Goal: Transaction & Acquisition: Purchase product/service

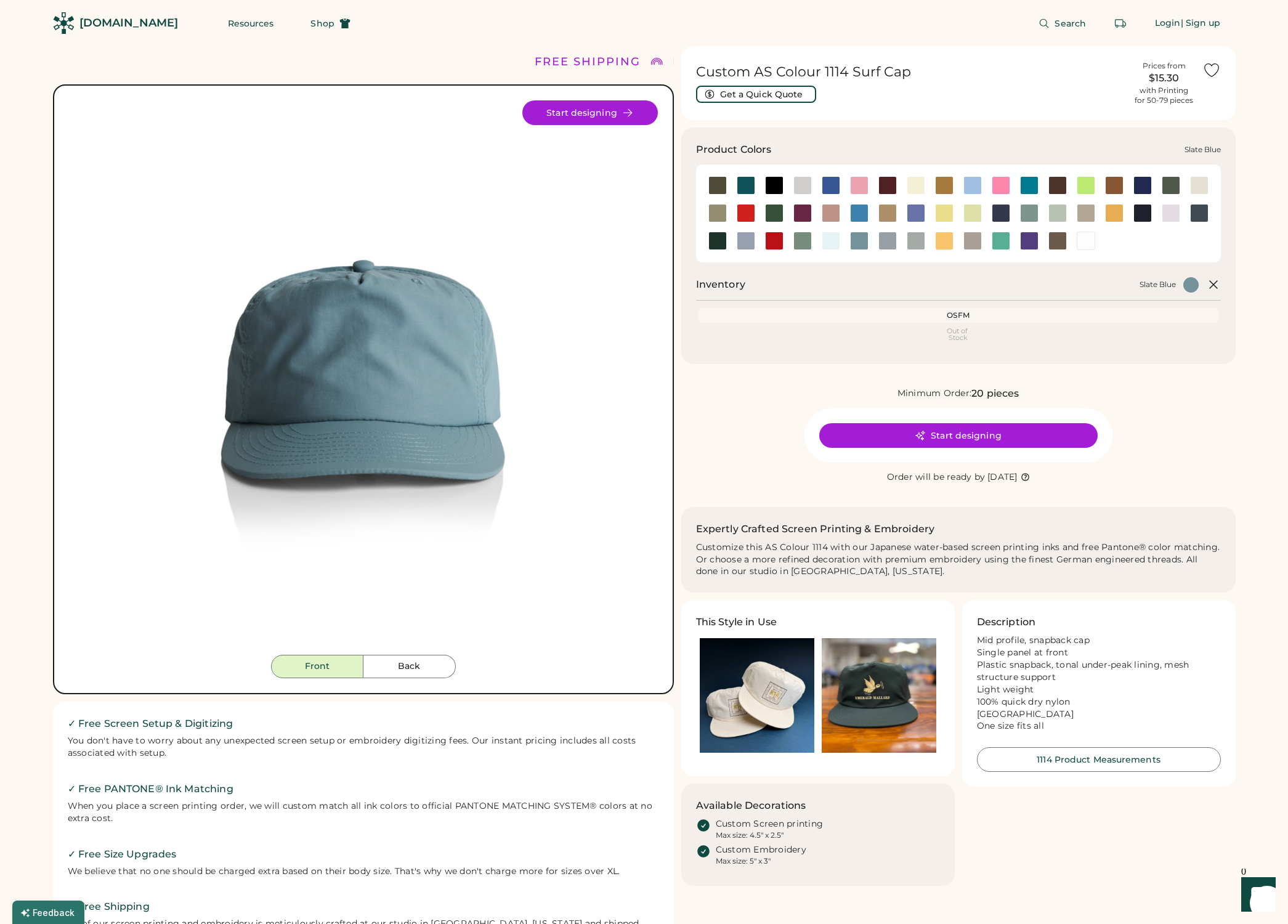
click at [864, 241] on div at bounding box center [860, 241] width 19 height 19
click at [882, 695] on img at bounding box center [878, 695] width 114 height 114
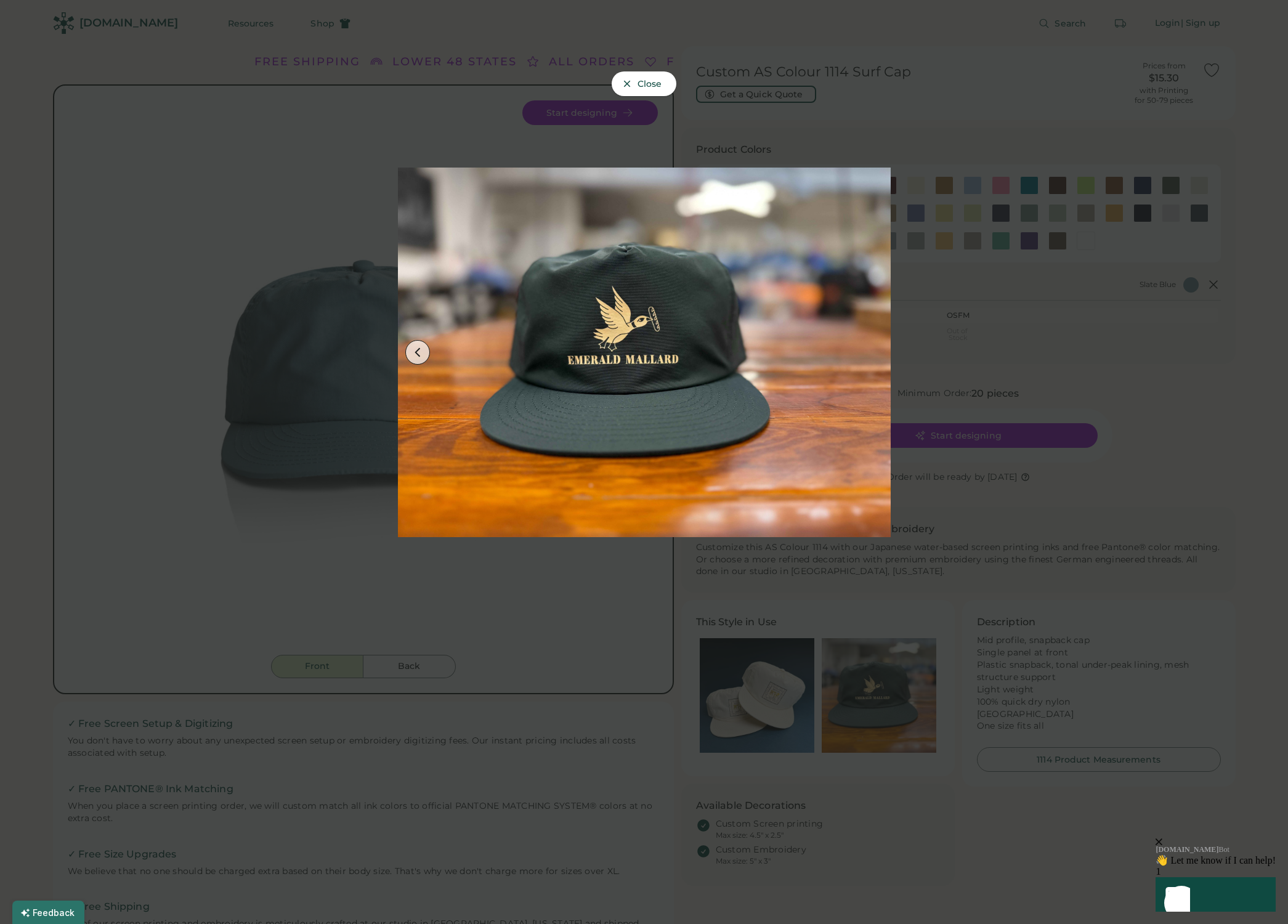
click at [1101, 357] on div at bounding box center [644, 462] width 1288 height 924
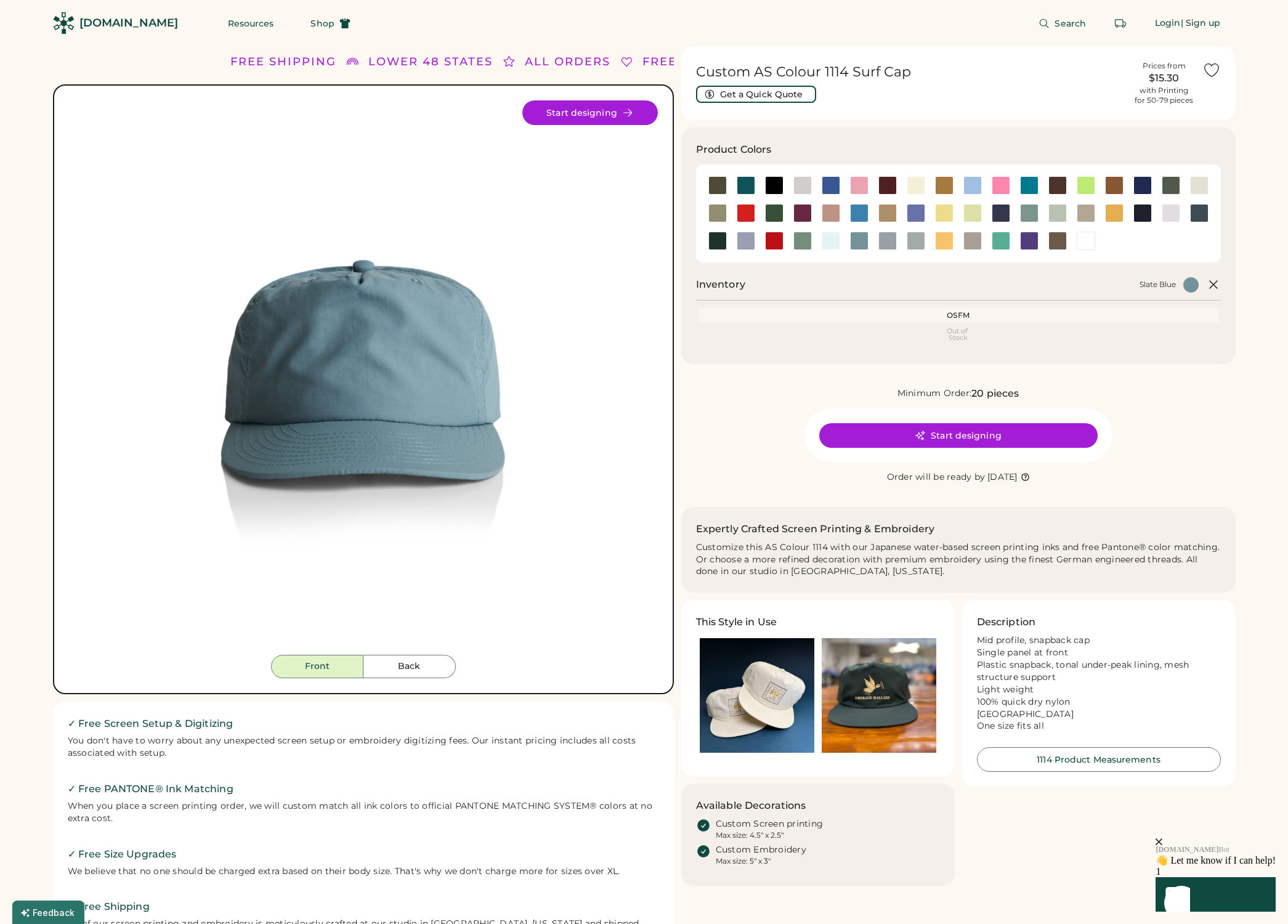
click at [748, 703] on img at bounding box center [757, 695] width 114 height 114
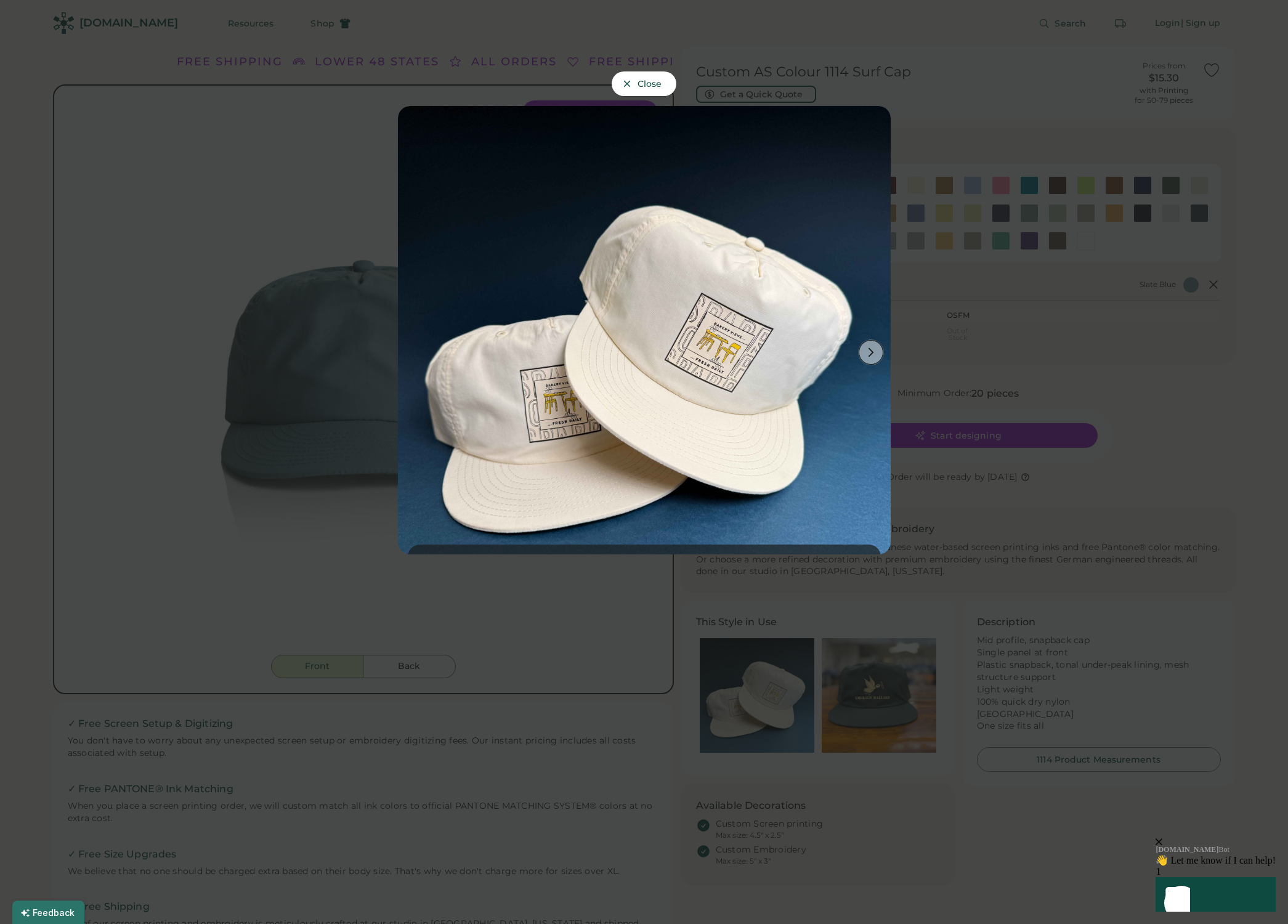
click at [875, 353] on icon at bounding box center [871, 352] width 11 height 11
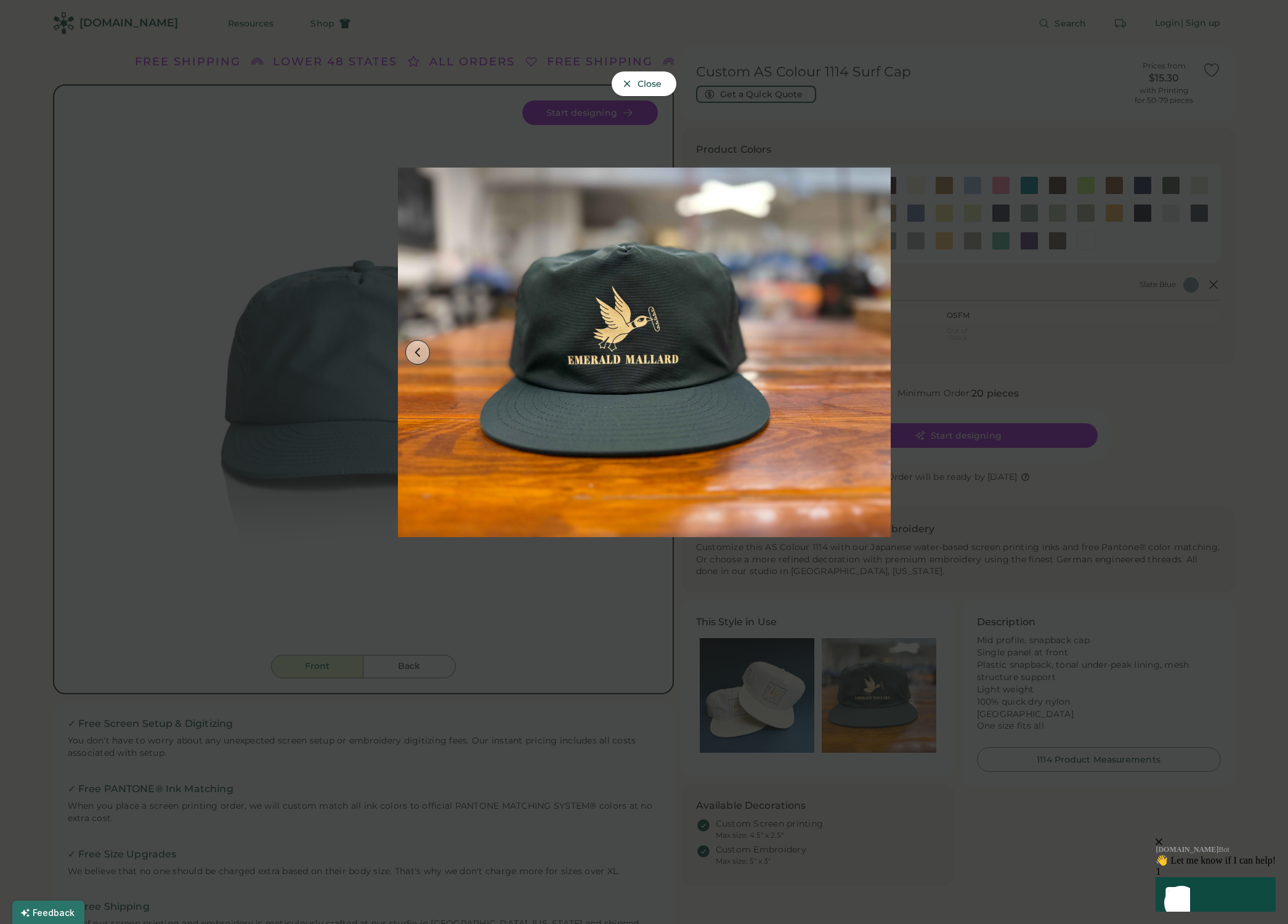
click at [420, 356] on icon at bounding box center [417, 352] width 11 height 11
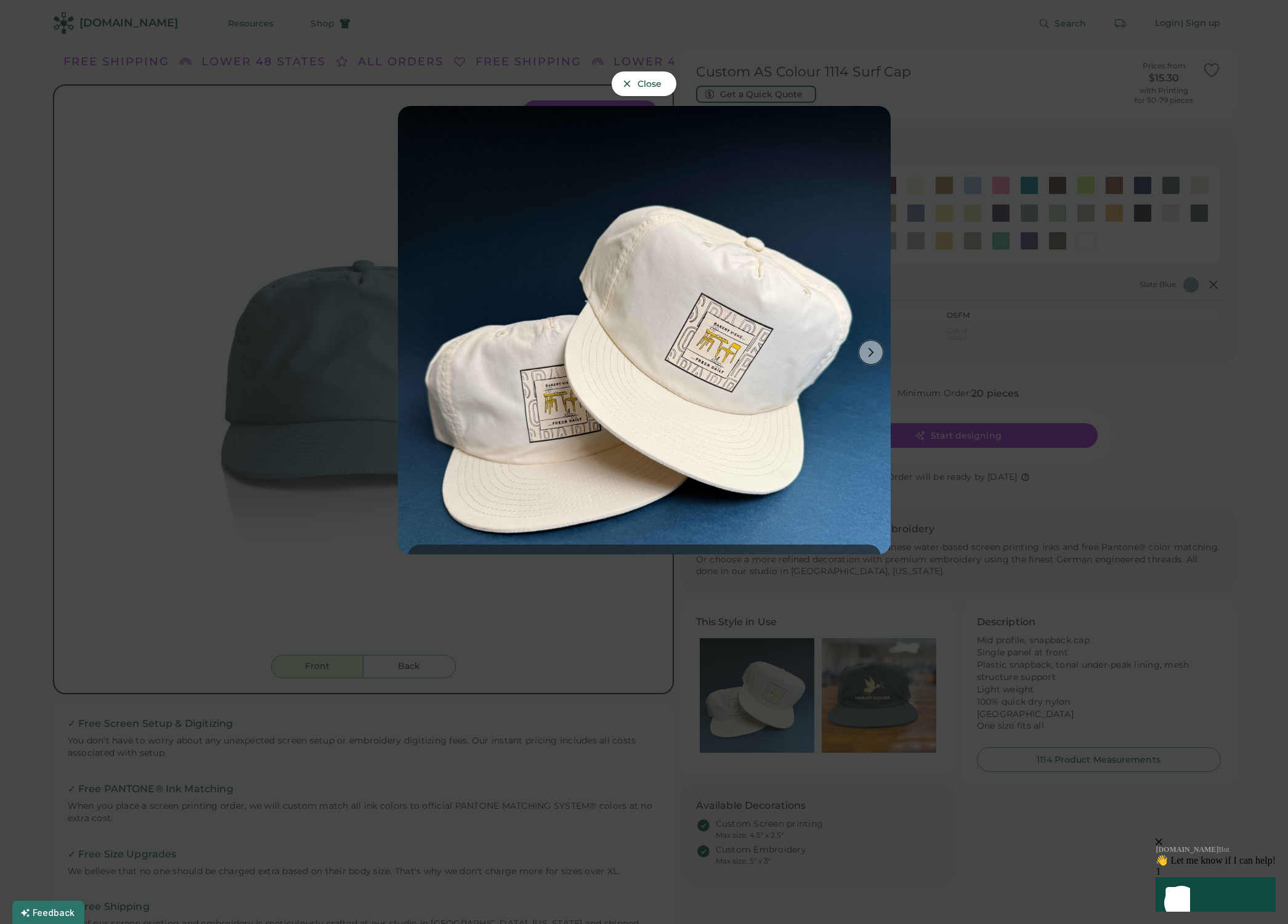
click at [870, 350] on icon at bounding box center [871, 352] width 11 height 11
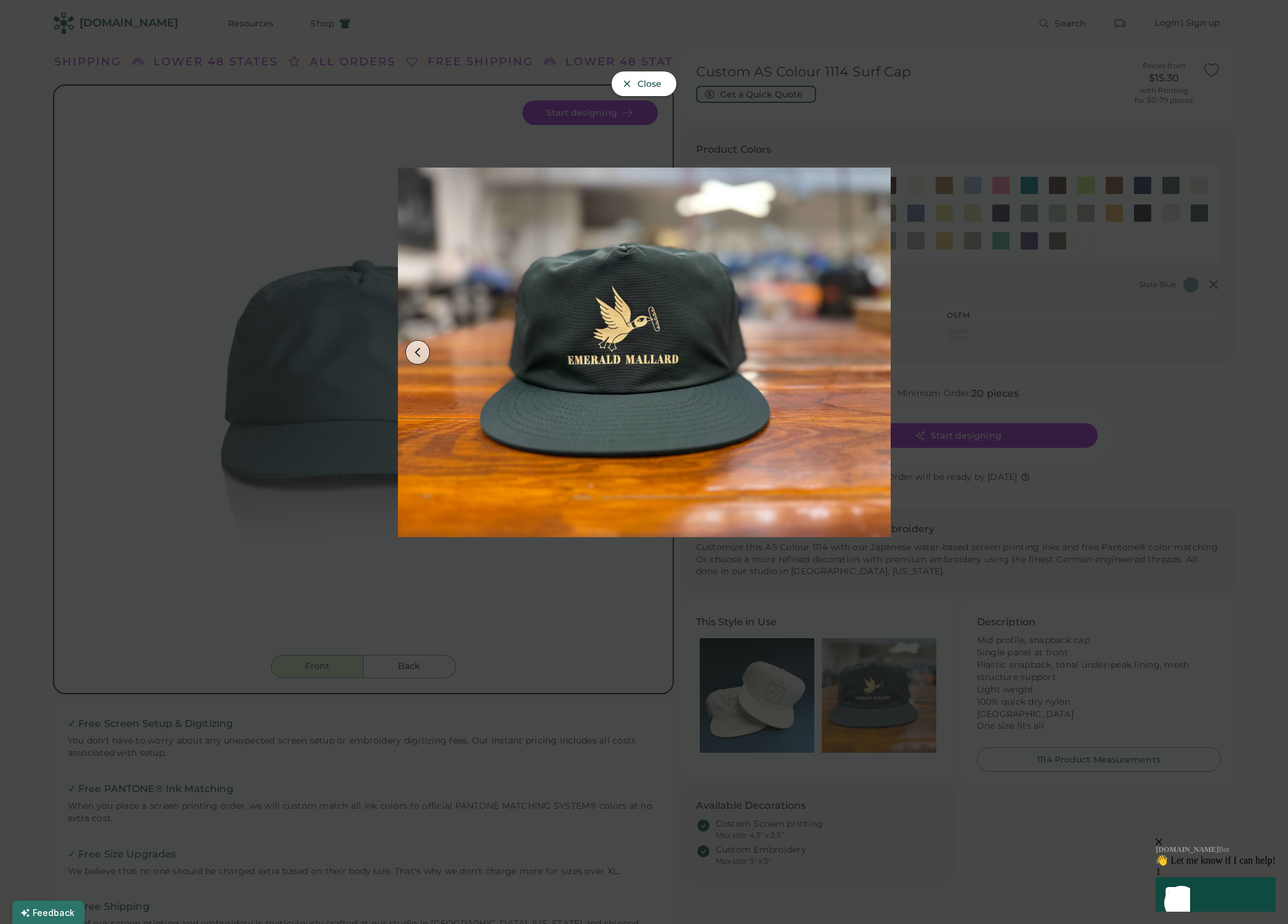
click at [651, 88] on span "Close" at bounding box center [650, 83] width 25 height 9
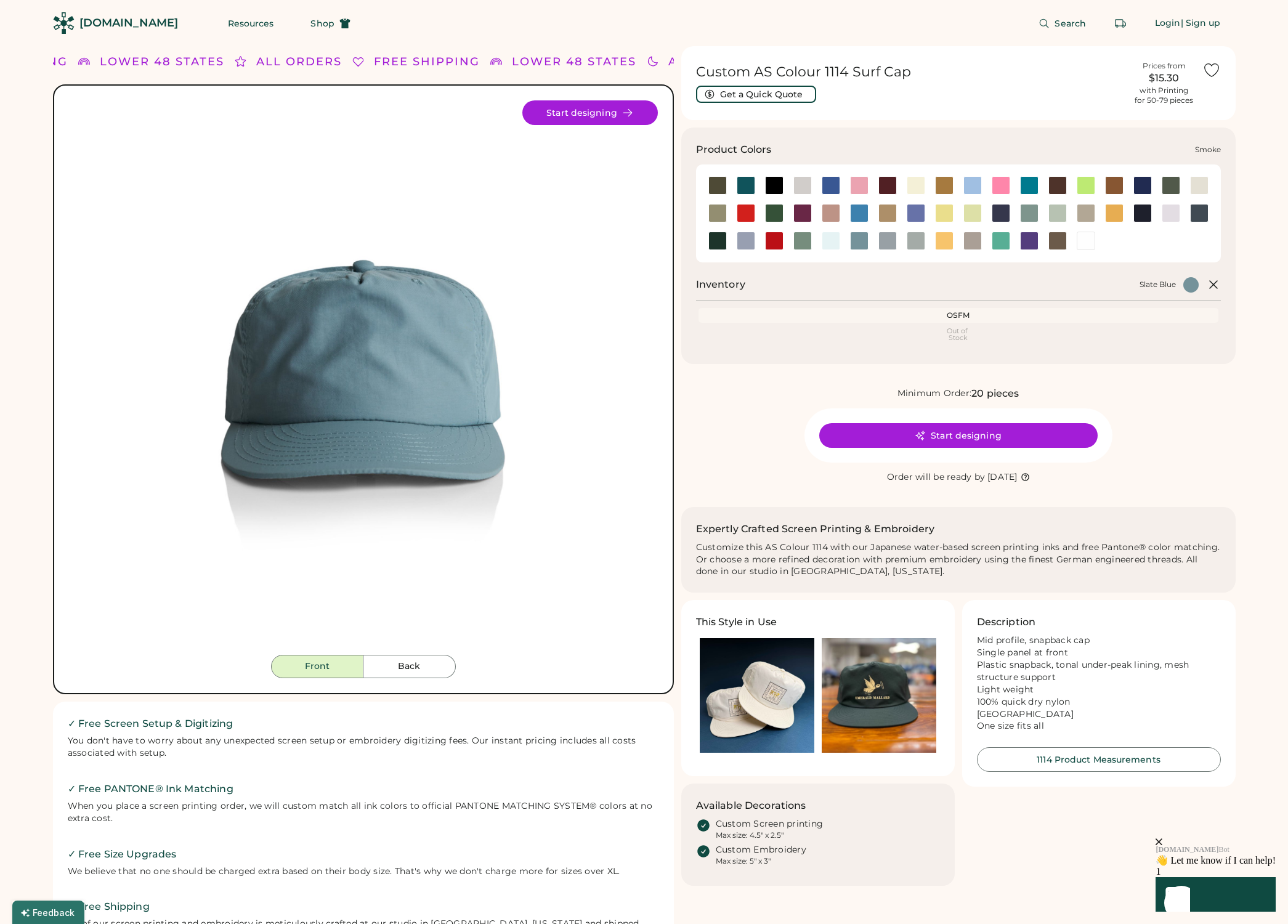
click at [884, 242] on div at bounding box center [888, 241] width 19 height 19
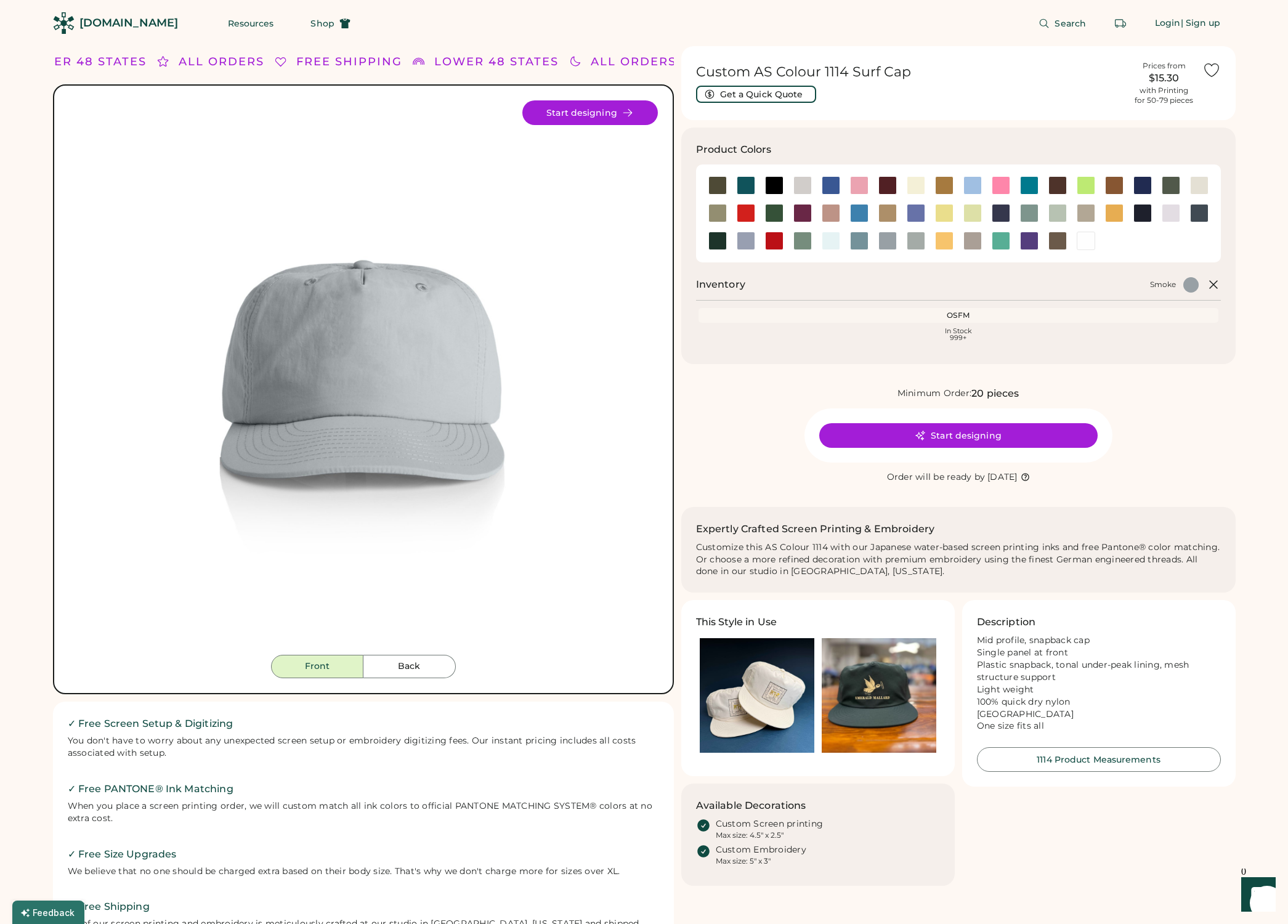
drag, startPoint x: 1093, startPoint y: 290, endPoint x: 1134, endPoint y: 290, distance: 41.0
click at [1093, 290] on div "Smoke" at bounding box center [976, 285] width 446 height 16
click at [1199, 213] on div at bounding box center [1199, 213] width 19 height 19
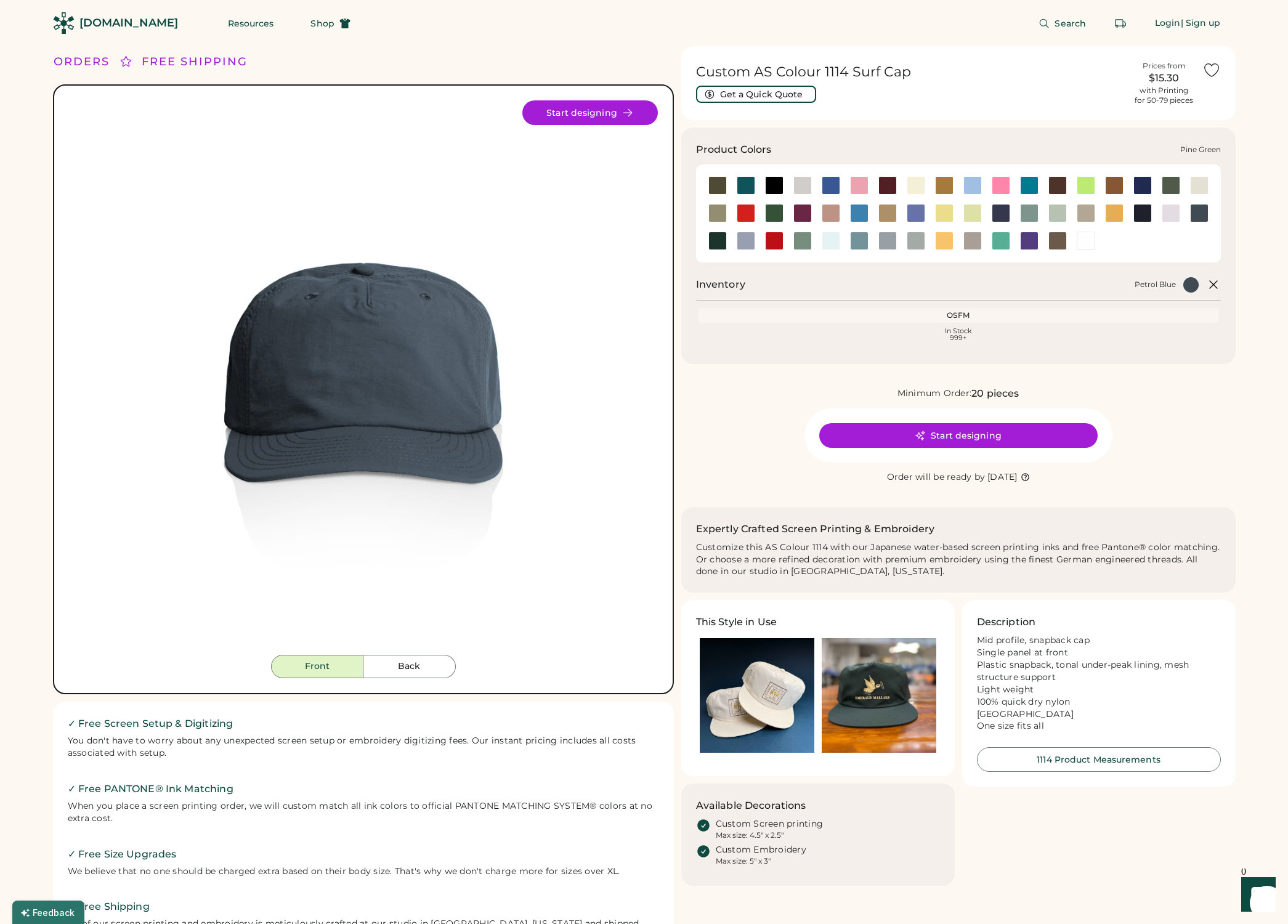
click at [718, 241] on div at bounding box center [718, 241] width 19 height 19
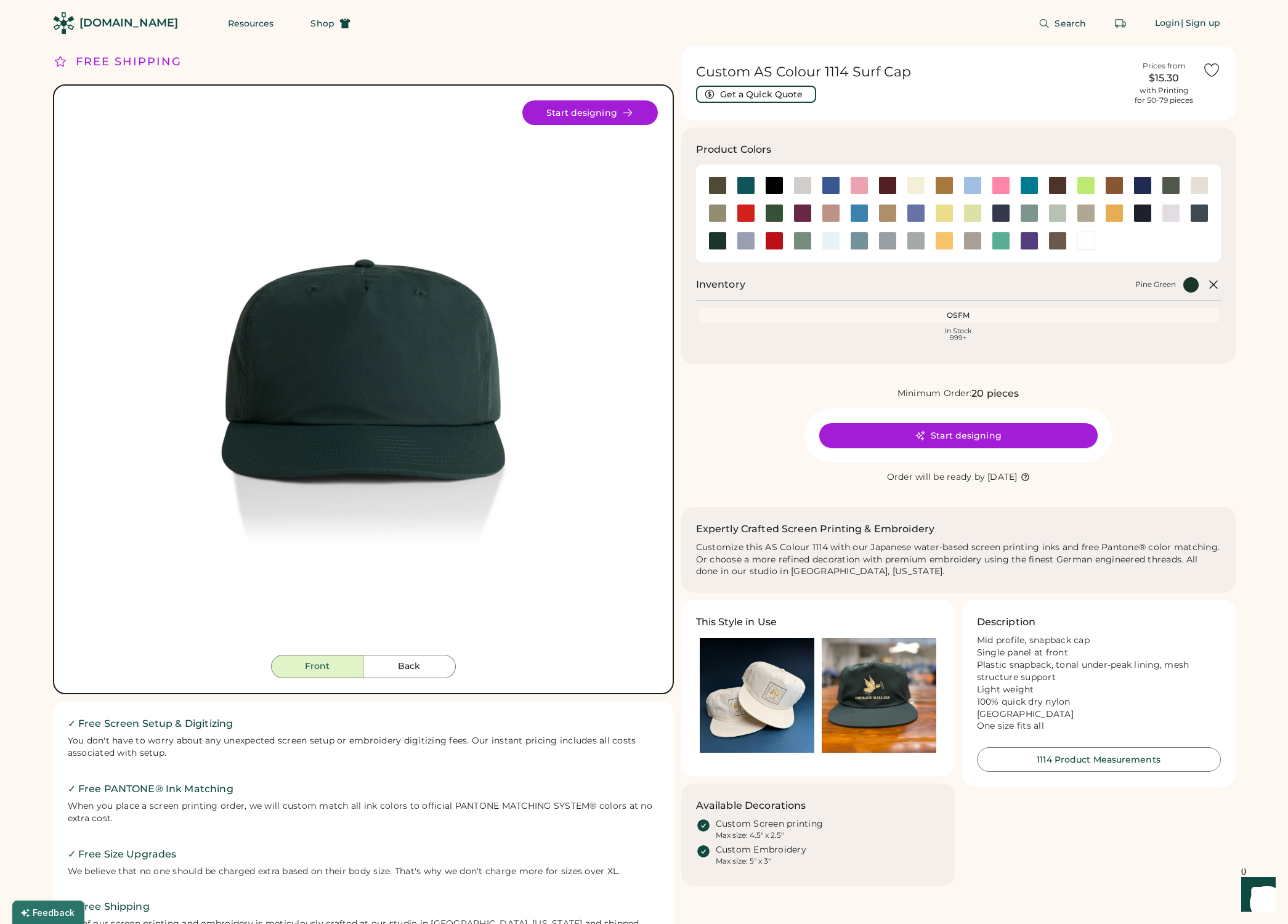
click at [941, 434] on button "Start designing" at bounding box center [959, 436] width 279 height 25
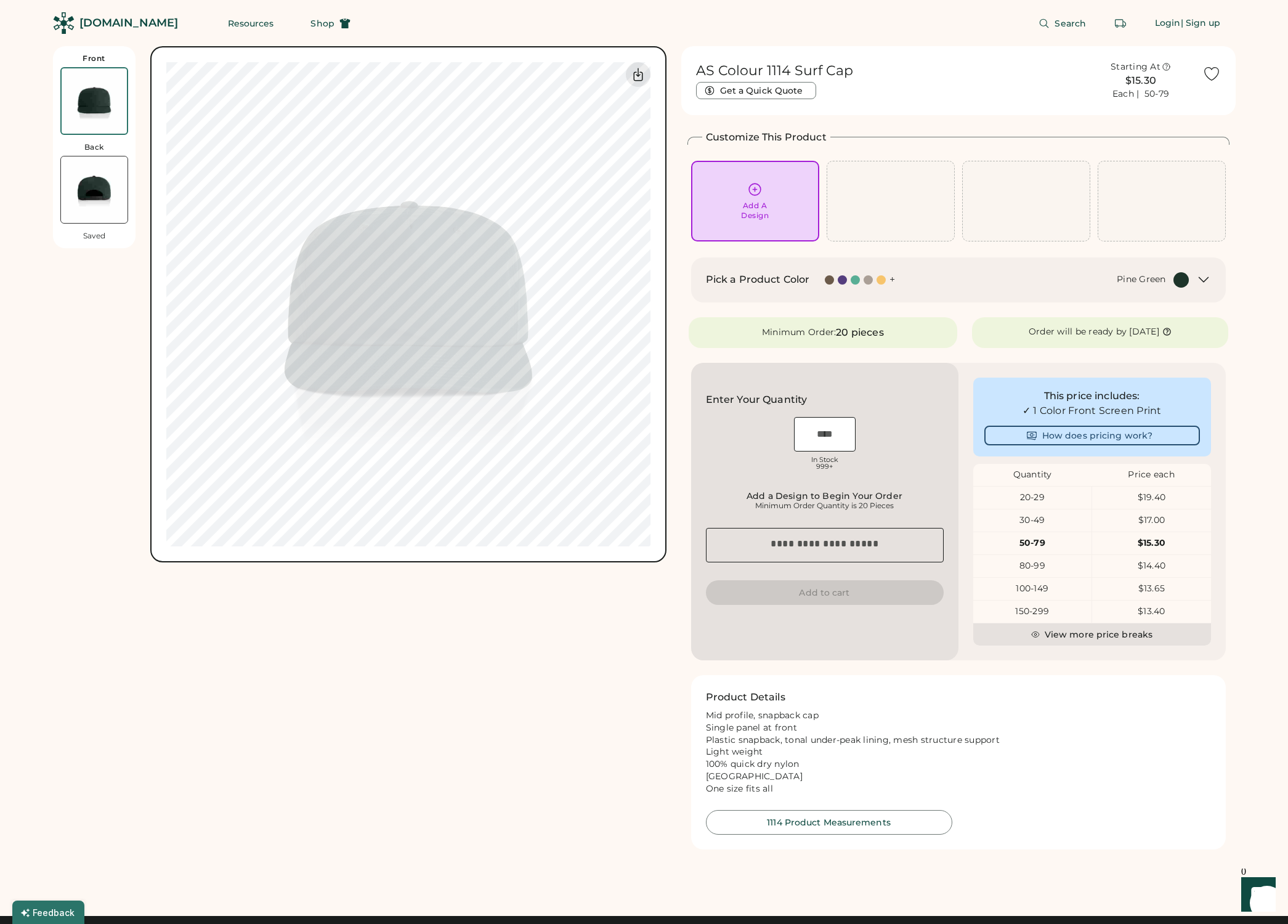
click at [95, 188] on img at bounding box center [93, 189] width 66 height 66
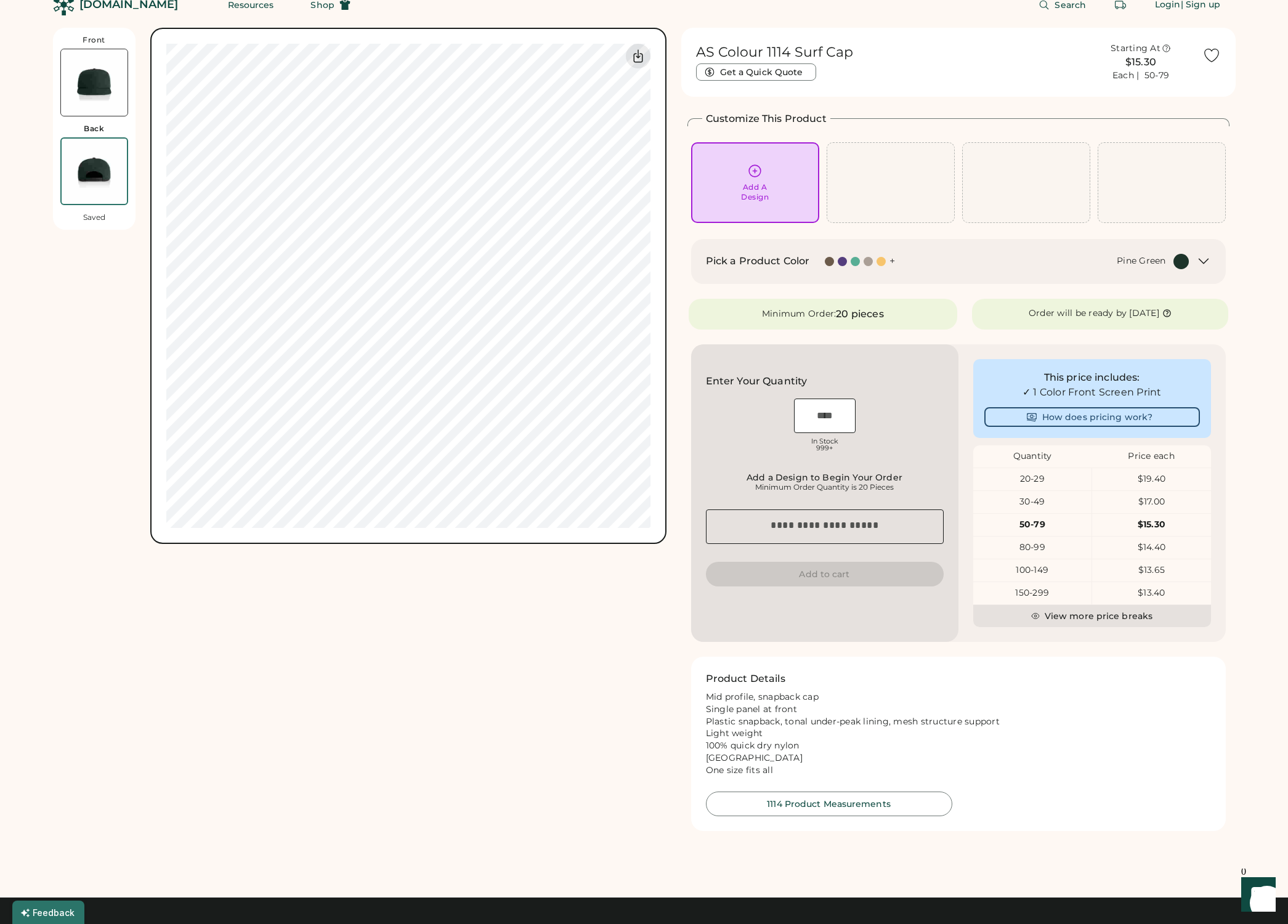
scroll to position [46, 0]
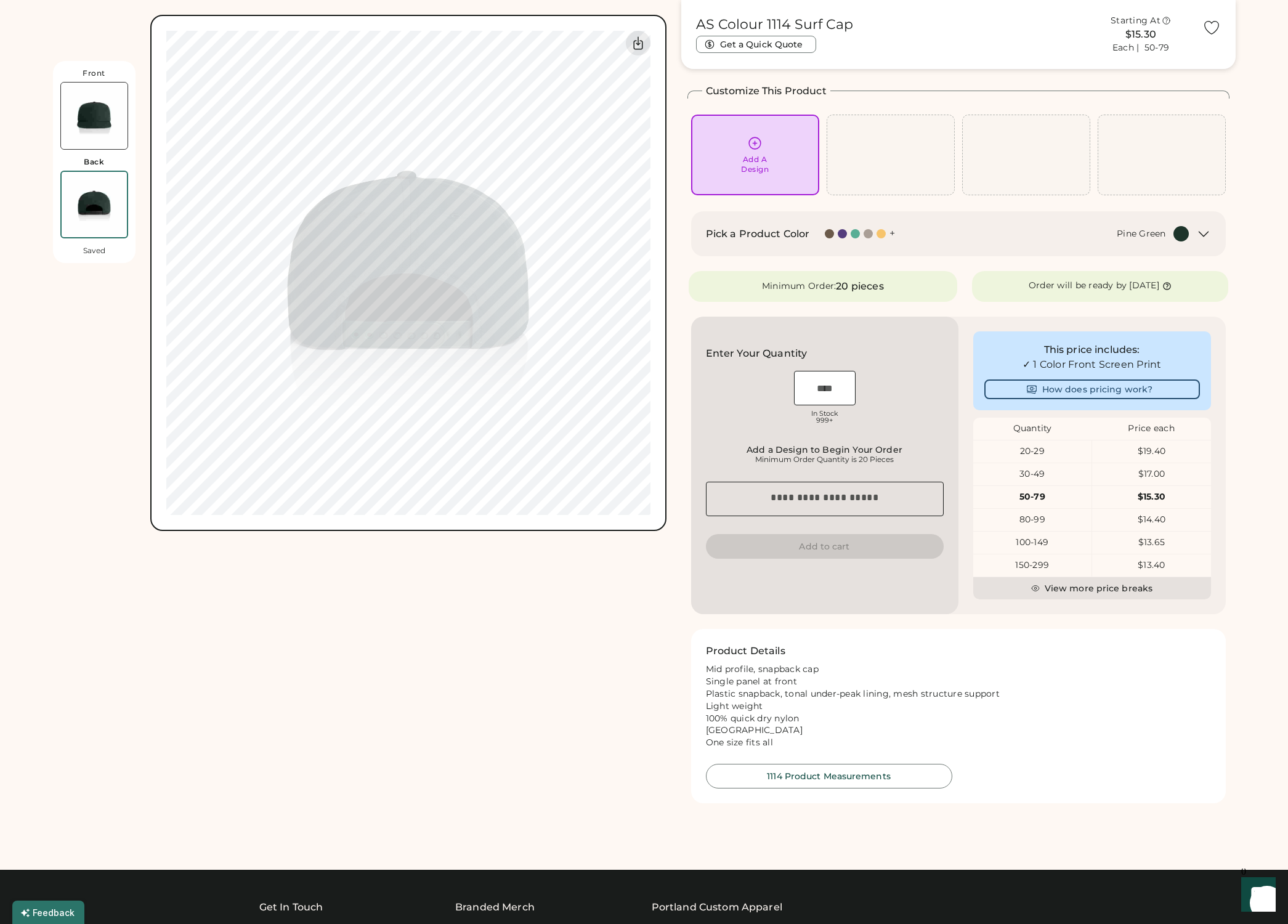
click at [97, 122] on img at bounding box center [93, 115] width 66 height 66
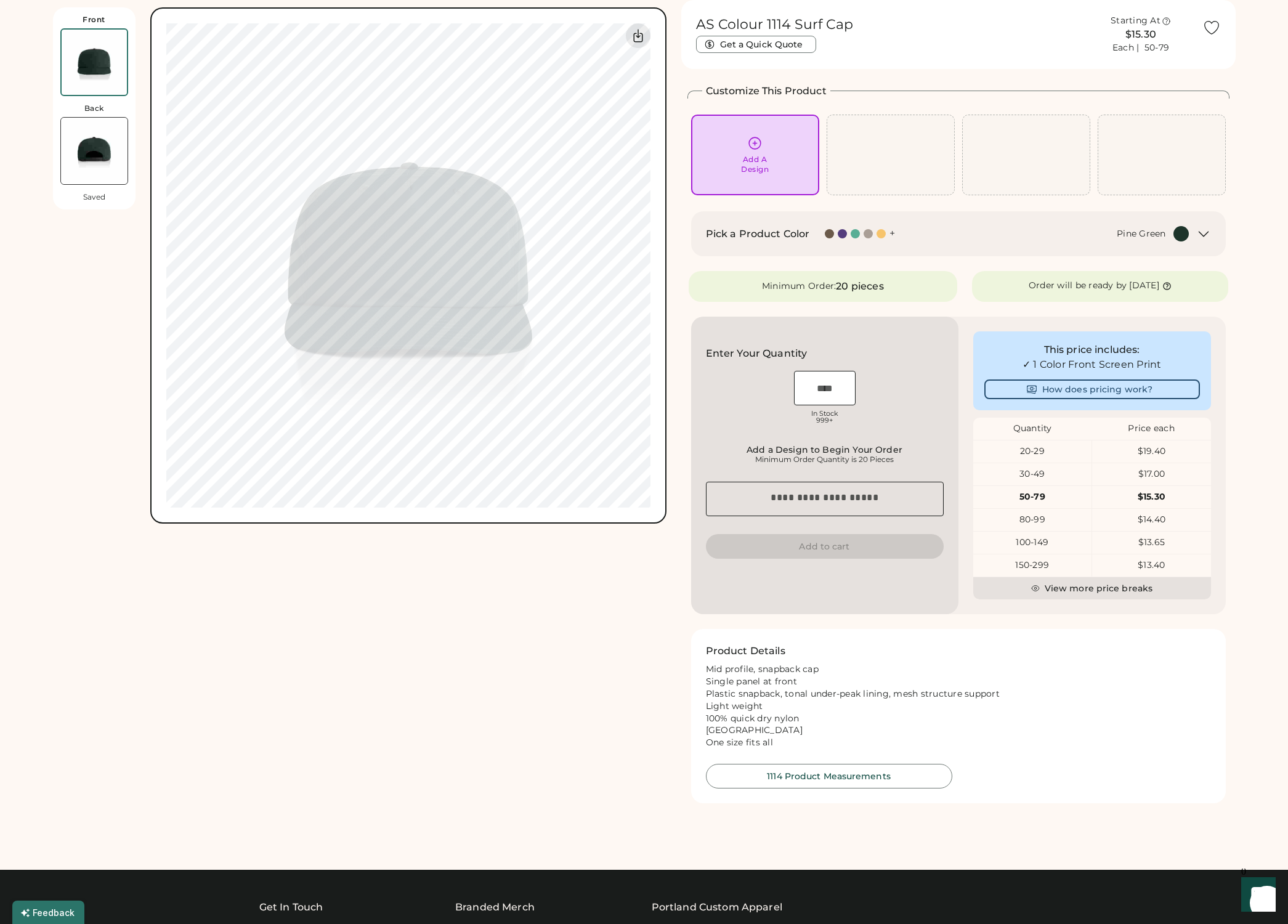
scroll to position [0, 0]
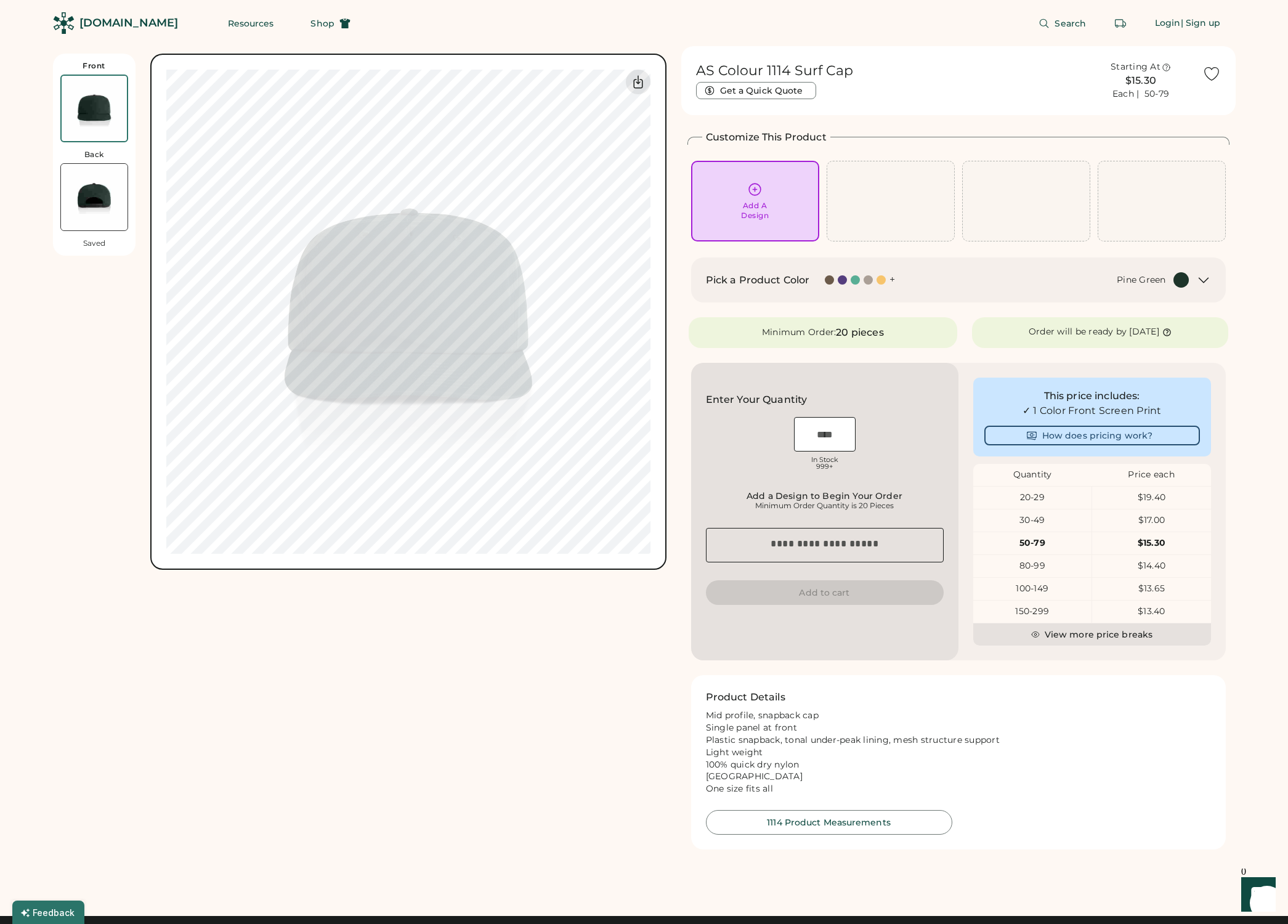
click at [759, 201] on div "Add A Design" at bounding box center [755, 210] width 28 height 19
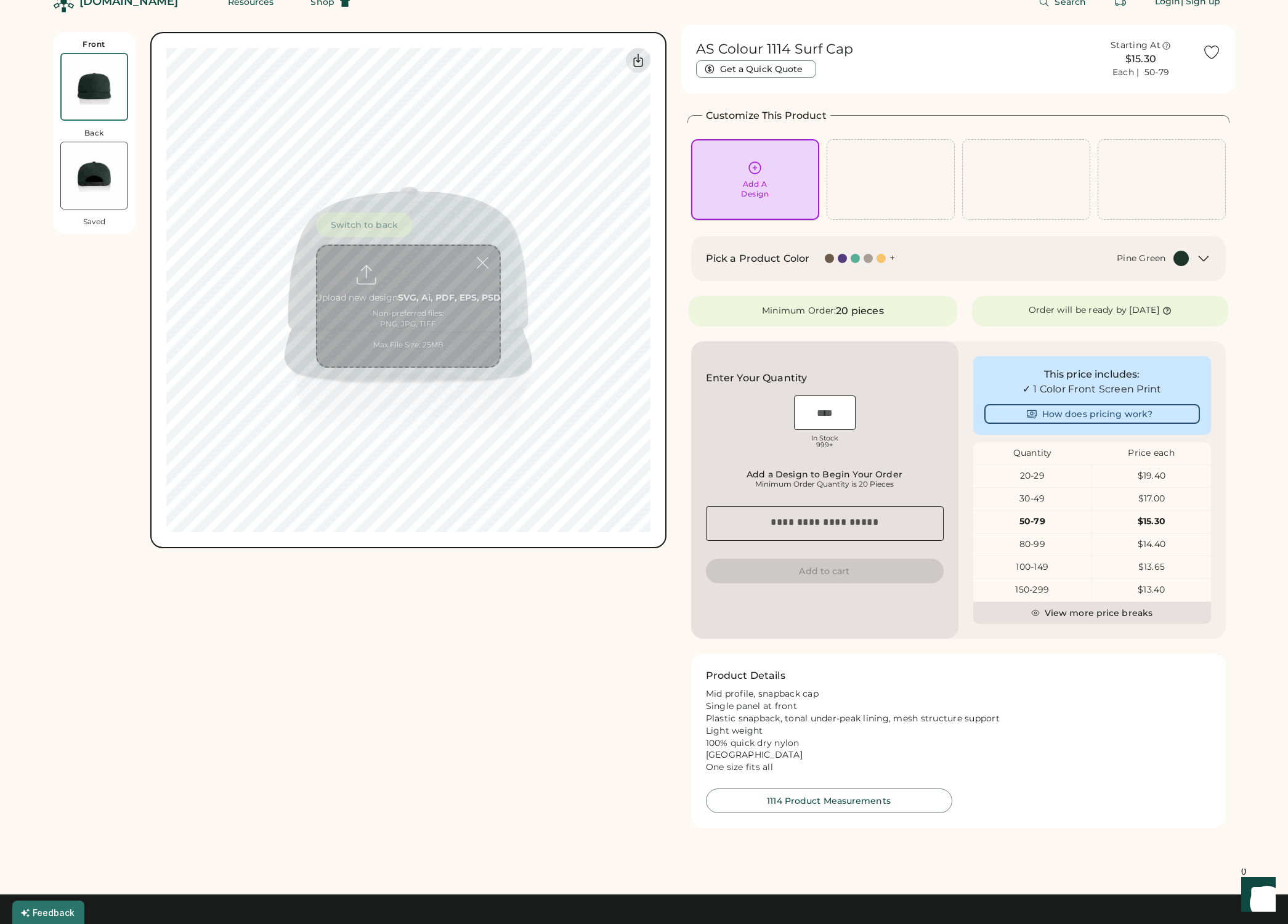
scroll to position [54, 0]
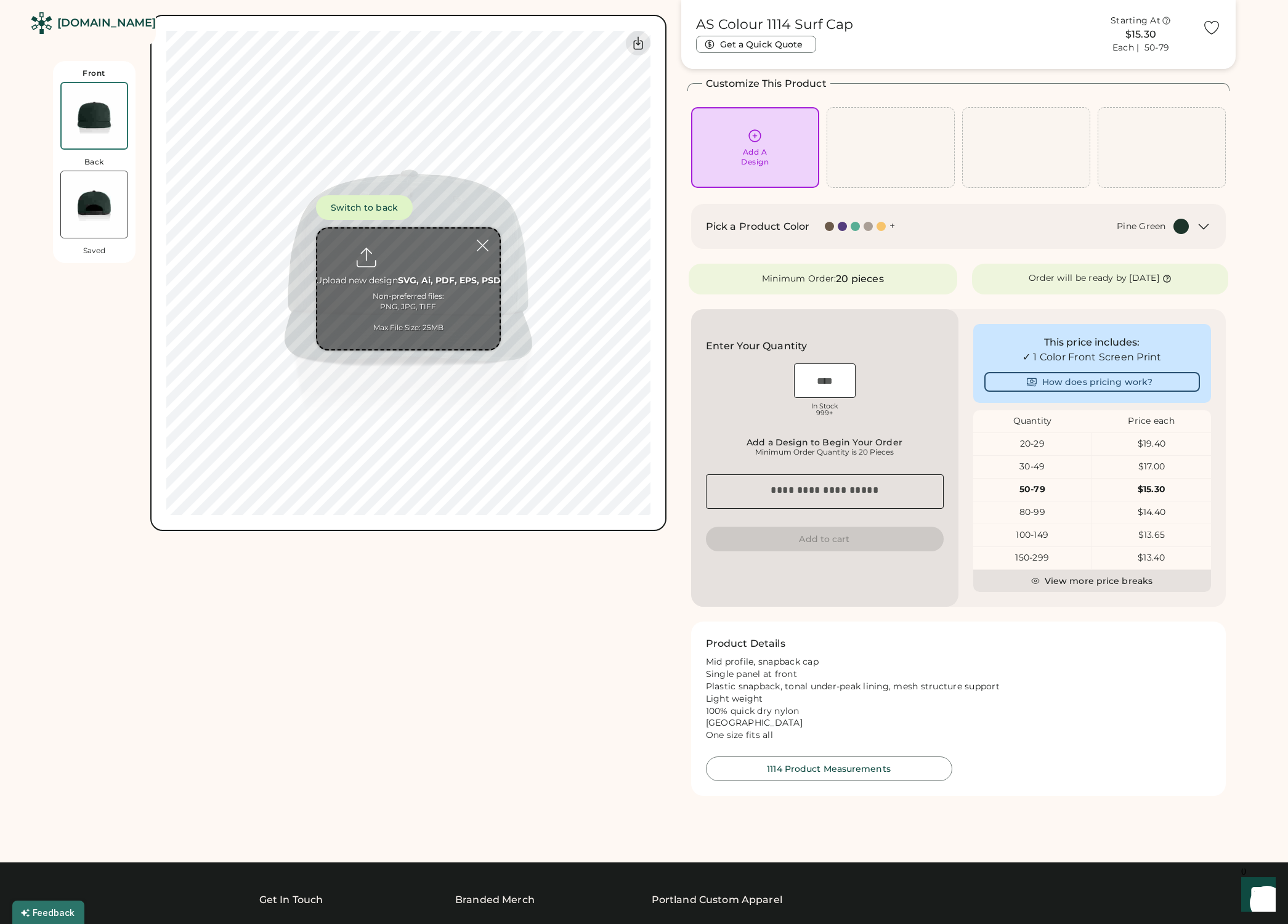
click at [406, 253] on input "file" at bounding box center [408, 289] width 182 height 121
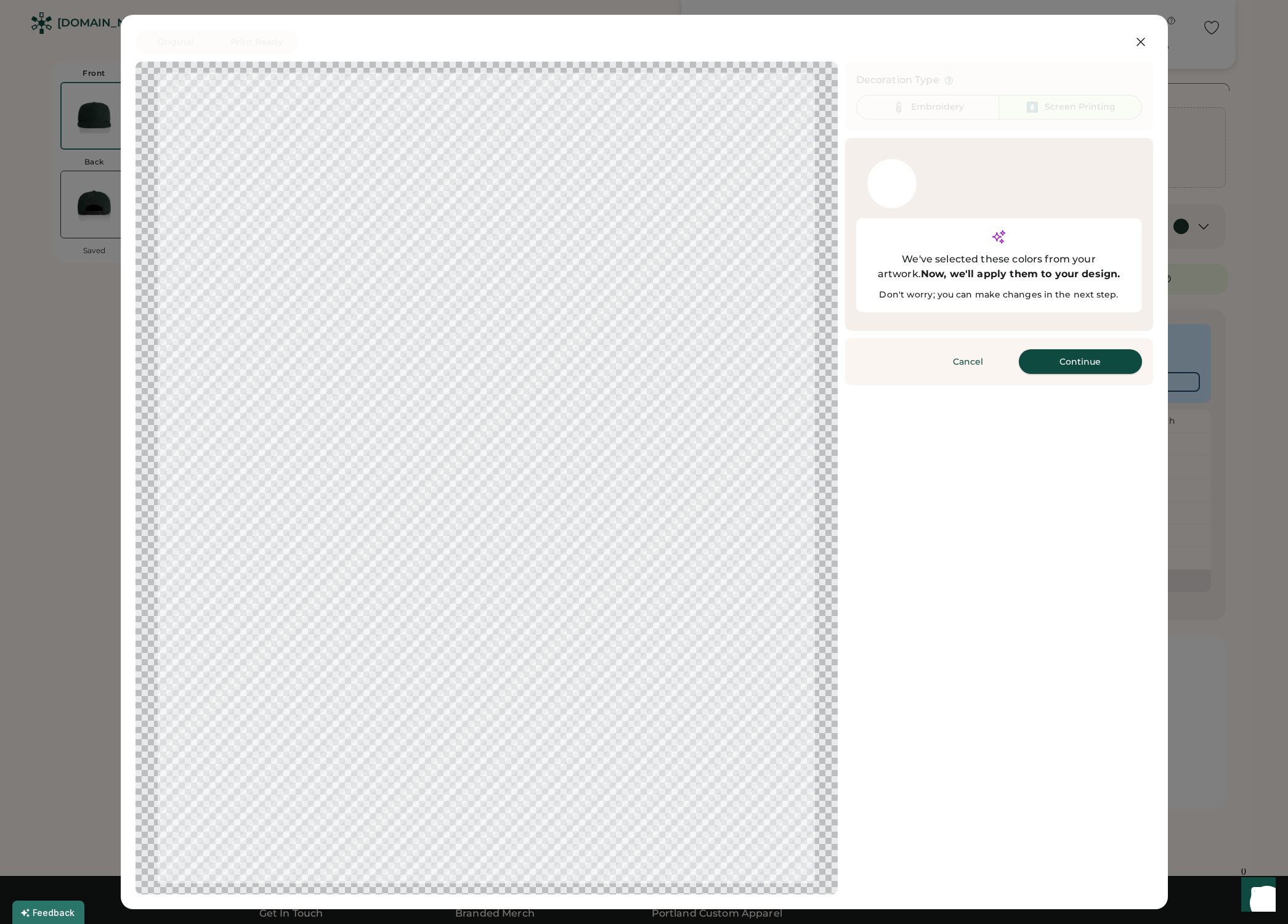
click at [1089, 350] on button "Continue" at bounding box center [1081, 362] width 123 height 25
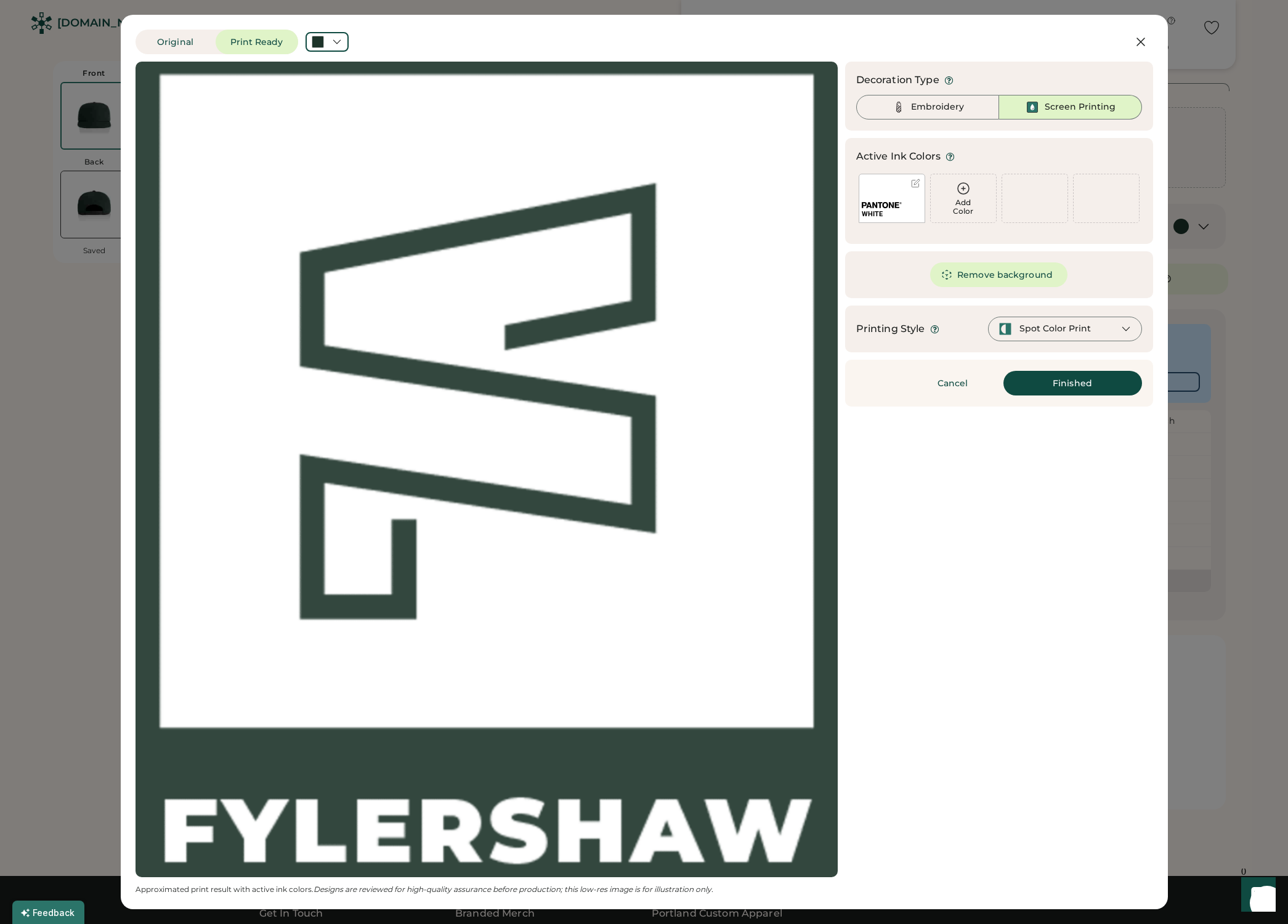
click at [636, 238] on div at bounding box center [486, 469] width 680 height 793
click at [1101, 334] on div "Spot Color Print" at bounding box center [1065, 329] width 154 height 25
click at [1114, 332] on div "Spot Color Print" at bounding box center [1065, 329] width 154 height 25
click at [1050, 470] on div "Updating Image Approximated print result with active ink colors. Designs are re…" at bounding box center [644, 478] width 1018 height 833
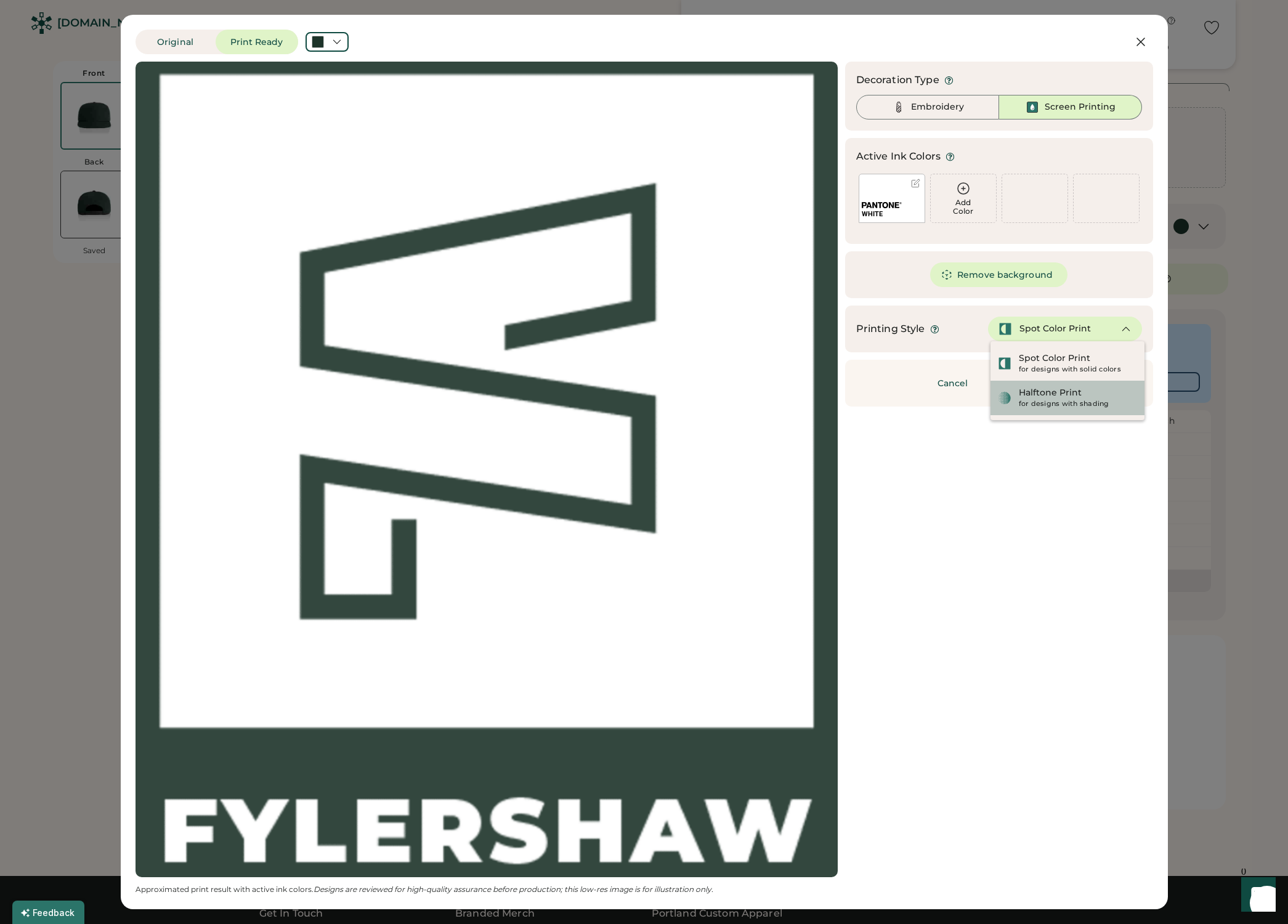
click at [1033, 403] on div "for designs with shading" at bounding box center [1079, 404] width 118 height 10
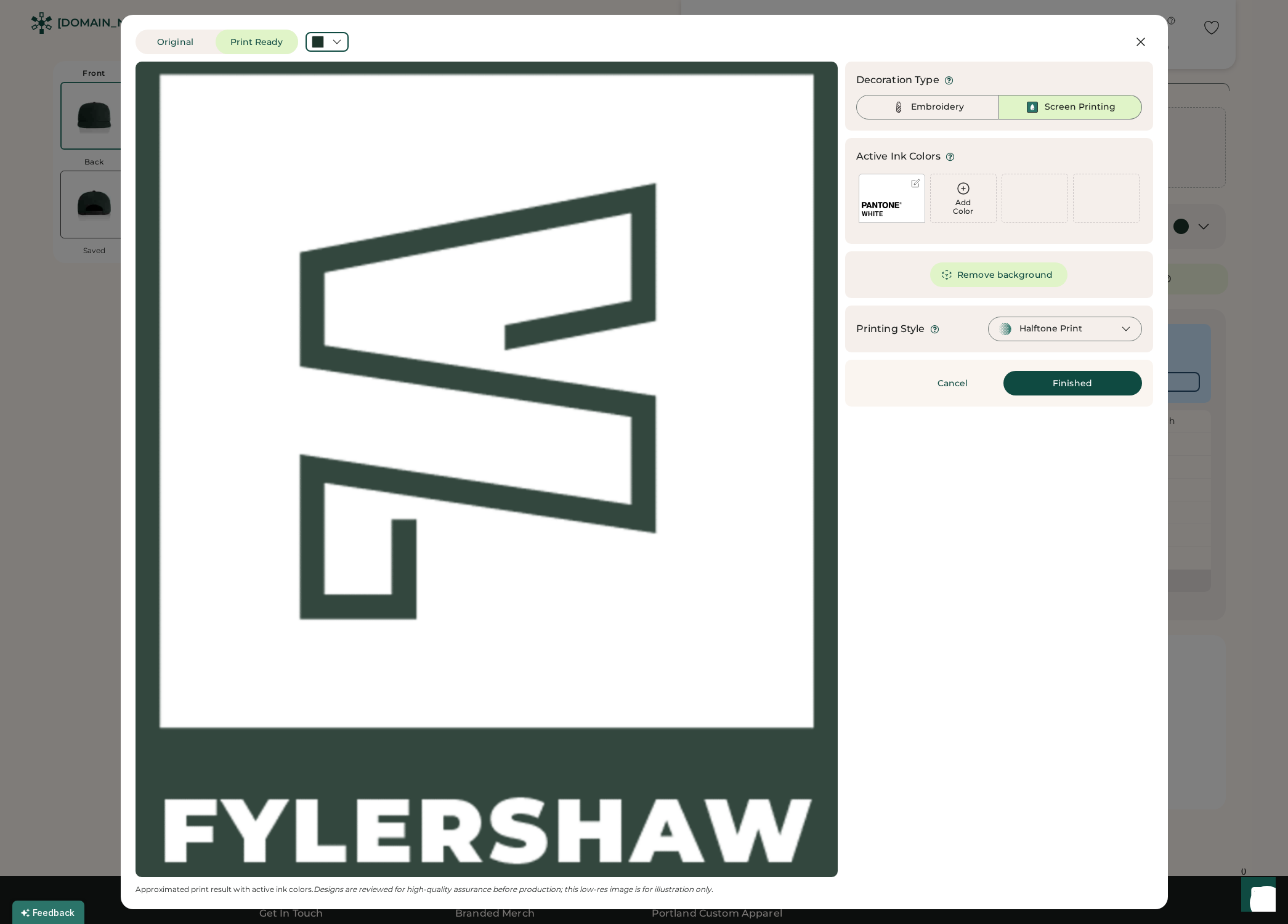
click at [1104, 330] on div "Halftone Print" at bounding box center [1065, 329] width 154 height 25
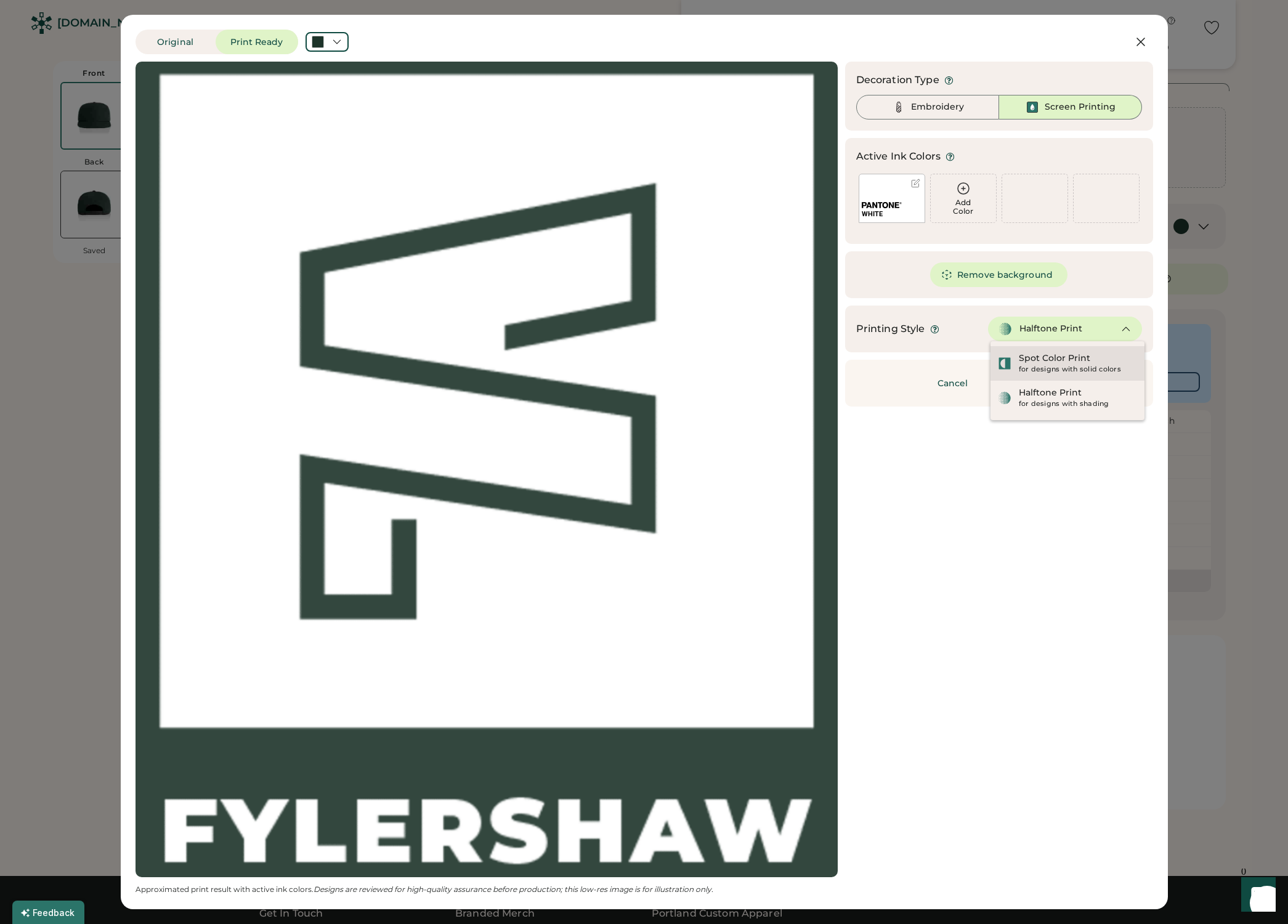
click at [1079, 361] on div "Spot Color Print" at bounding box center [1055, 359] width 72 height 12
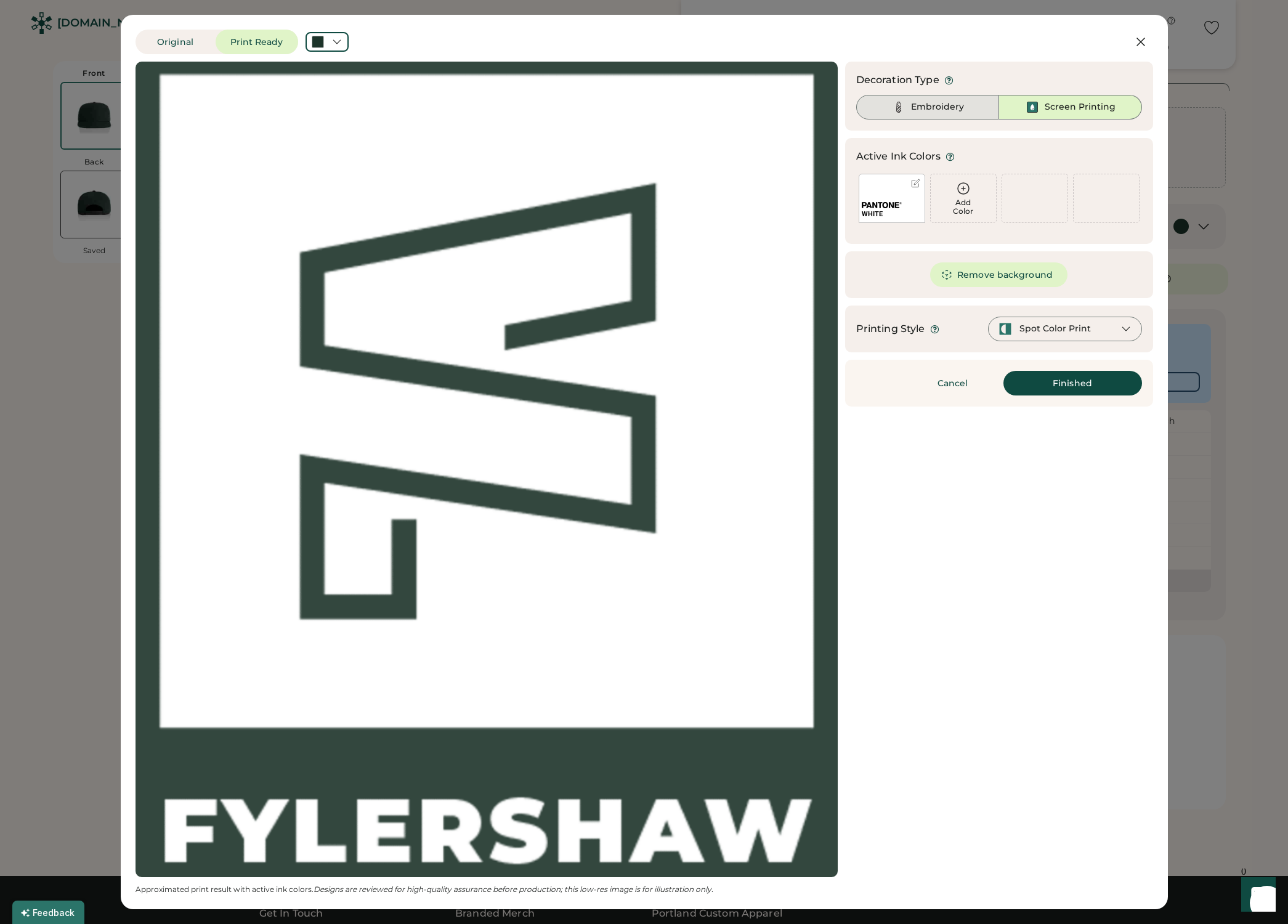
drag, startPoint x: 956, startPoint y: 109, endPoint x: 948, endPoint y: 129, distance: 21.5
click at [956, 109] on div "Embroidery" at bounding box center [938, 107] width 53 height 12
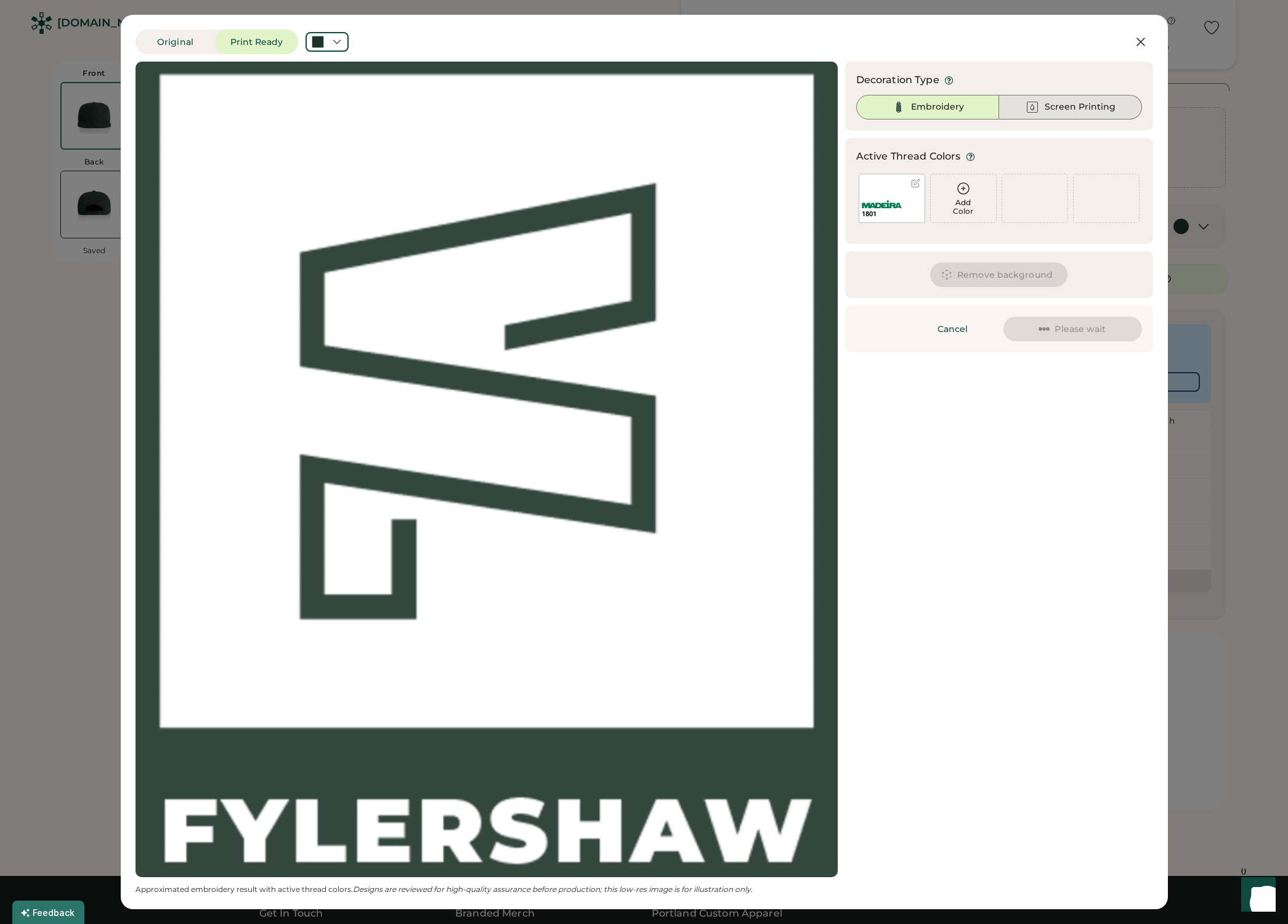
click at [1058, 113] on div "Screen Printing" at bounding box center [1080, 107] width 71 height 12
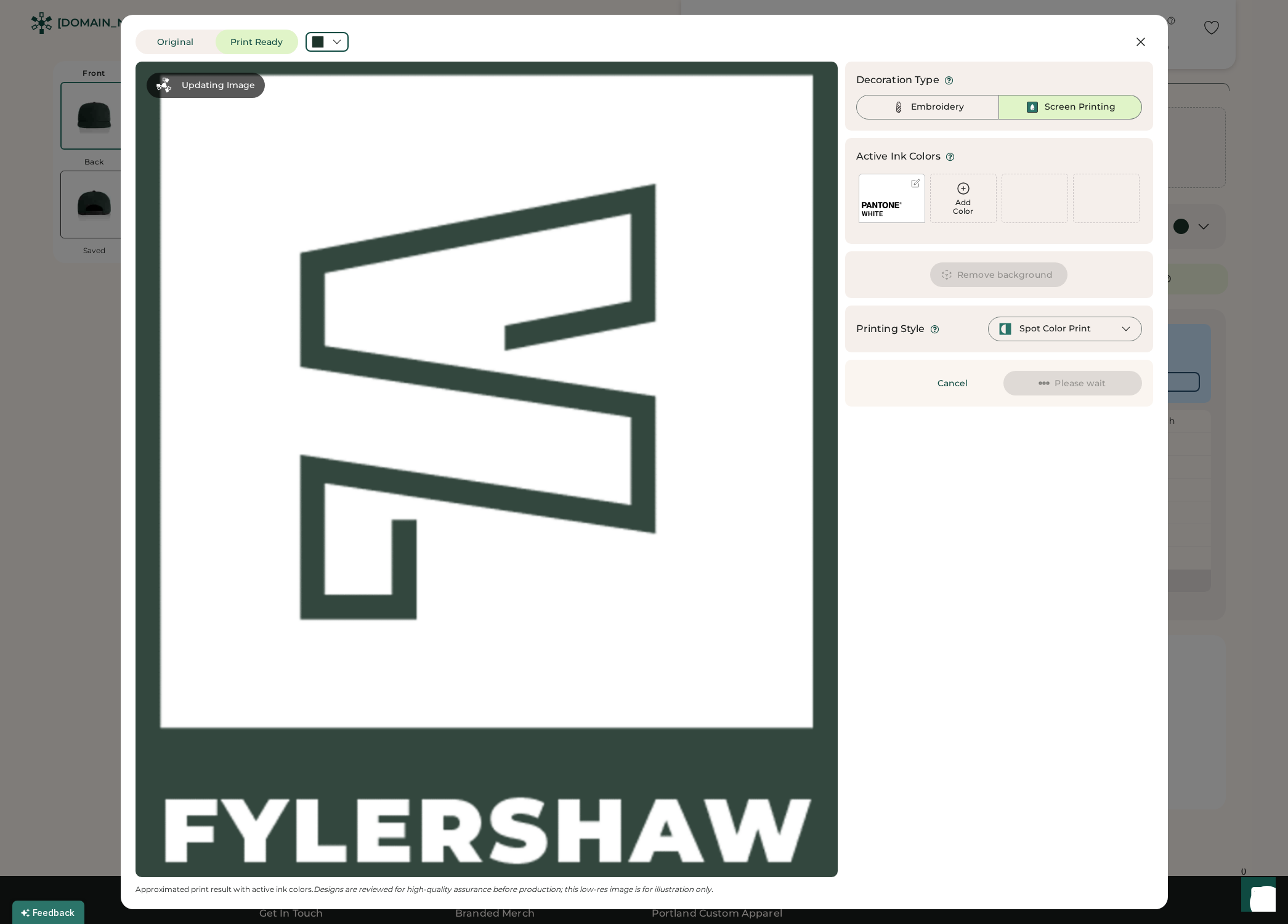
click at [961, 197] on div "Add Color" at bounding box center [963, 199] width 65 height 48
click at [952, 202] on div "Add Color" at bounding box center [963, 207] width 65 height 17
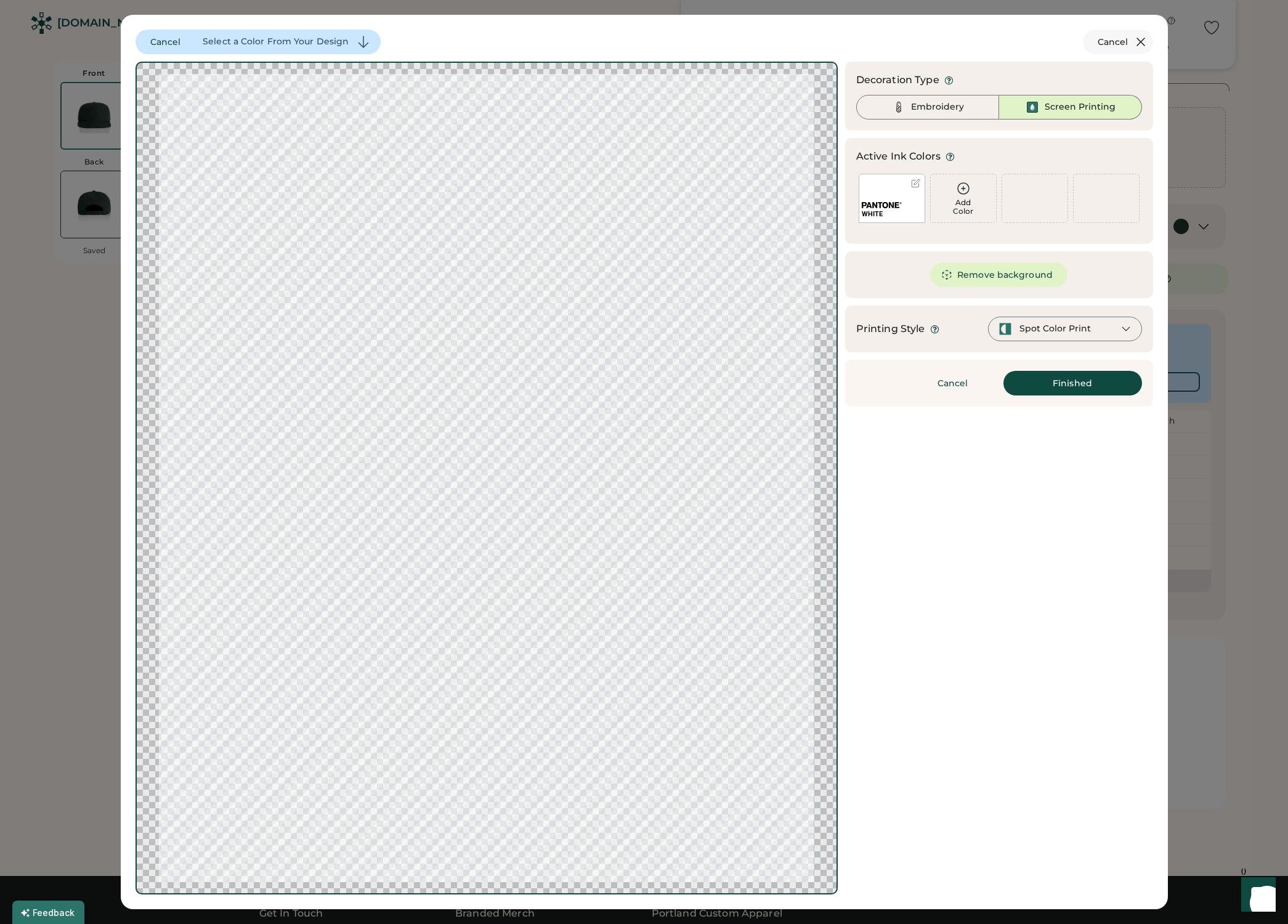
click at [1139, 43] on icon at bounding box center [1140, 41] width 7 height 7
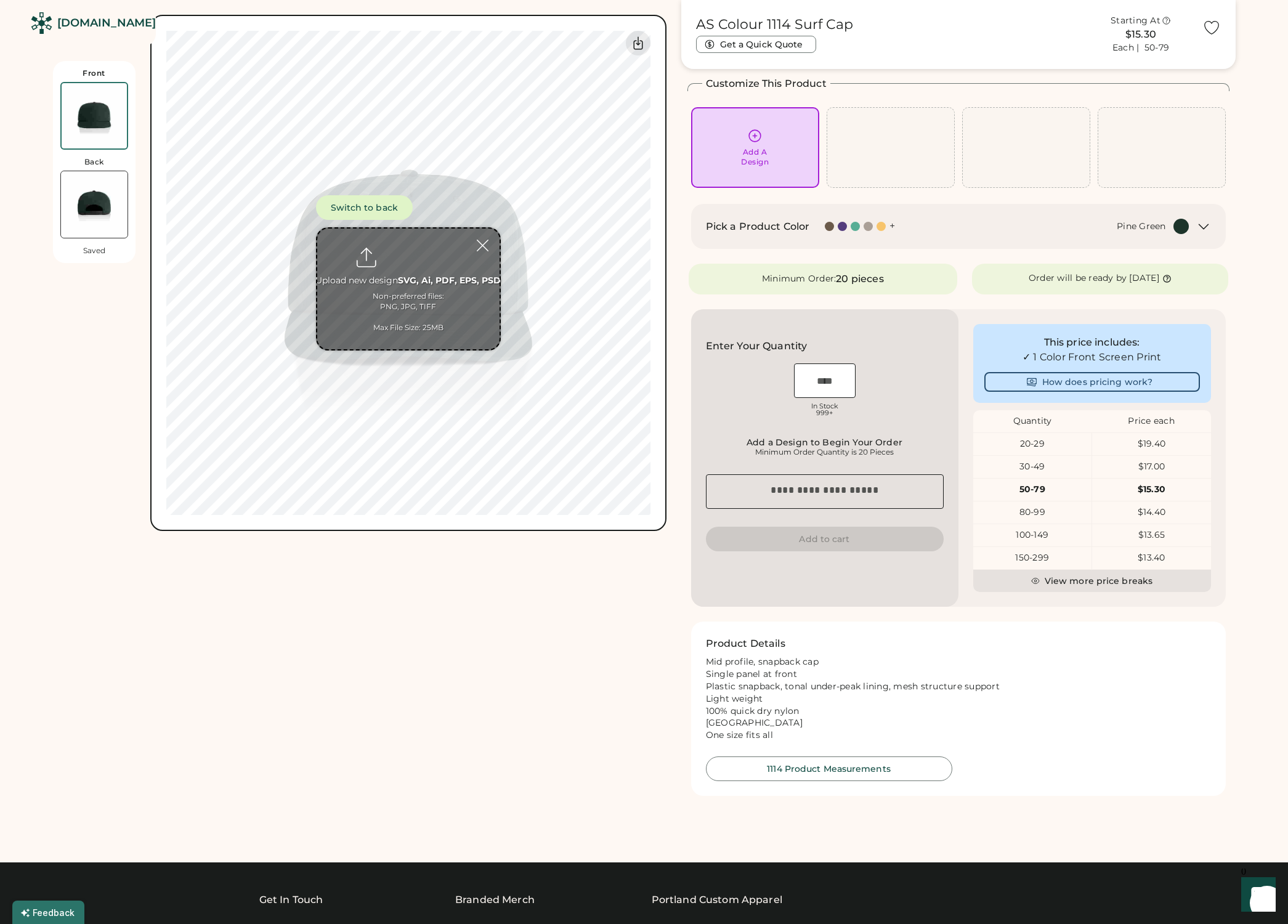
click at [406, 255] on input "file" at bounding box center [408, 289] width 182 height 121
type input "**********"
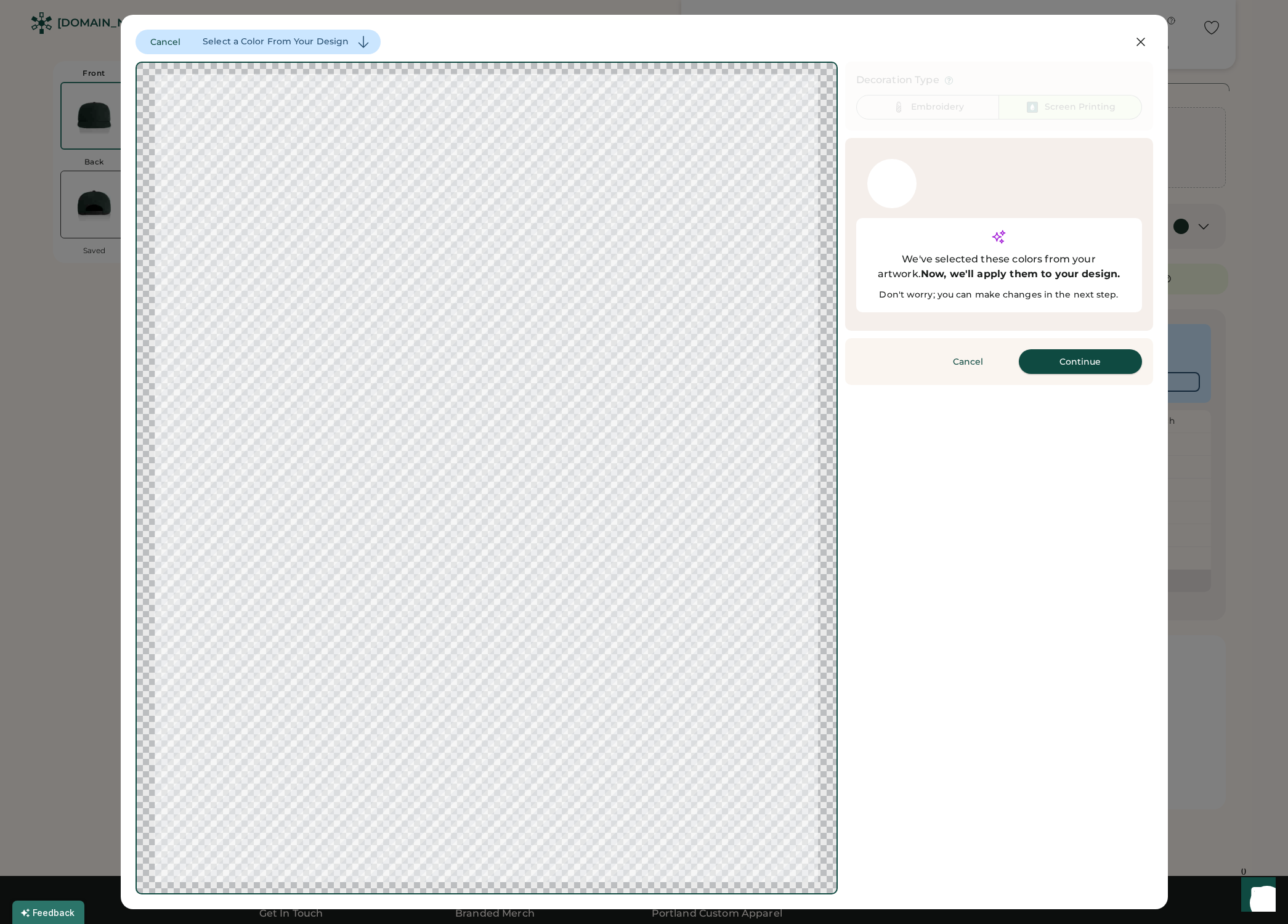
click at [1088, 350] on button "Continue" at bounding box center [1081, 362] width 123 height 25
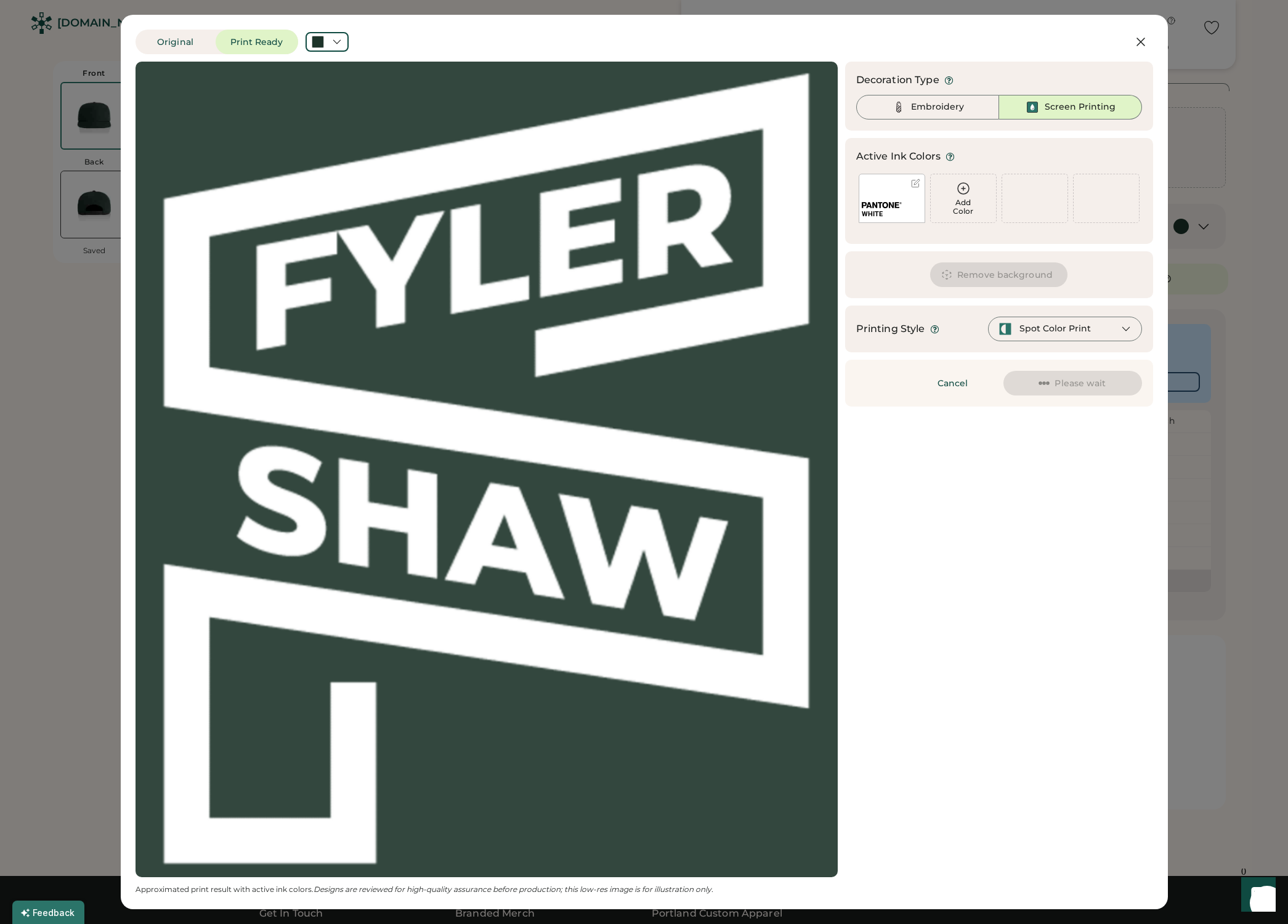
click at [1012, 276] on button "Remove background" at bounding box center [999, 275] width 137 height 25
click at [1019, 279] on button "Remove background" at bounding box center [999, 275] width 137 height 25
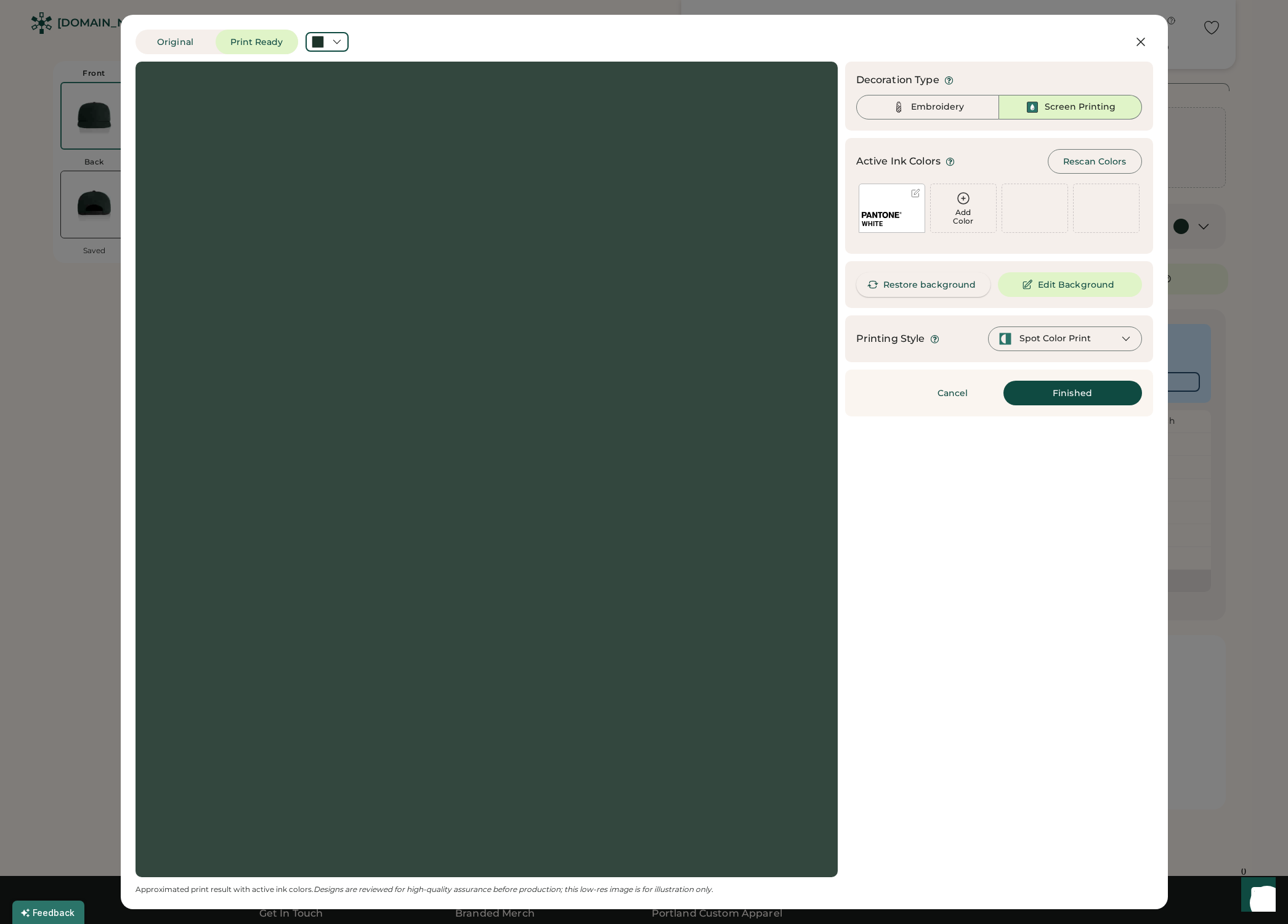
click at [940, 284] on button "Restore background" at bounding box center [924, 285] width 135 height 25
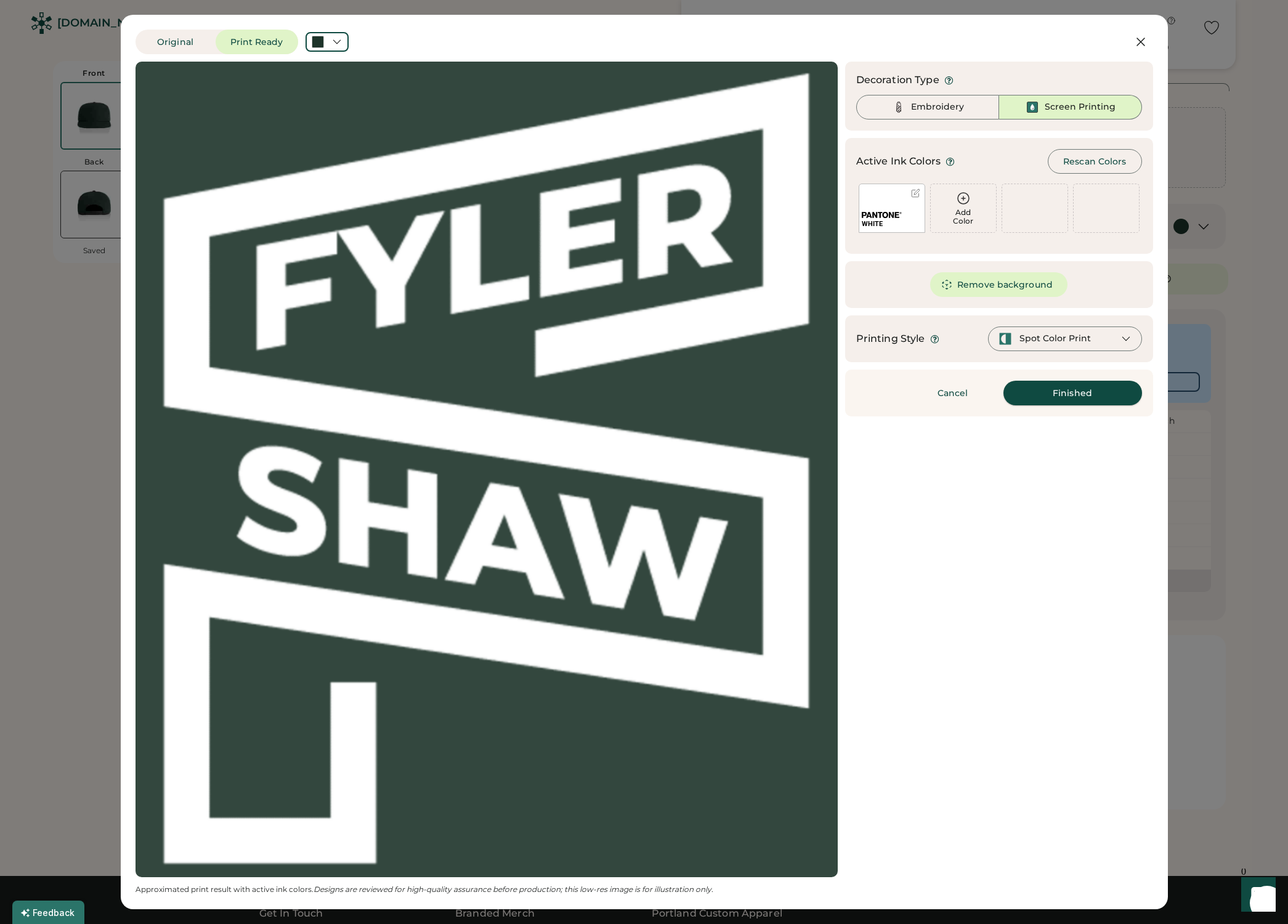
click at [1072, 399] on button "Finished" at bounding box center [1073, 393] width 139 height 25
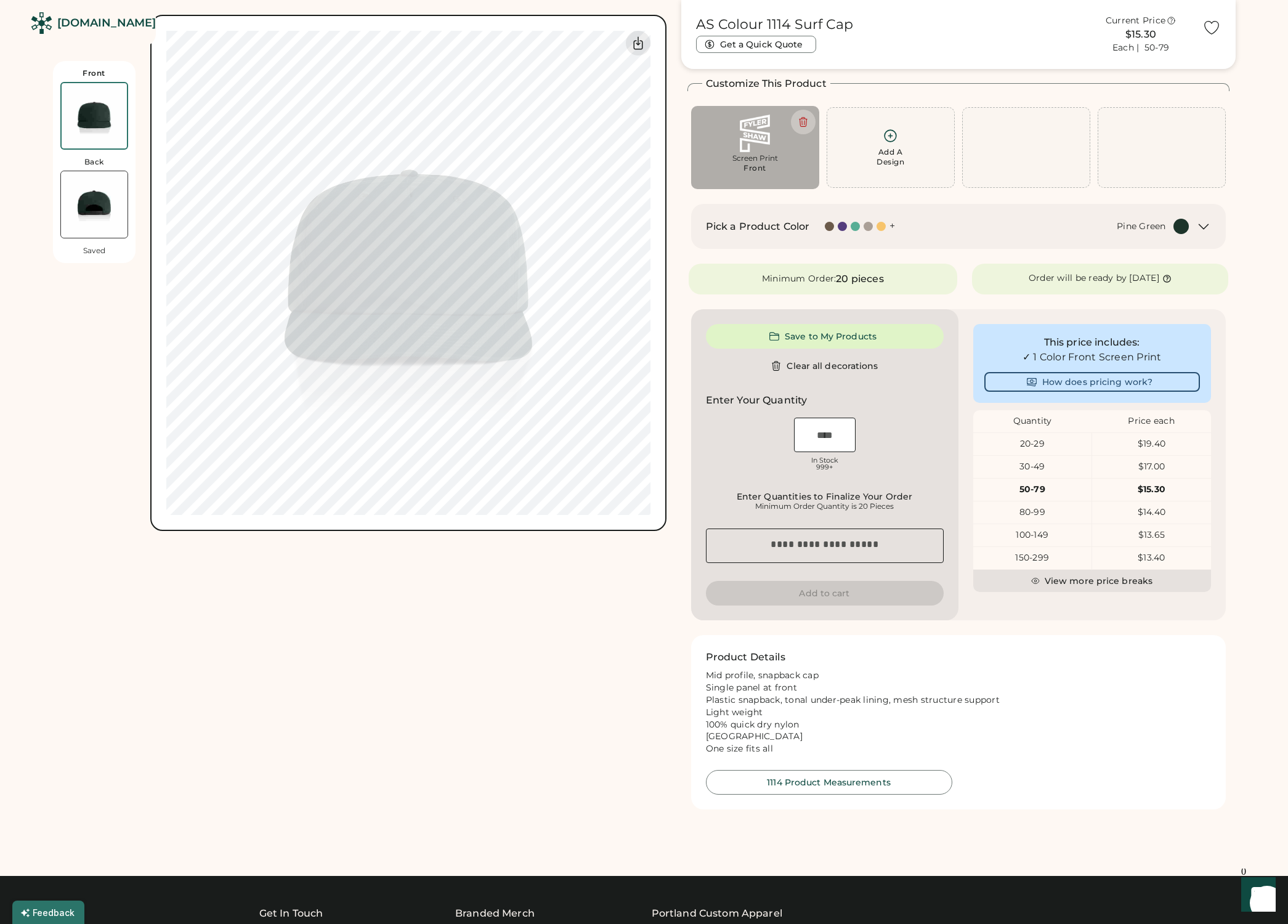
type input "****"
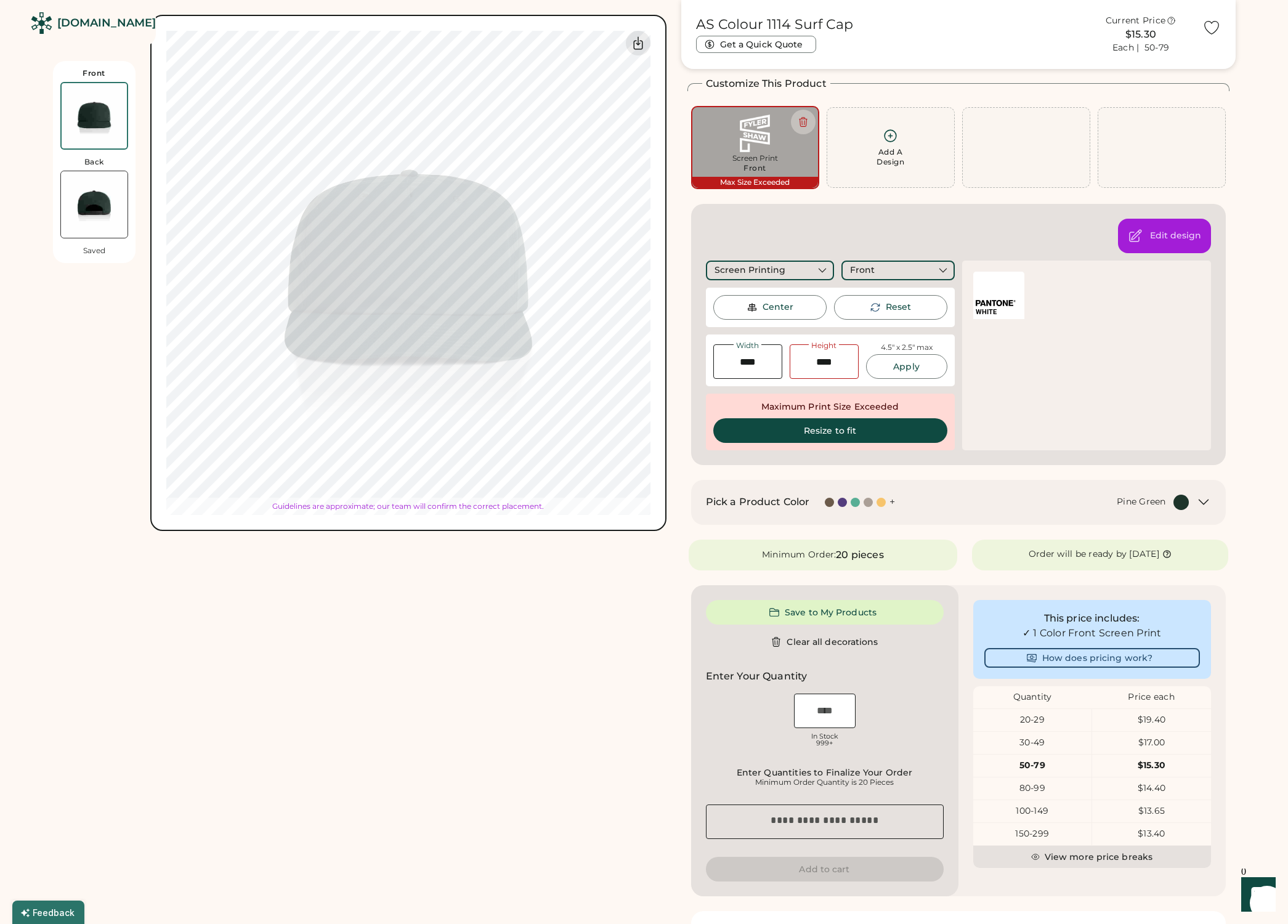
scroll to position [56, 0]
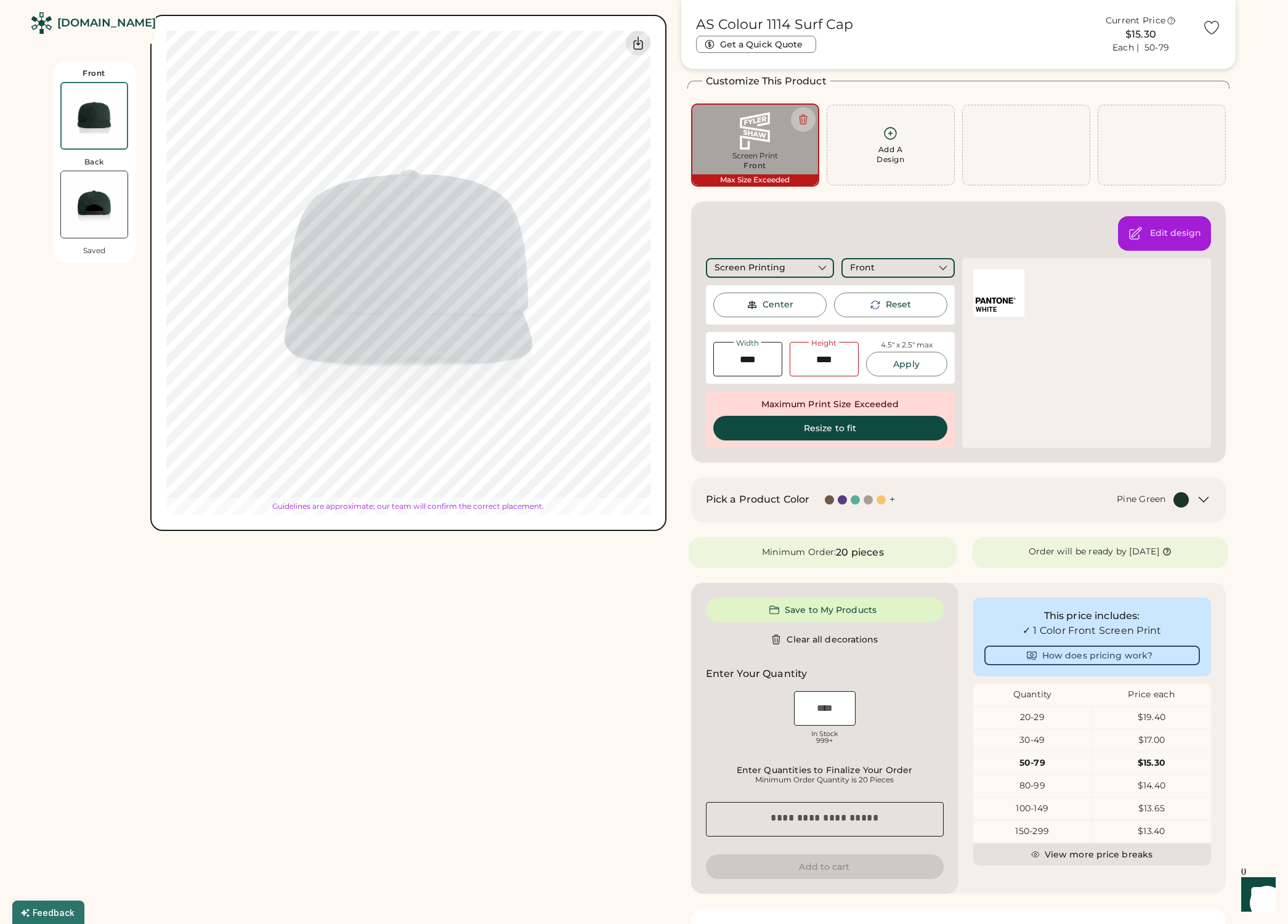
type input "****"
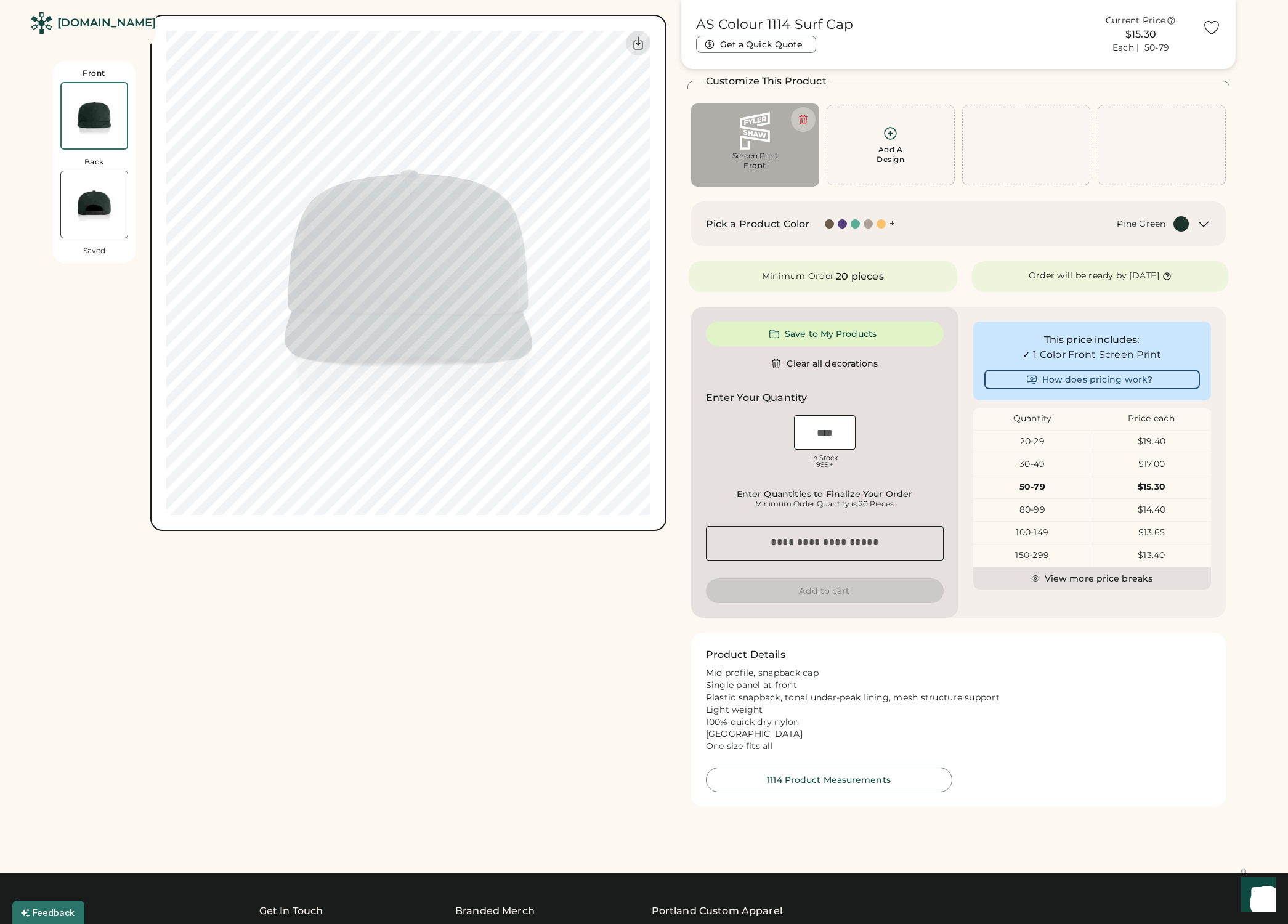
click at [93, 205] on img at bounding box center [93, 204] width 66 height 66
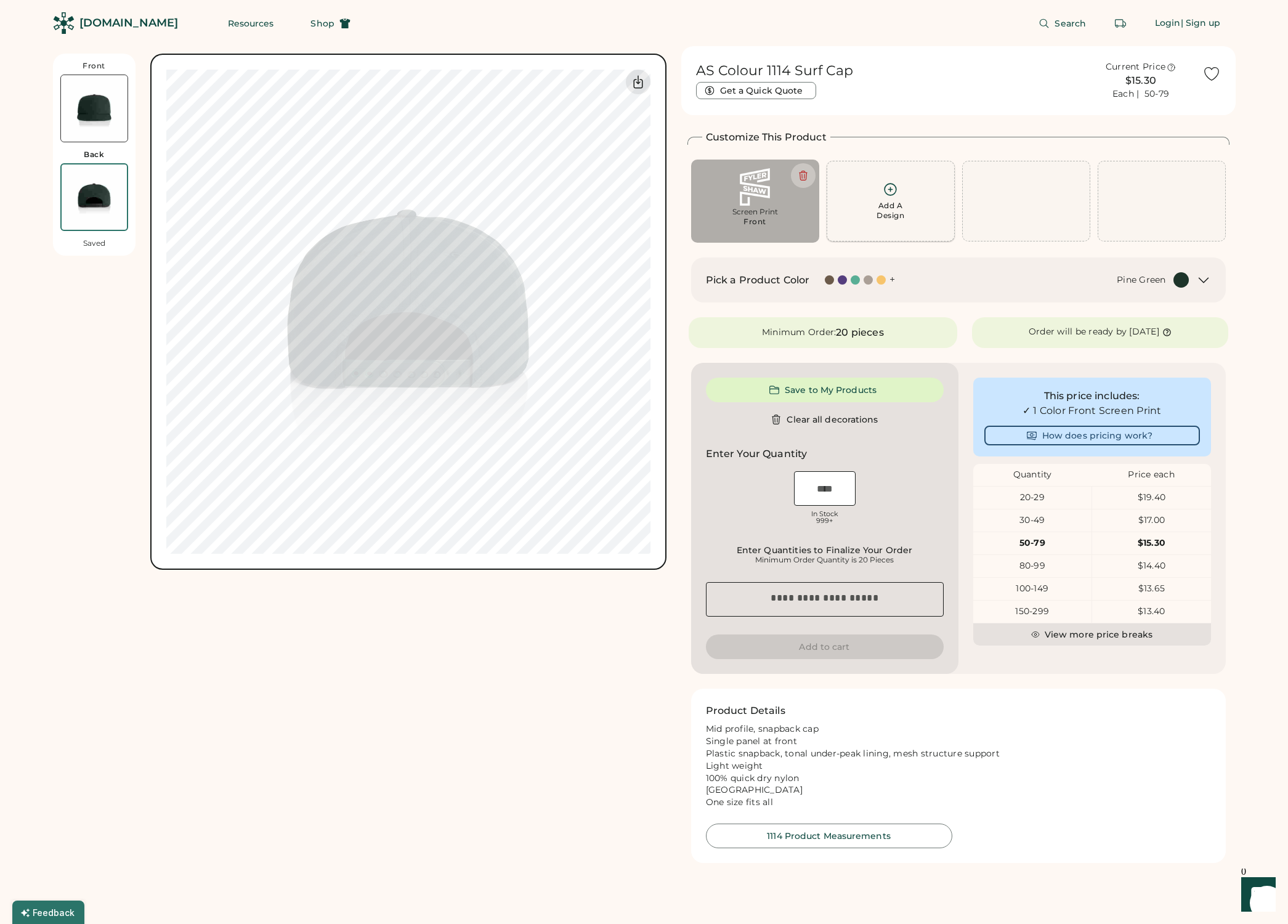
click at [891, 196] on icon at bounding box center [891, 189] width 16 height 16
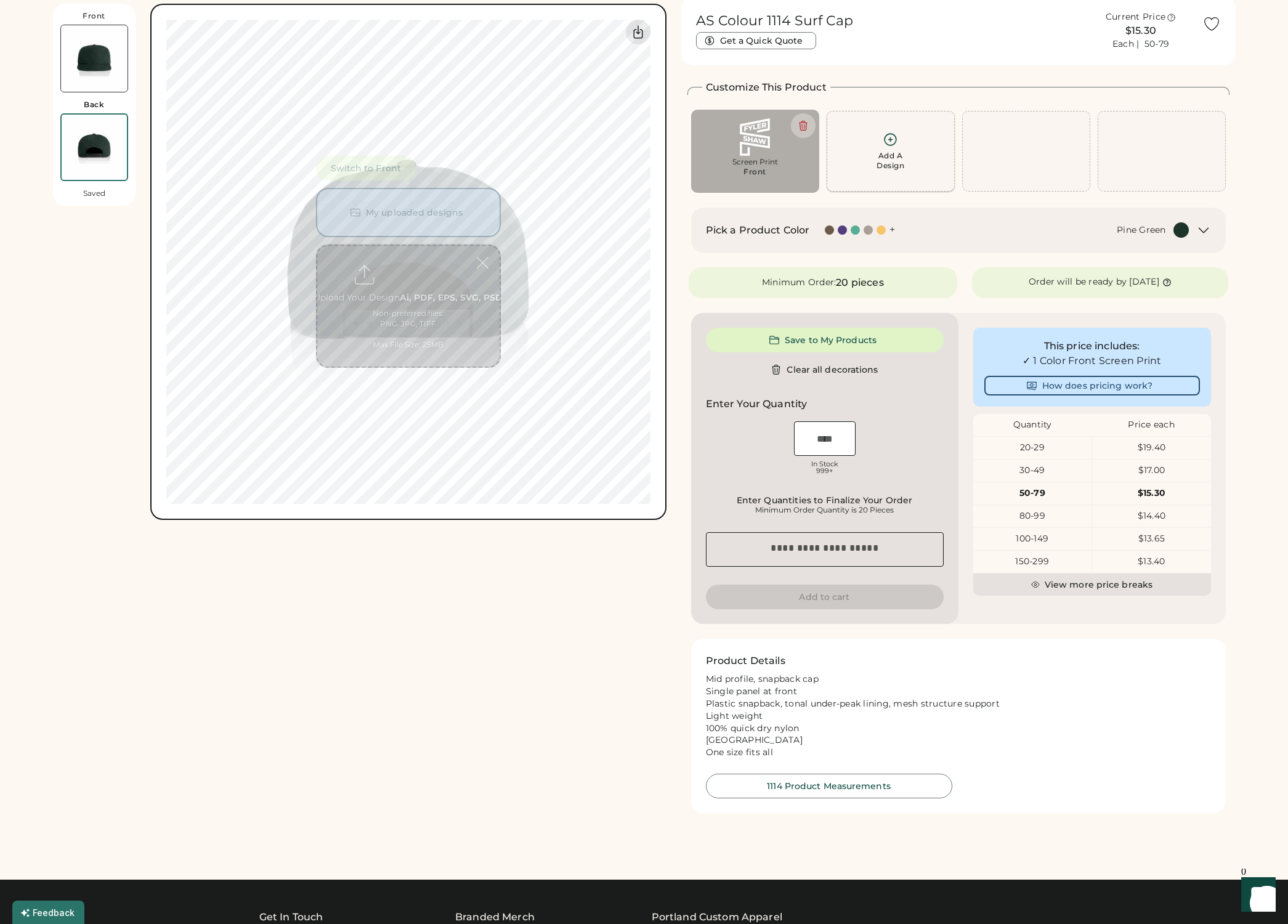
scroll to position [54, 0]
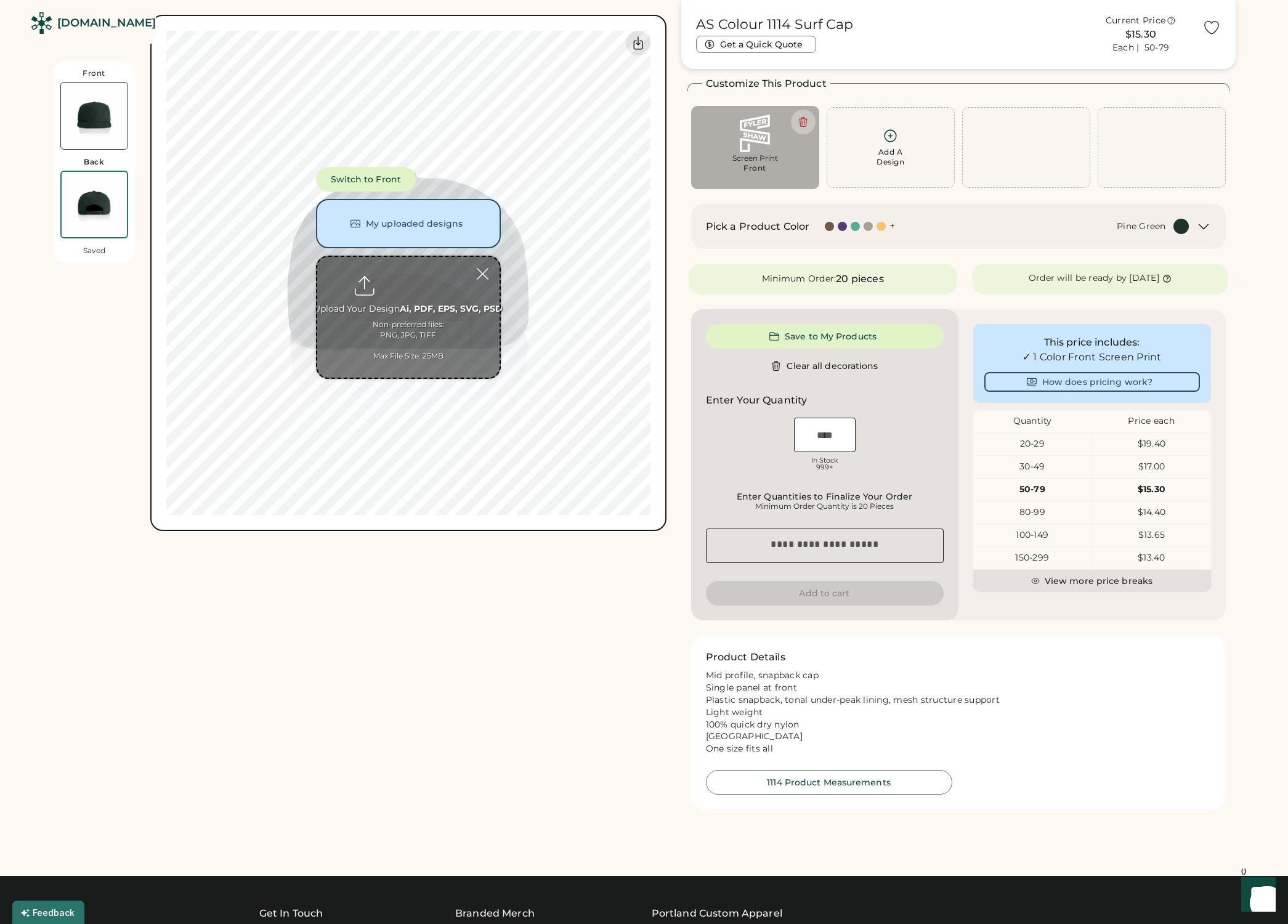
click at [405, 284] on input "file" at bounding box center [408, 317] width 182 height 121
type input "**********"
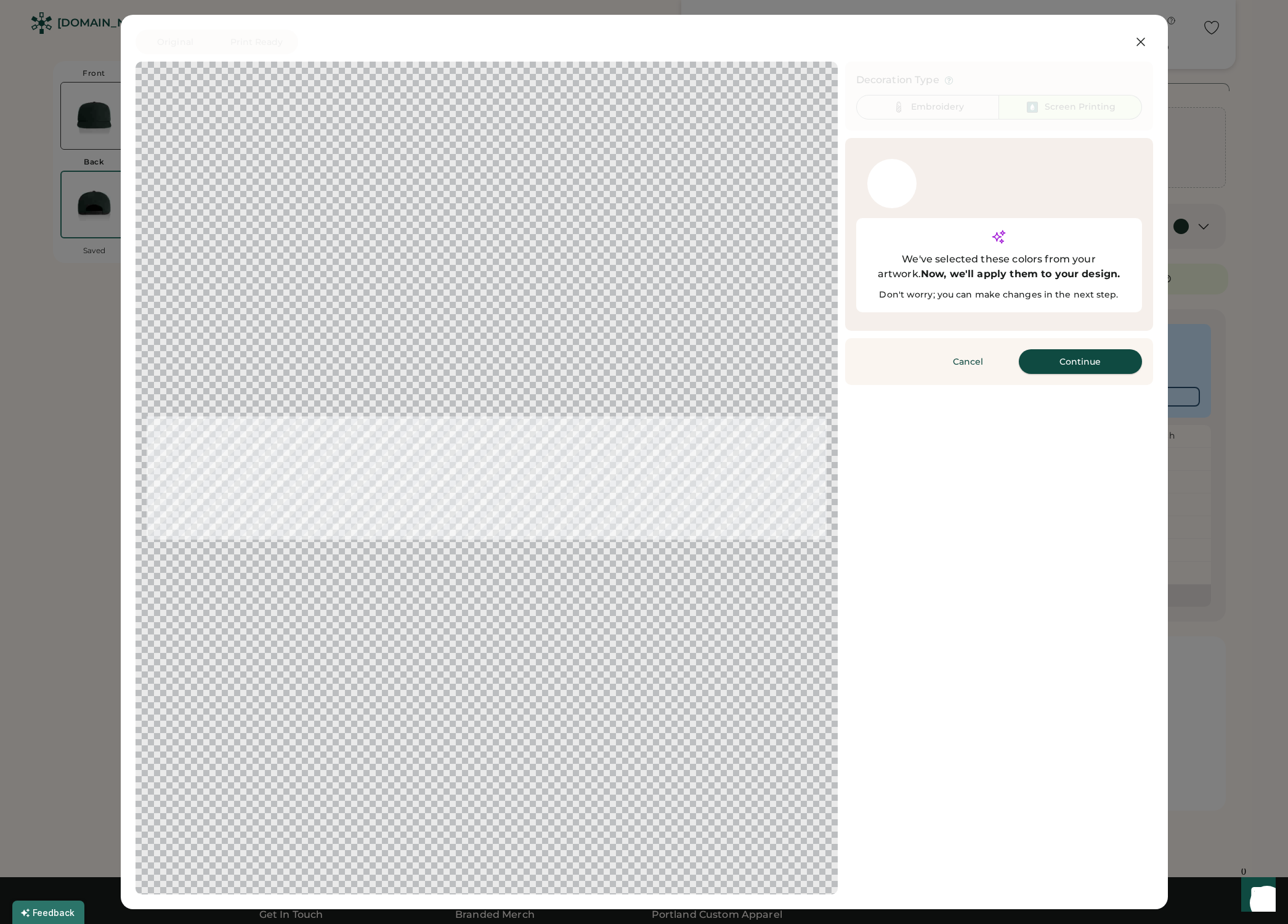
click at [1078, 350] on button "Continue" at bounding box center [1081, 362] width 123 height 25
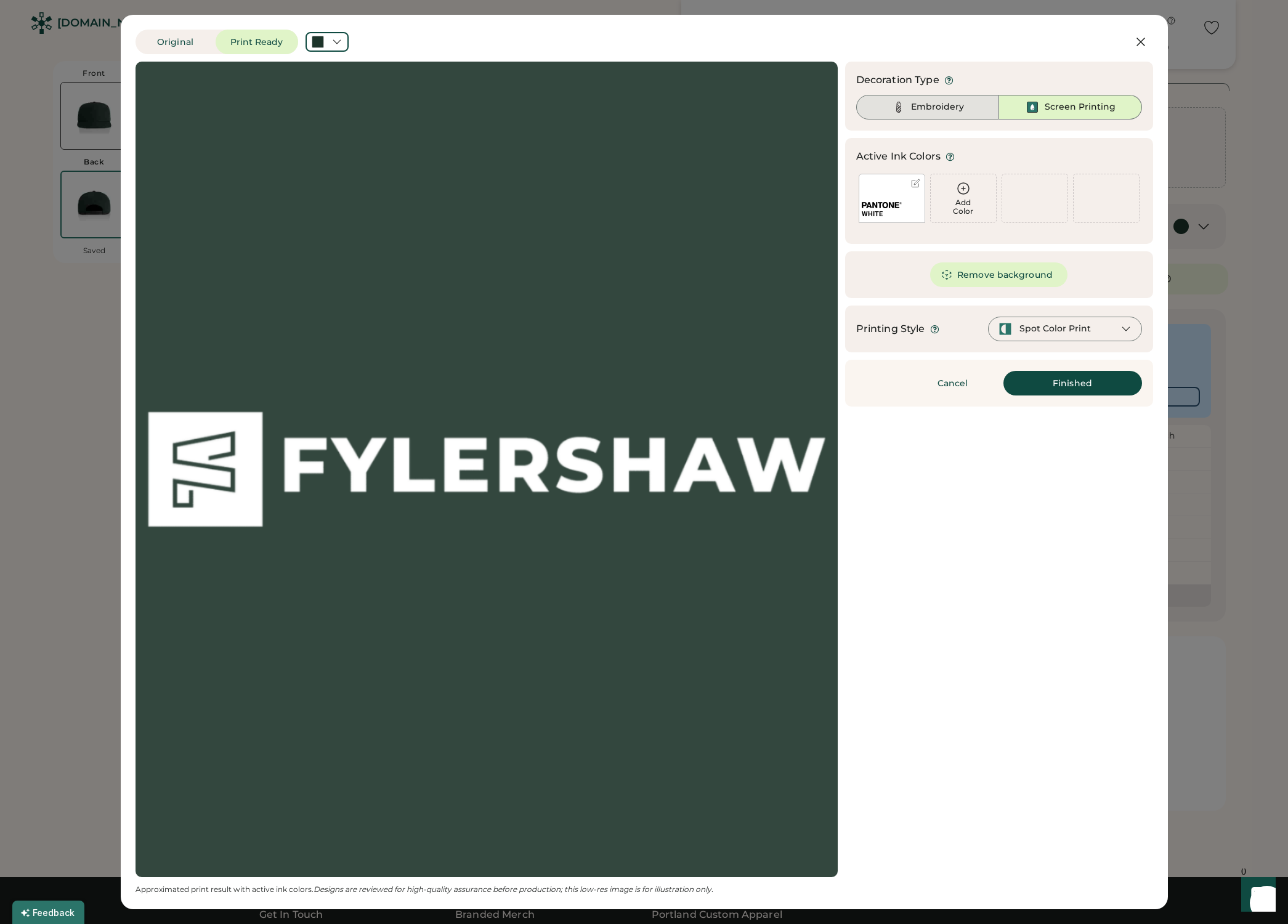
click at [941, 107] on div "Embroidery" at bounding box center [938, 107] width 53 height 12
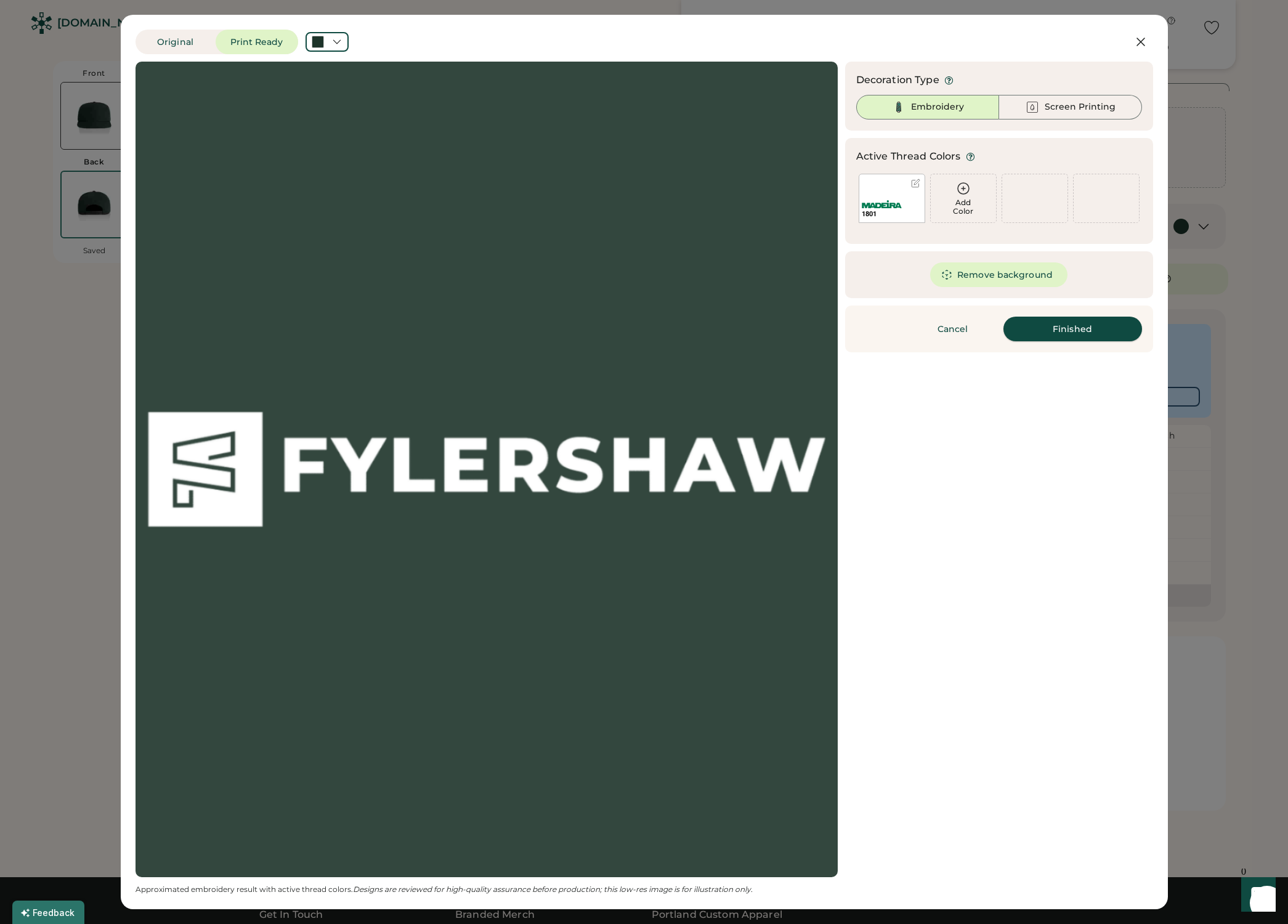
click at [1077, 333] on button "Finished" at bounding box center [1073, 329] width 139 height 25
type input "****"
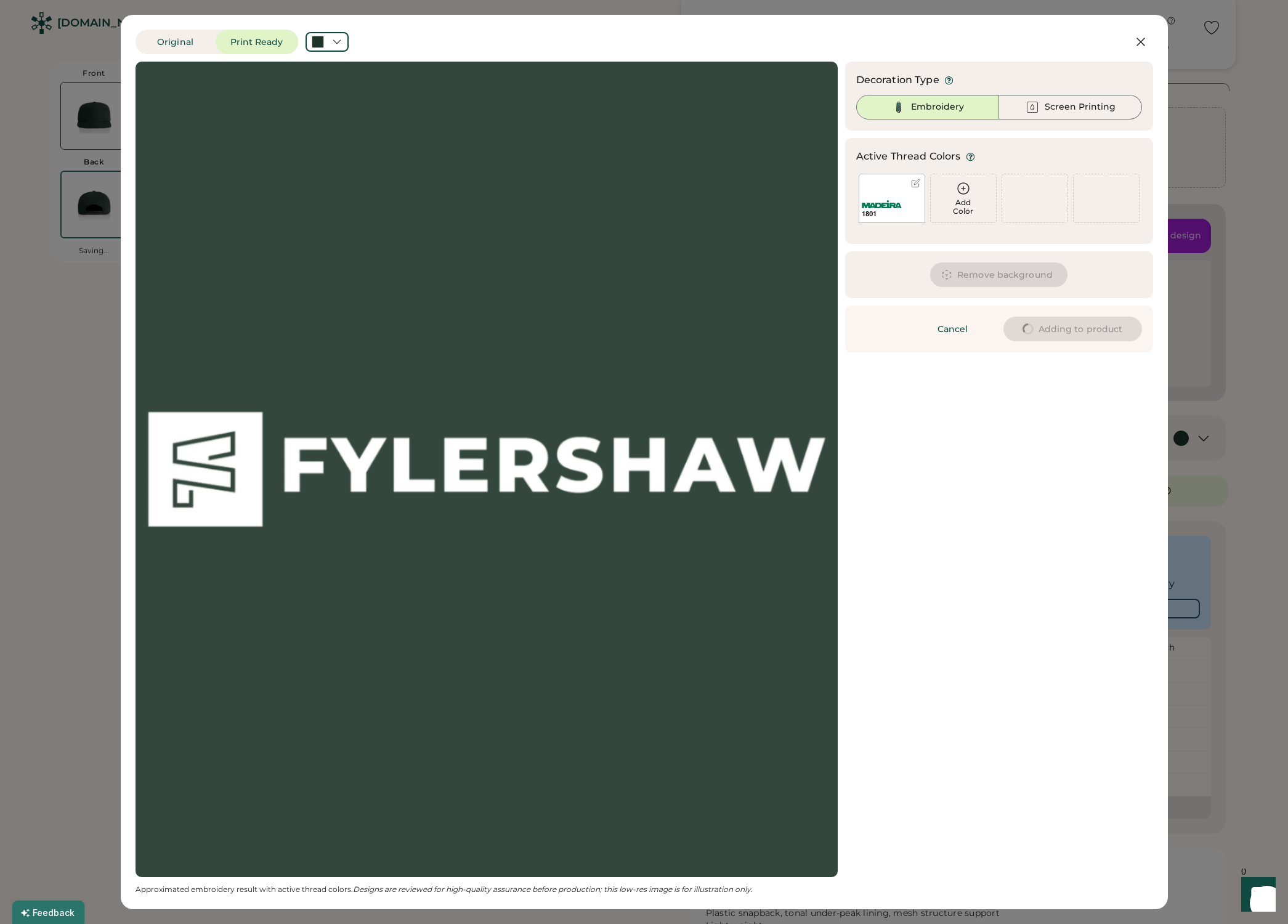
type input "****"
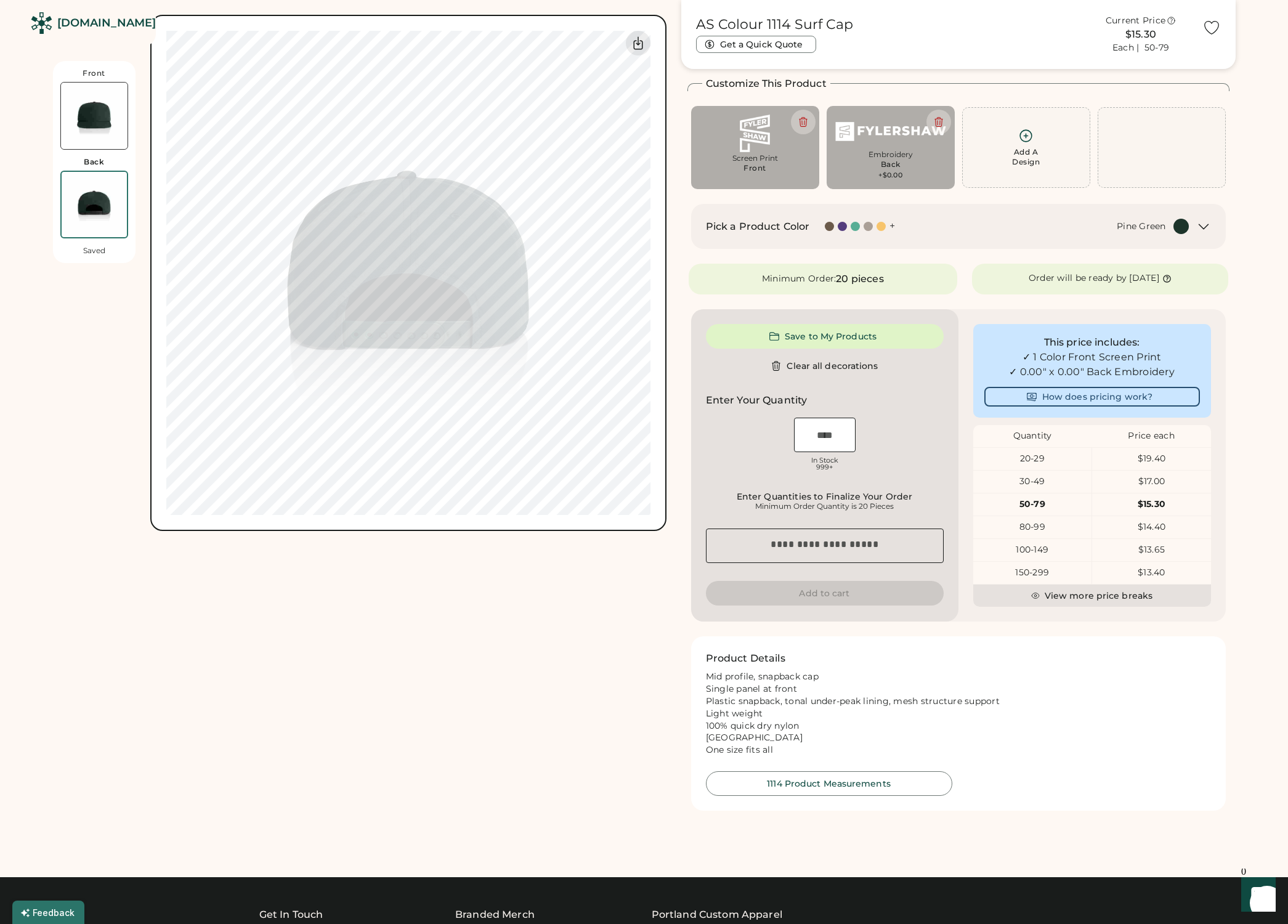
type input "****"
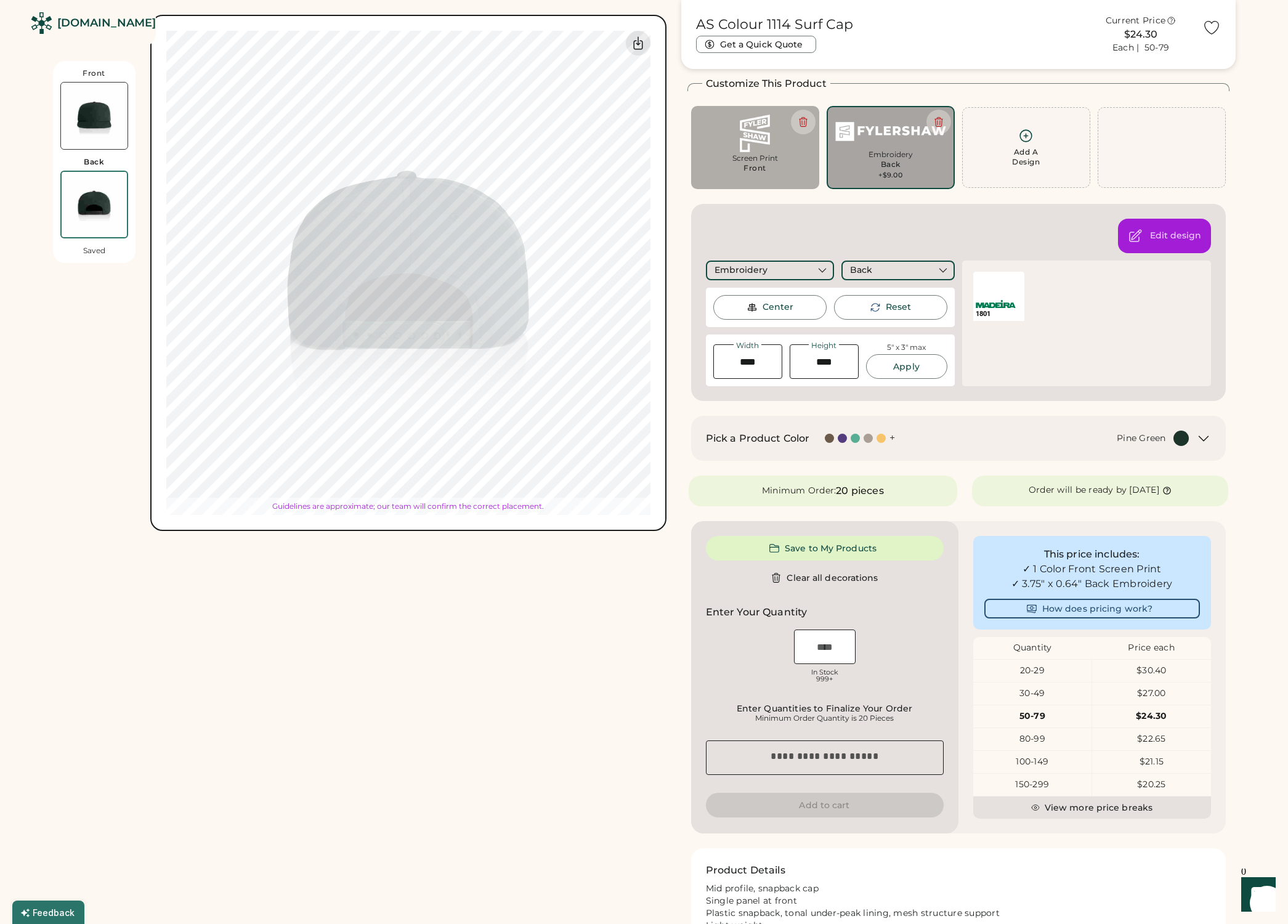
type input "****"
click at [413, 667] on div "Front Back Saved Switch to back Upload new design SVG, Ai, PDF, EPS, PSD Non-pr…" at bounding box center [360, 518] width 614 height 1052
click at [87, 114] on img at bounding box center [93, 115] width 66 height 66
type input "****"
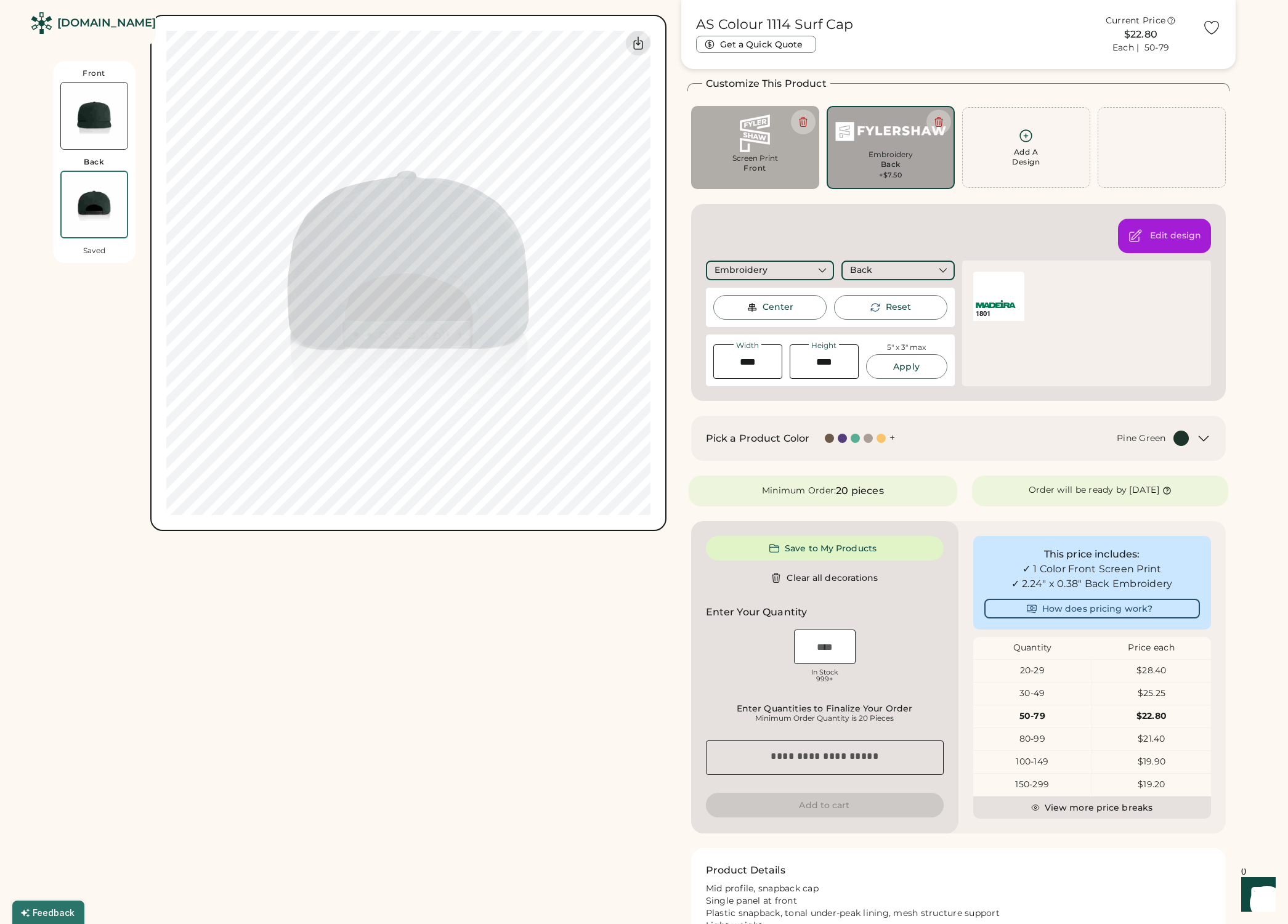
type input "****"
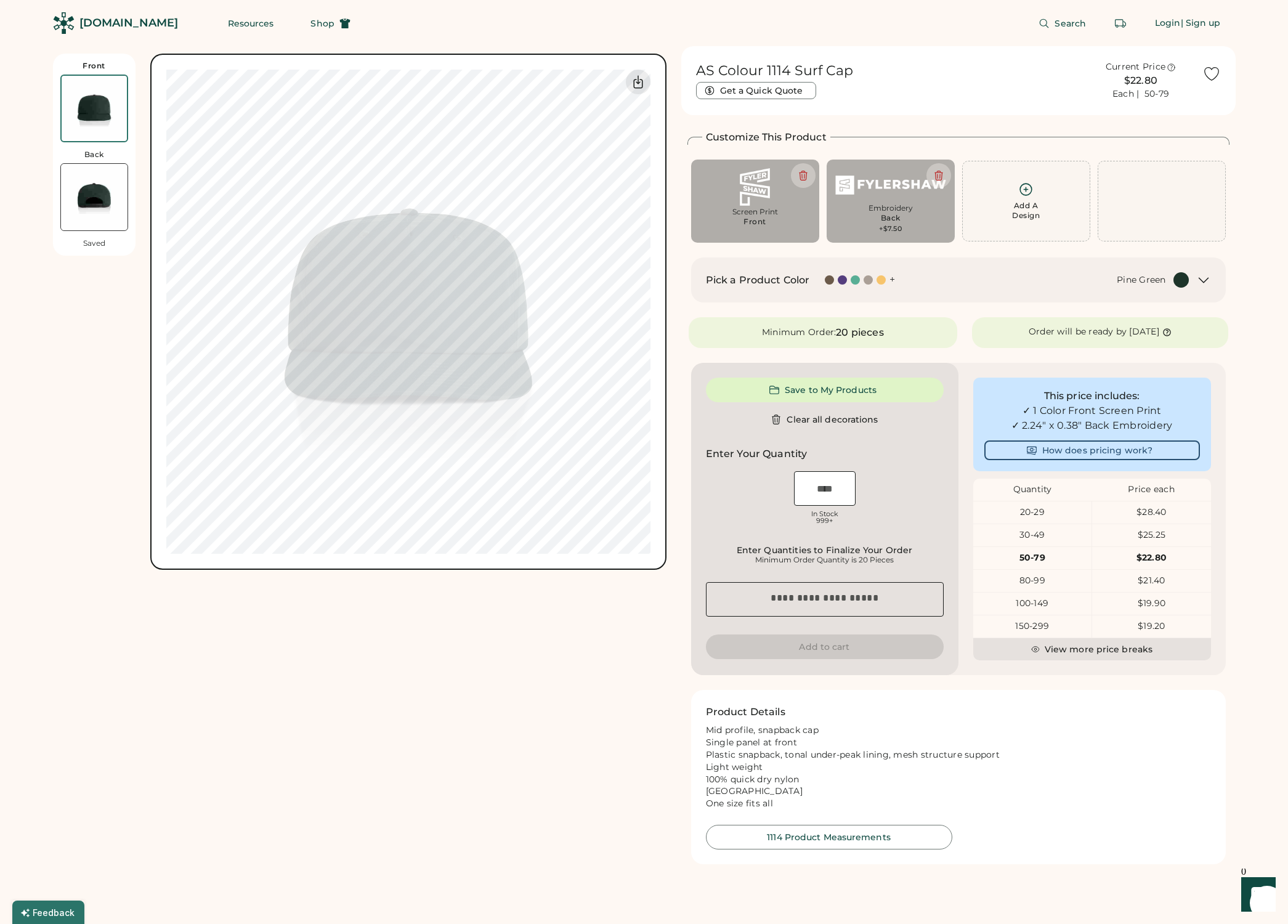
click at [748, 202] on img at bounding box center [755, 187] width 111 height 37
type input "****"
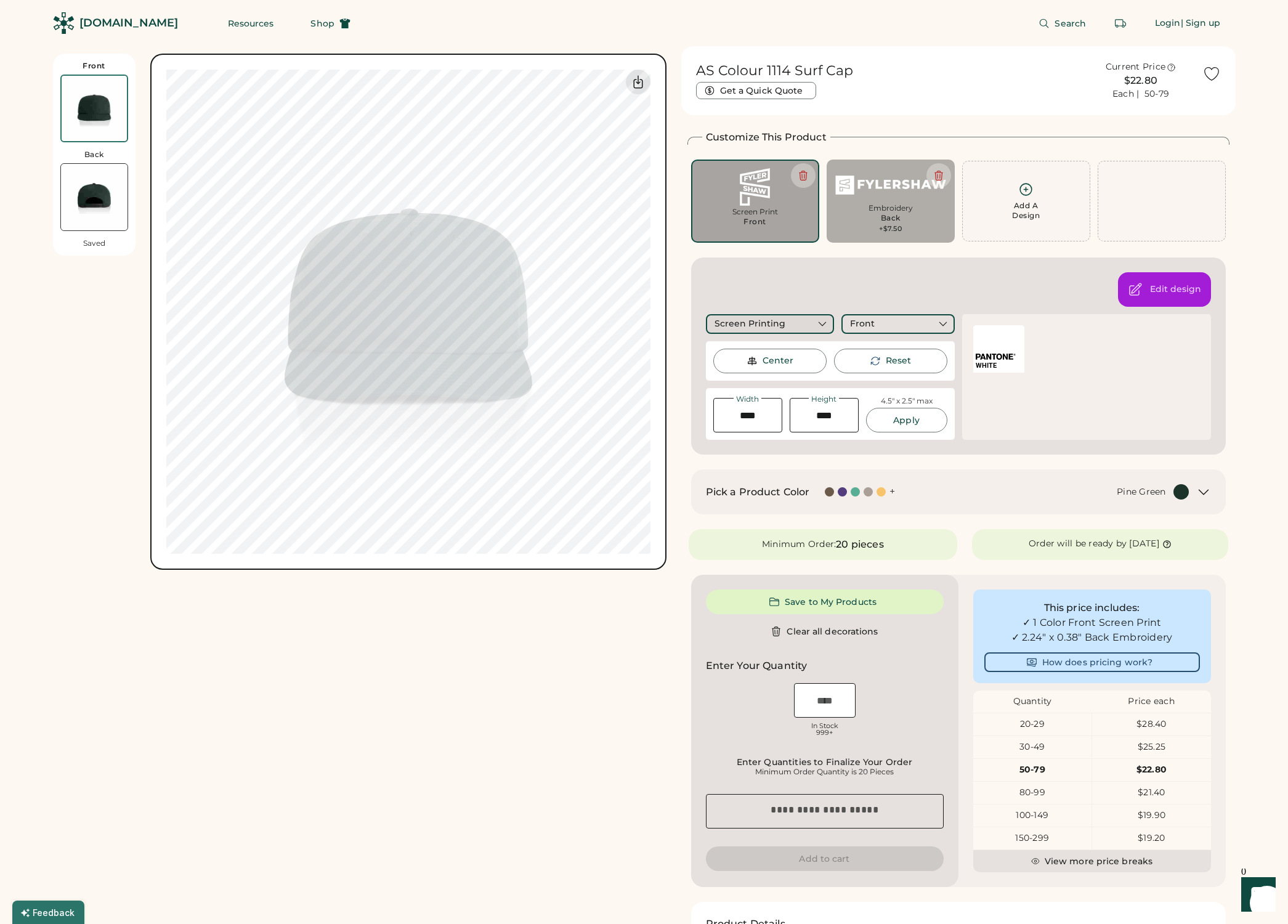
click at [824, 325] on icon at bounding box center [822, 324] width 11 height 11
drag, startPoint x: 794, startPoint y: 359, endPoint x: 1037, endPoint y: 83, distance: 367.7
click at [794, 359] on div "Embroidery" at bounding box center [793, 353] width 173 height 30
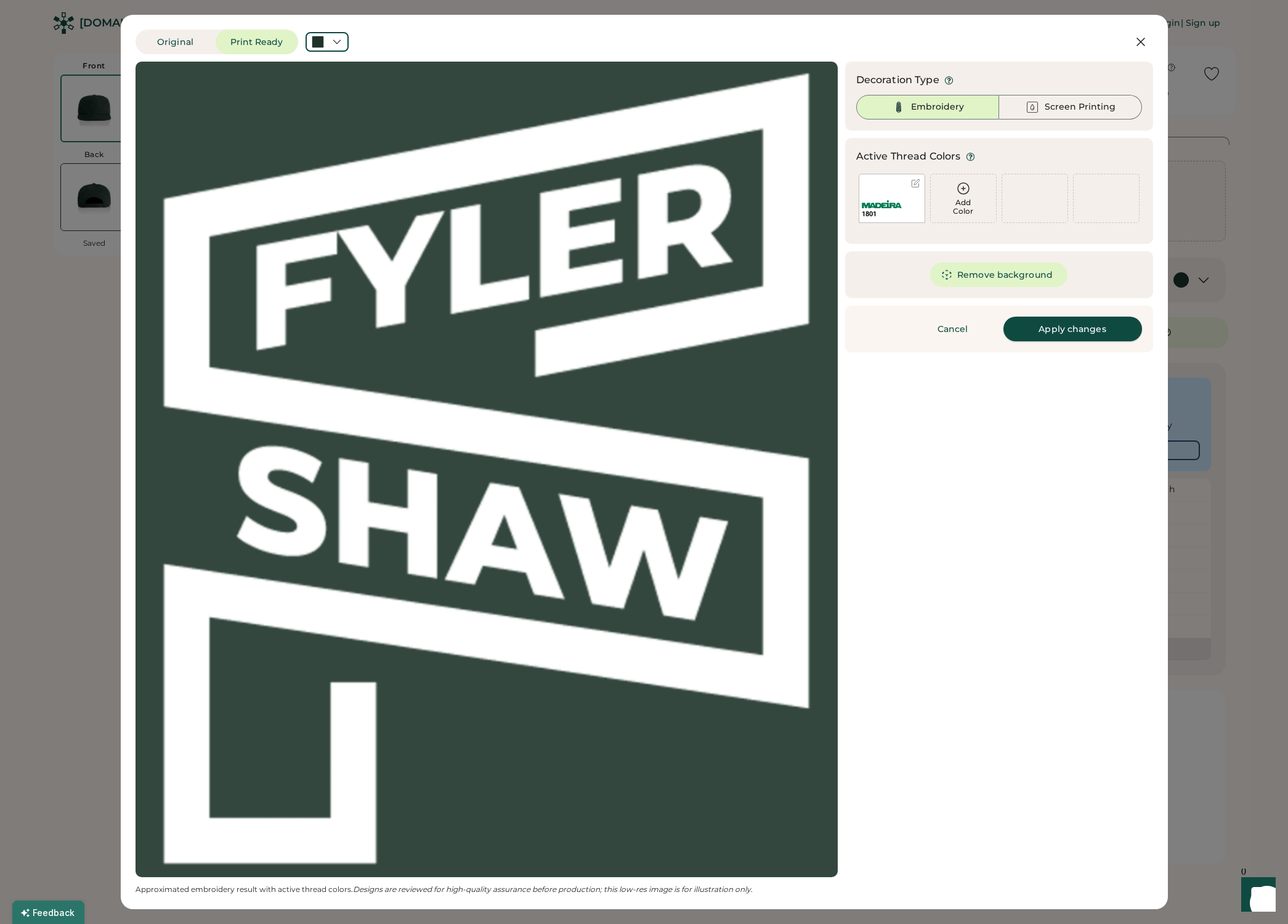
click at [1075, 331] on button "Apply changes" at bounding box center [1073, 329] width 139 height 25
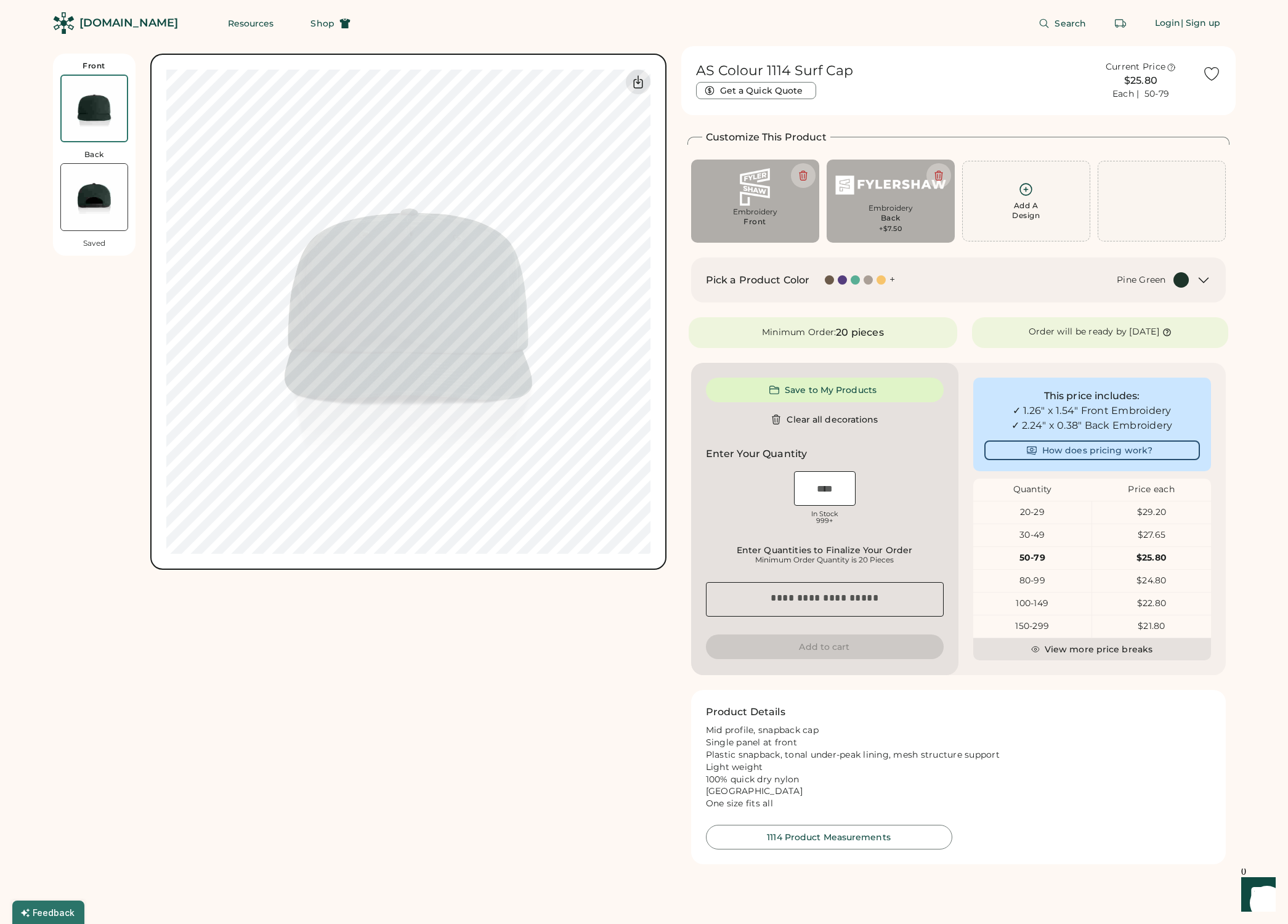
type input "****"
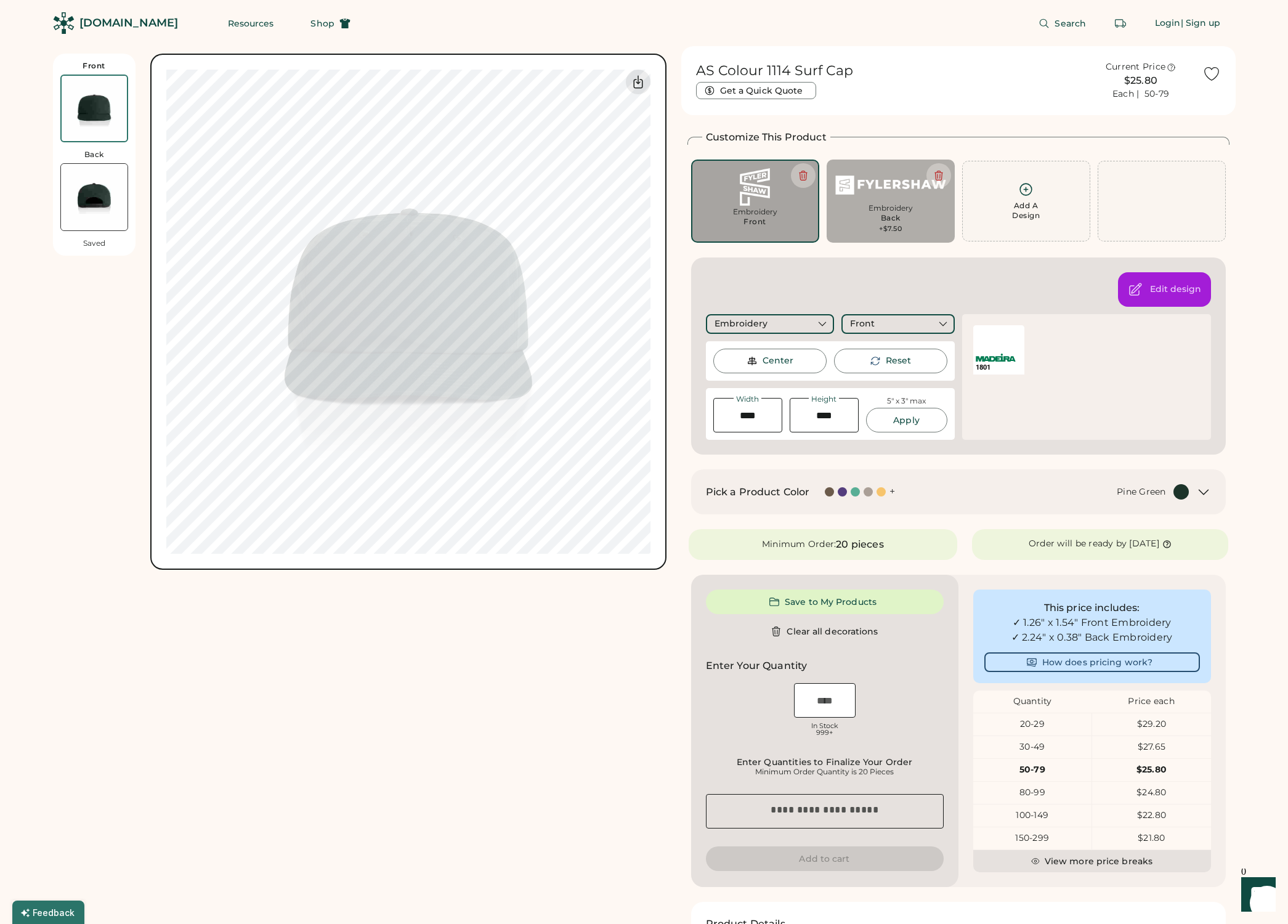
click at [437, 648] on div "Front Back Saved Switch to back Upload new design SVG, Ai, PDF, EPS, PSD Non-pr…" at bounding box center [360, 571] width 614 height 1052
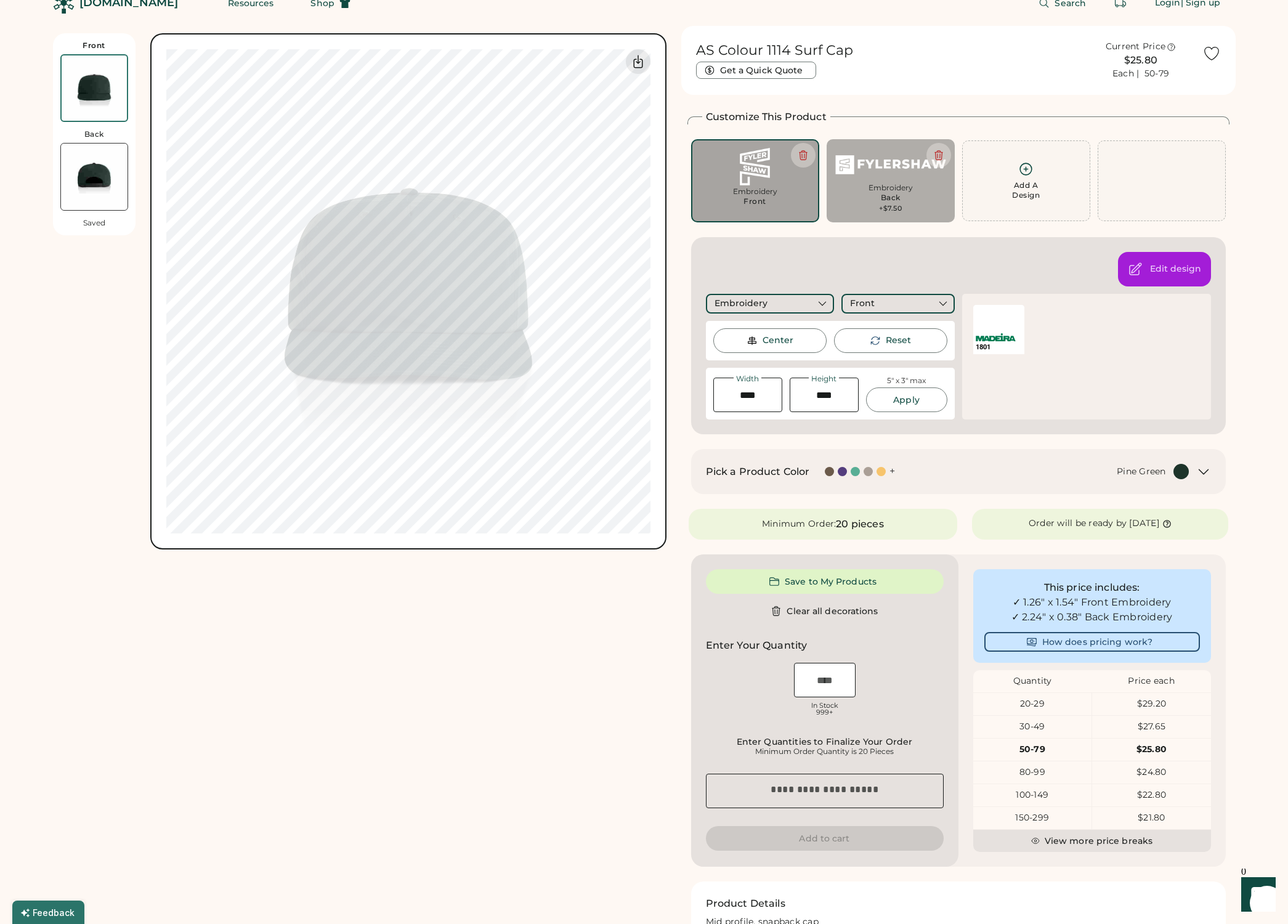
click at [394, 617] on div "Front Back Saved Switch to back Upload new design SVG, Ai, PDF, EPS, PSD Non-pr…" at bounding box center [360, 551] width 614 height 1052
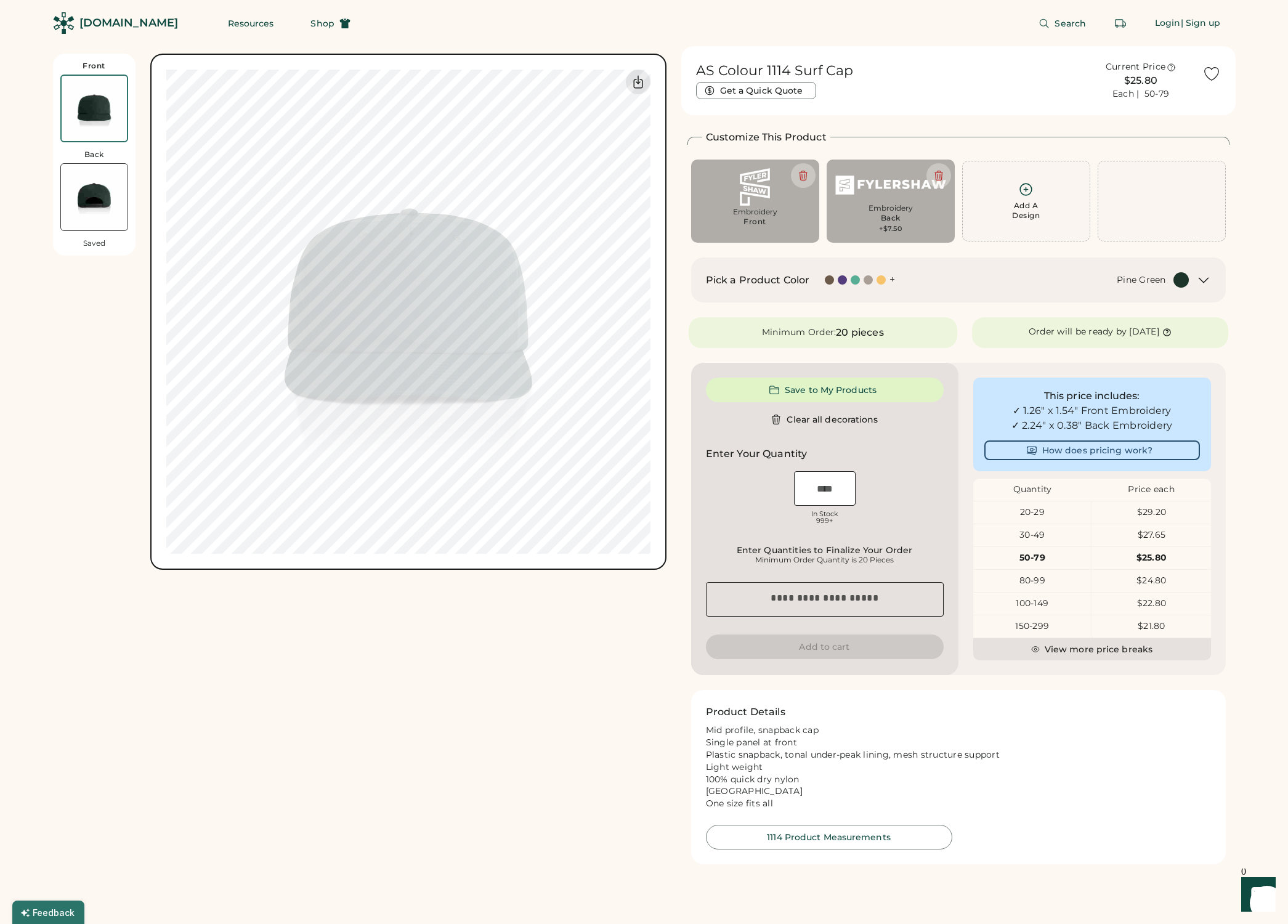
click at [99, 202] on img at bounding box center [93, 196] width 66 height 66
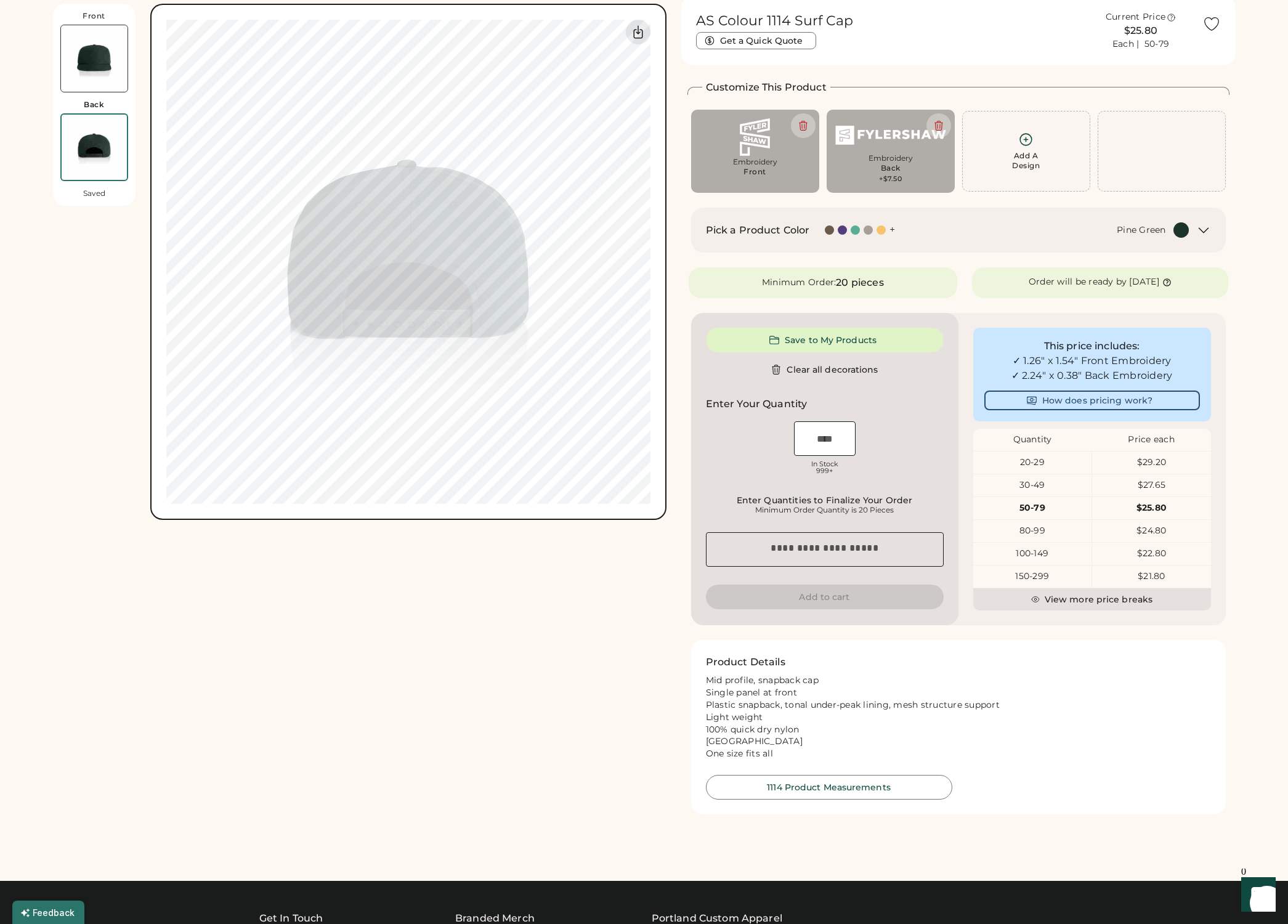
scroll to position [54, 0]
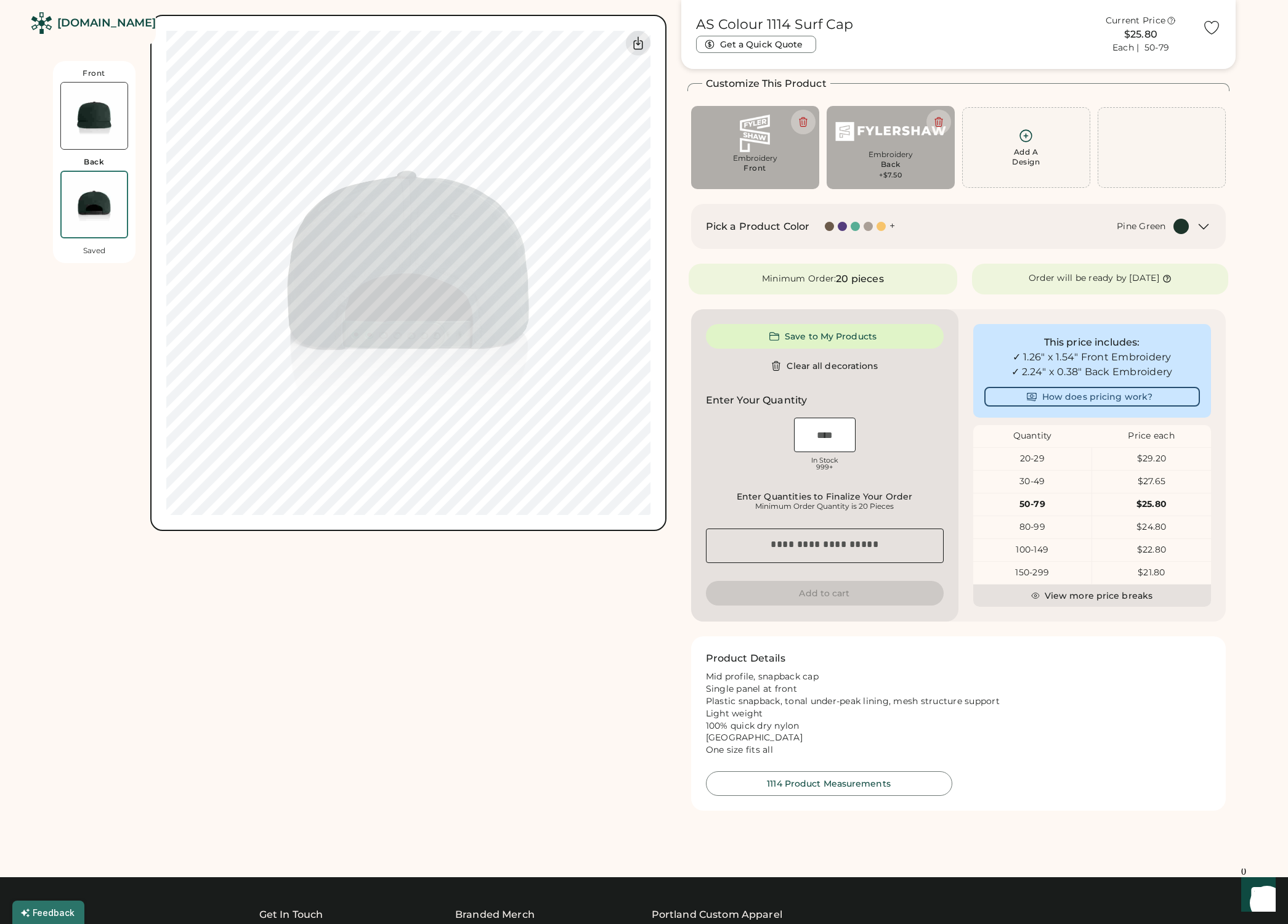
click at [98, 125] on img at bounding box center [93, 115] width 66 height 66
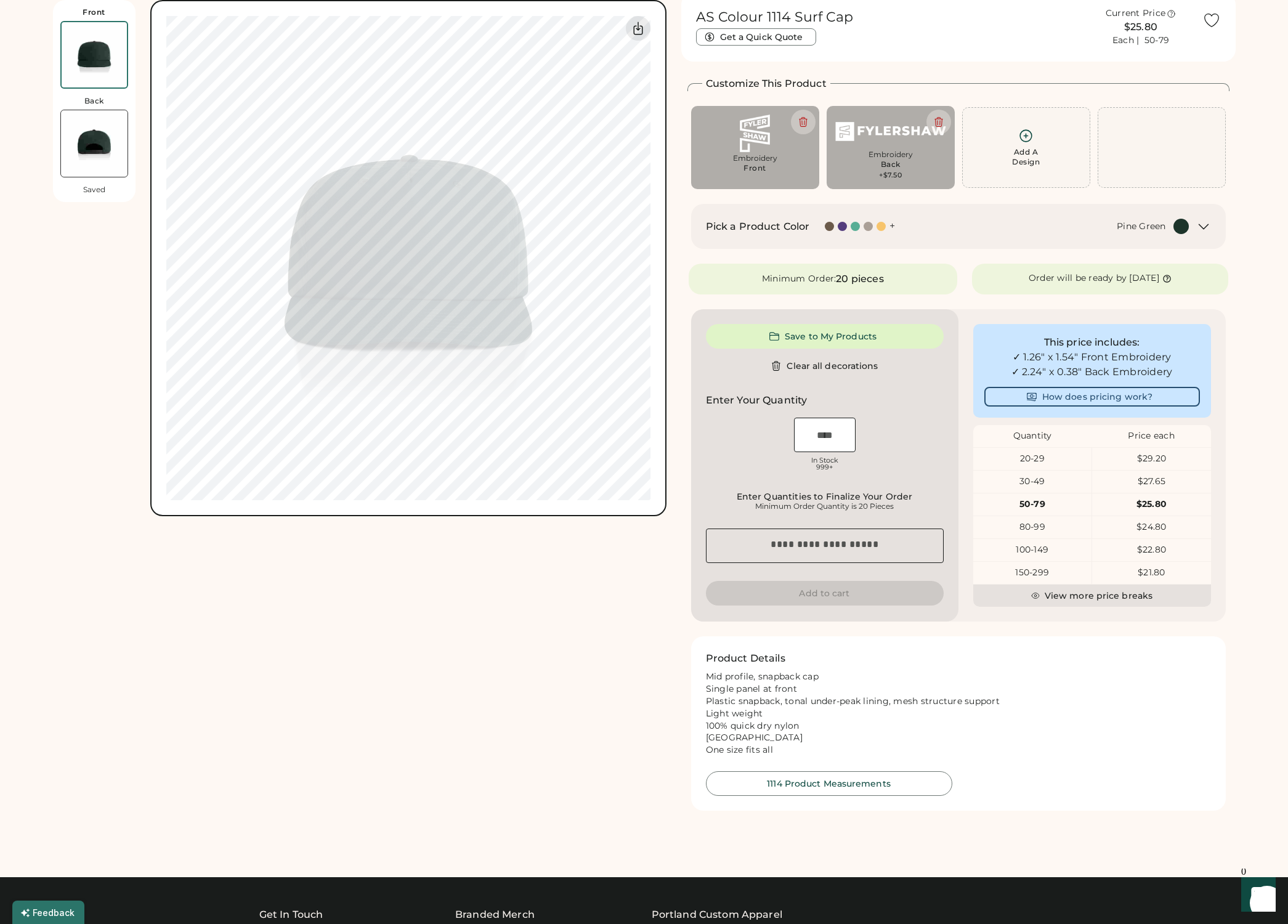
scroll to position [0, 0]
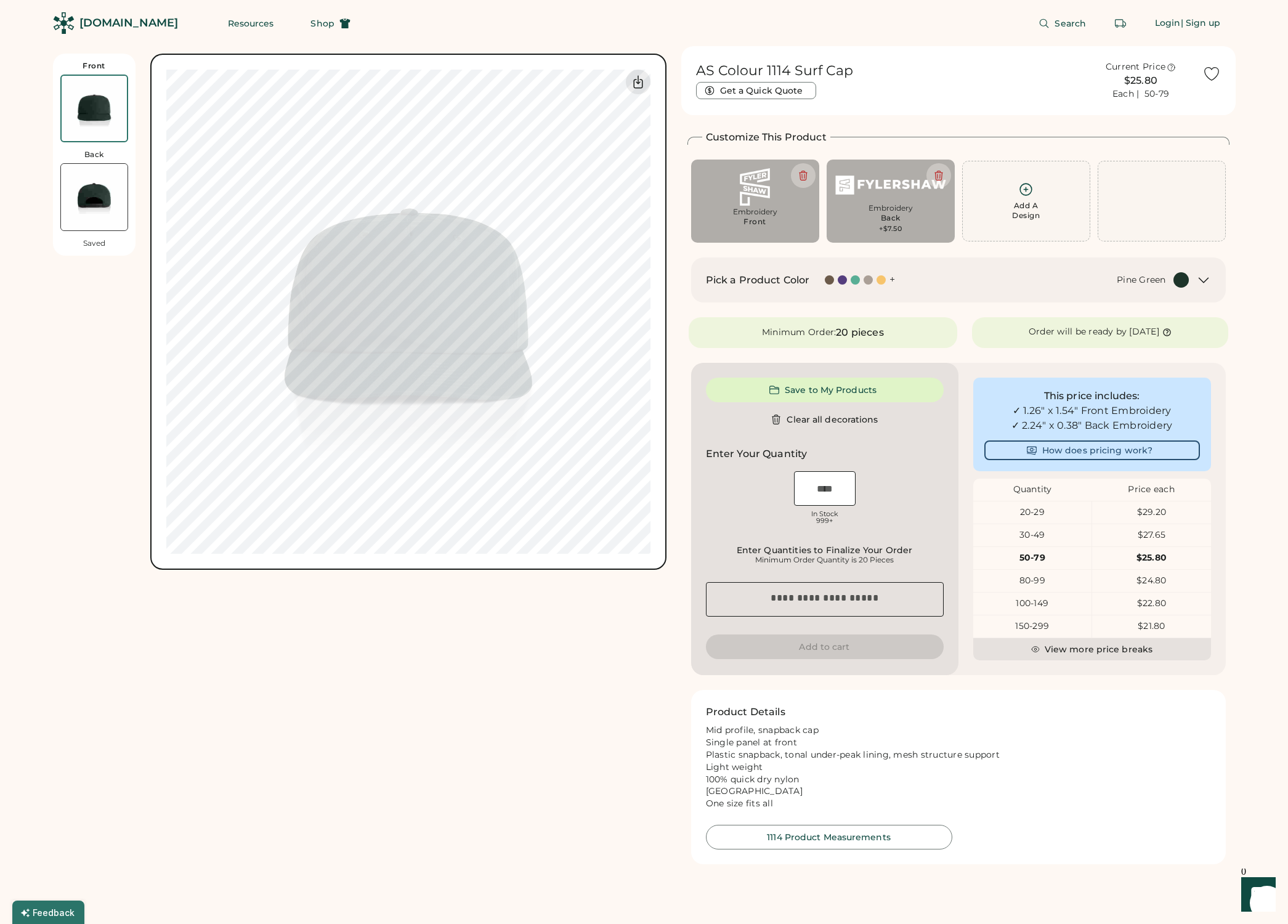
click at [94, 208] on img at bounding box center [93, 196] width 66 height 66
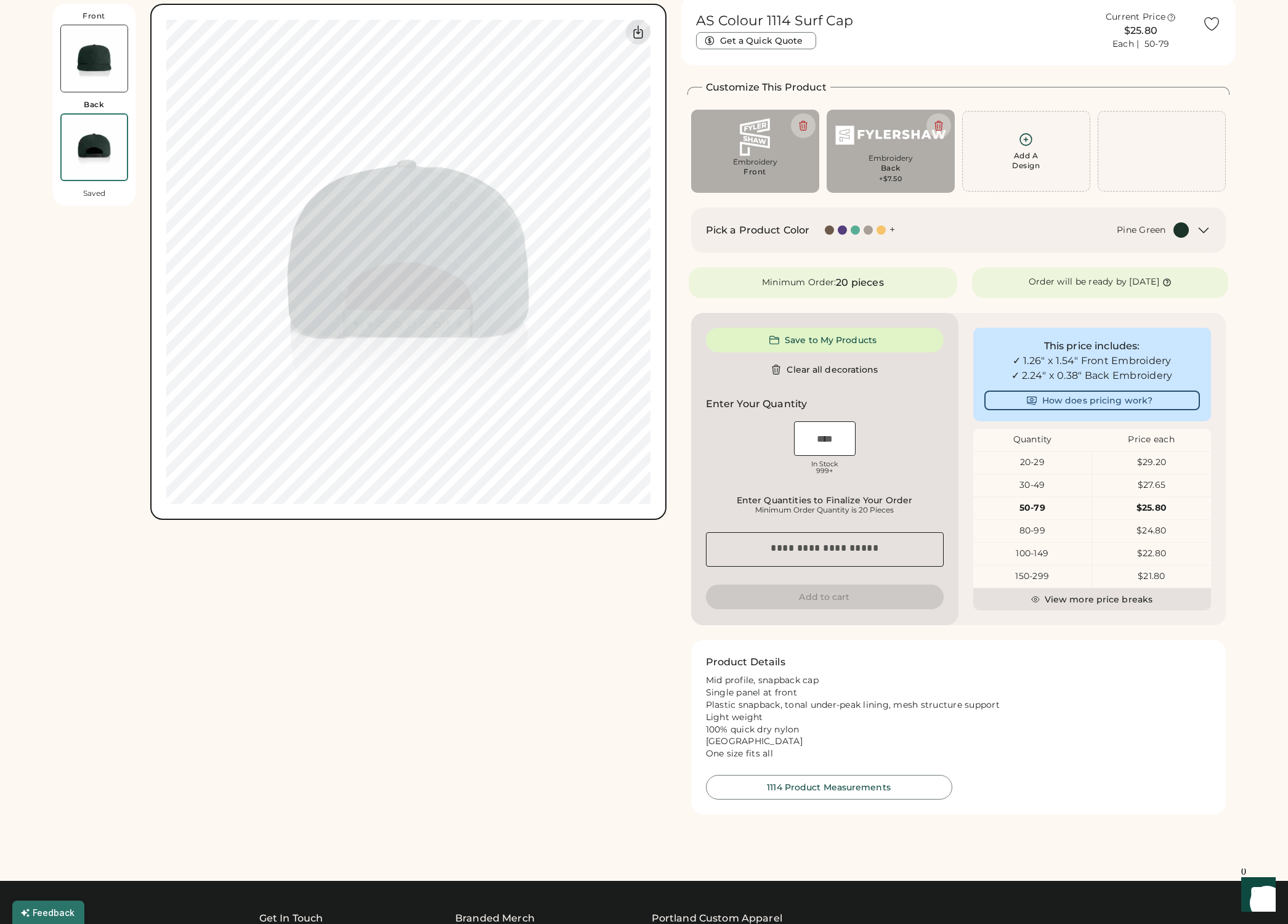
scroll to position [54, 0]
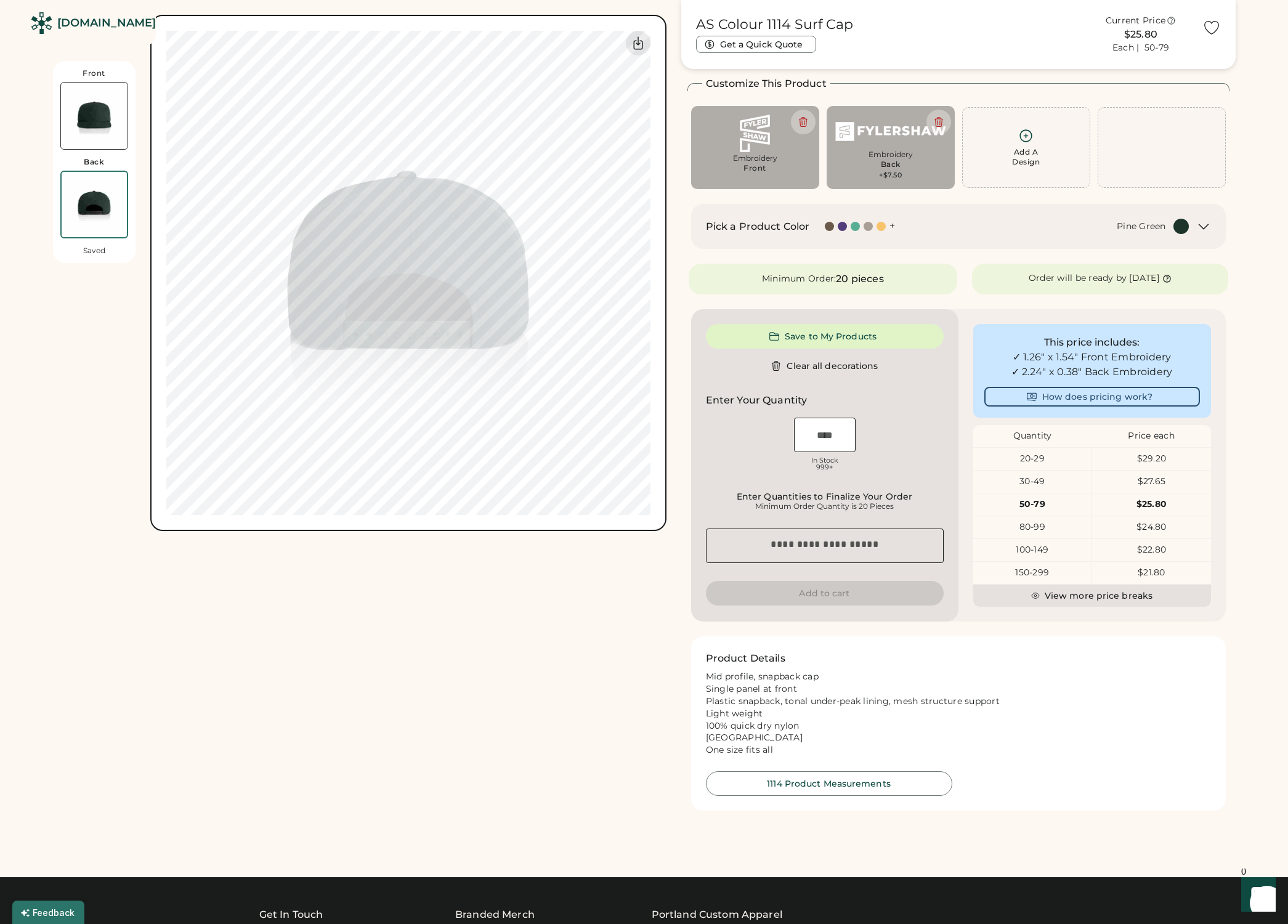
click at [97, 119] on img at bounding box center [93, 115] width 66 height 66
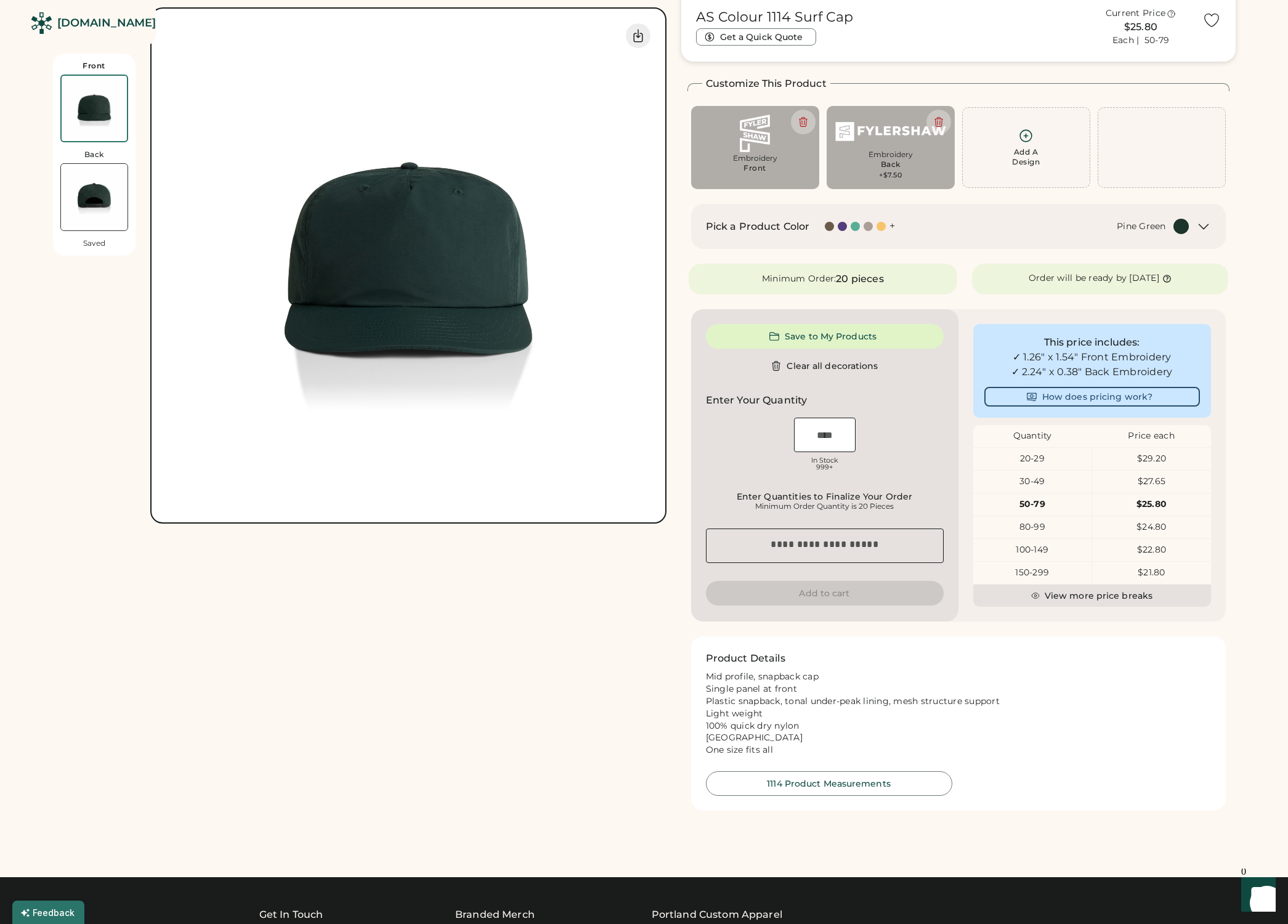
scroll to position [0, 0]
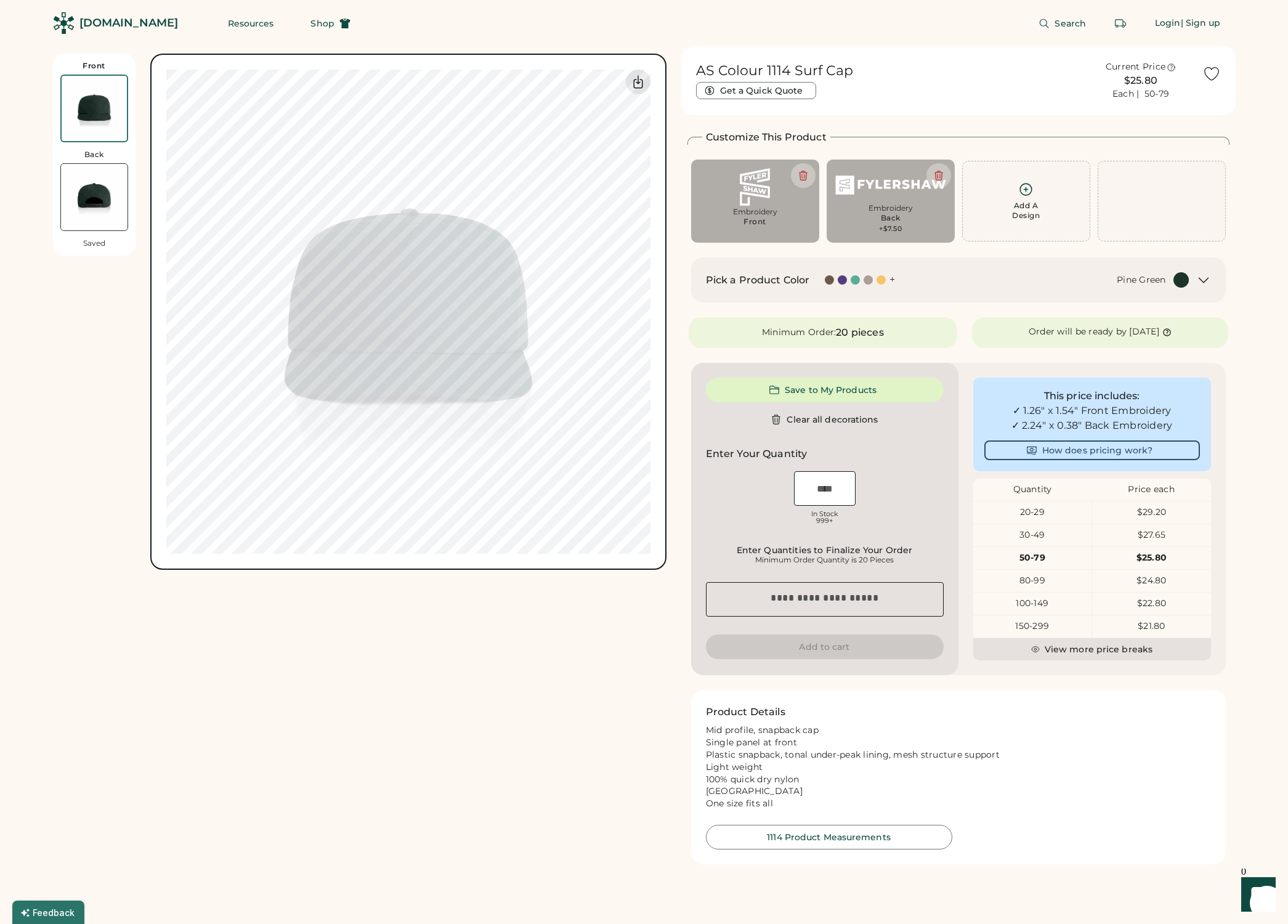
click at [97, 205] on img at bounding box center [93, 196] width 66 height 66
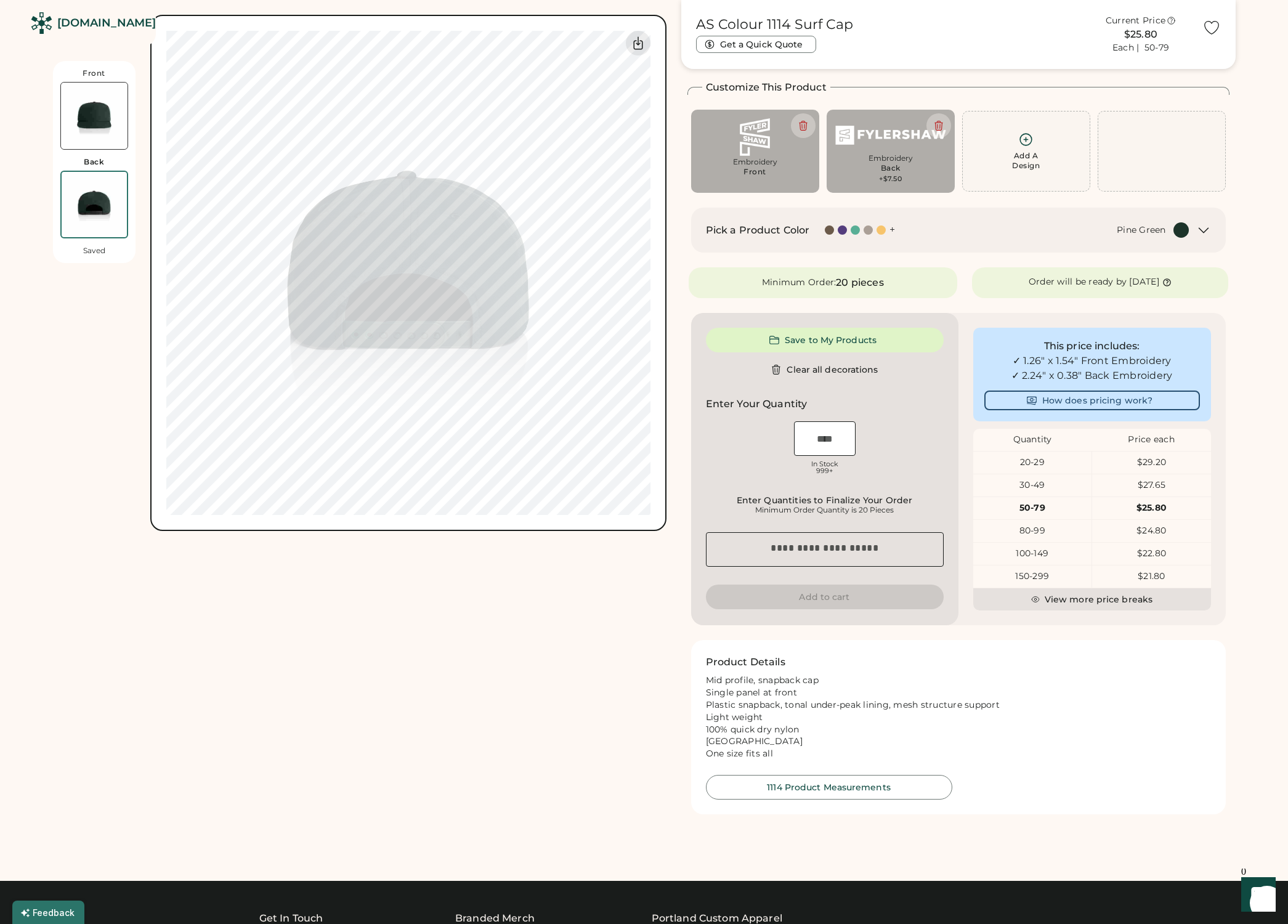
scroll to position [54, 0]
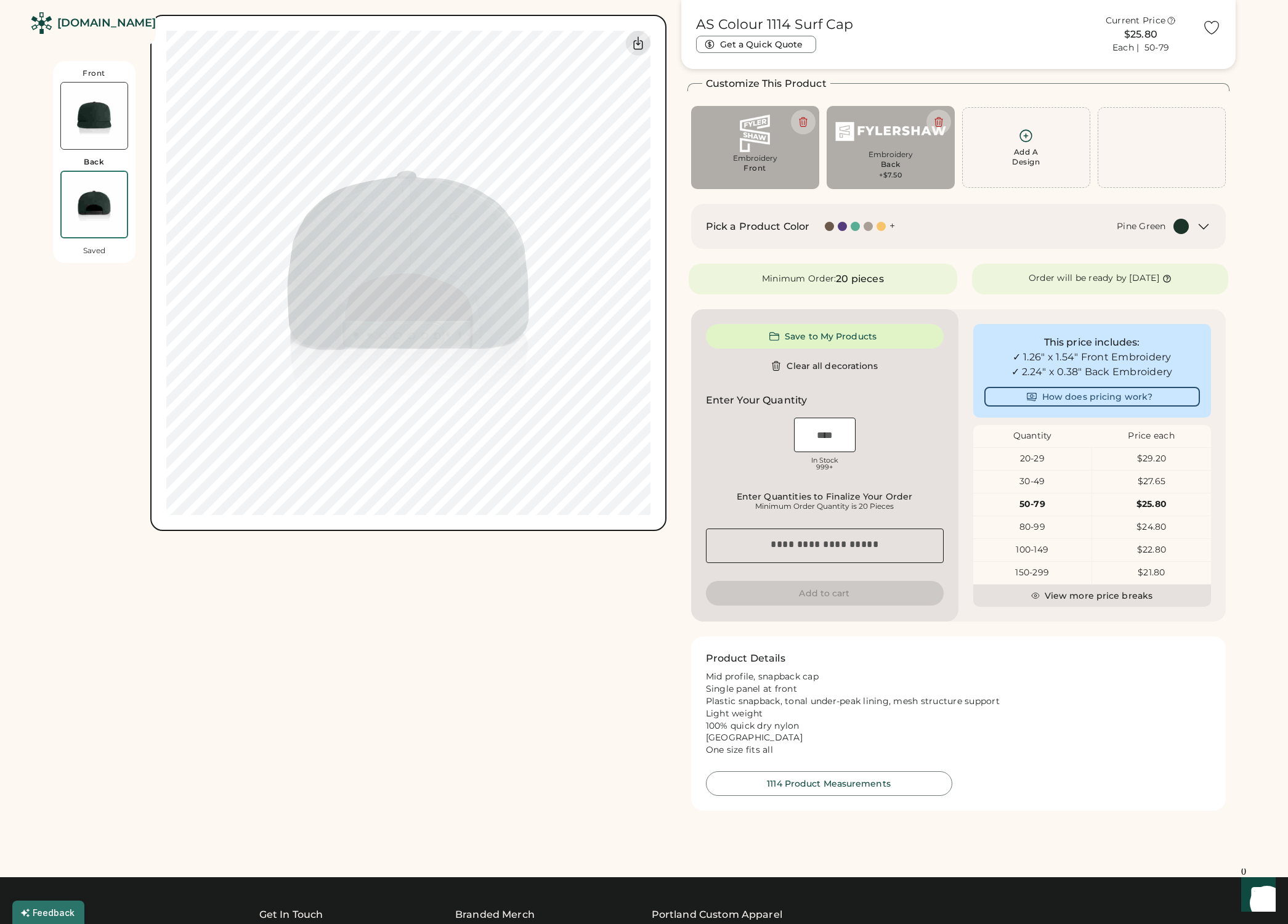
click at [92, 107] on img at bounding box center [93, 115] width 66 height 66
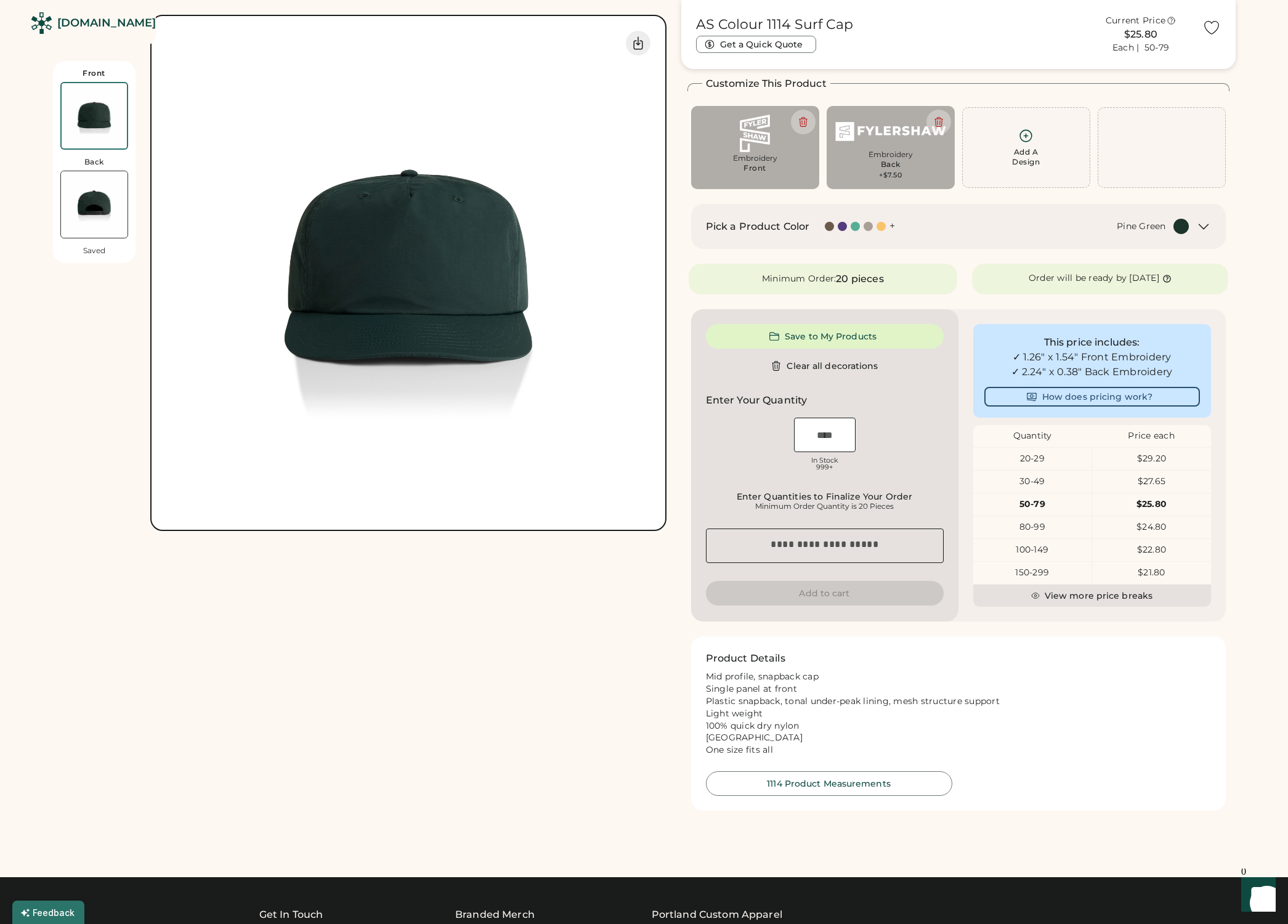
scroll to position [0, 0]
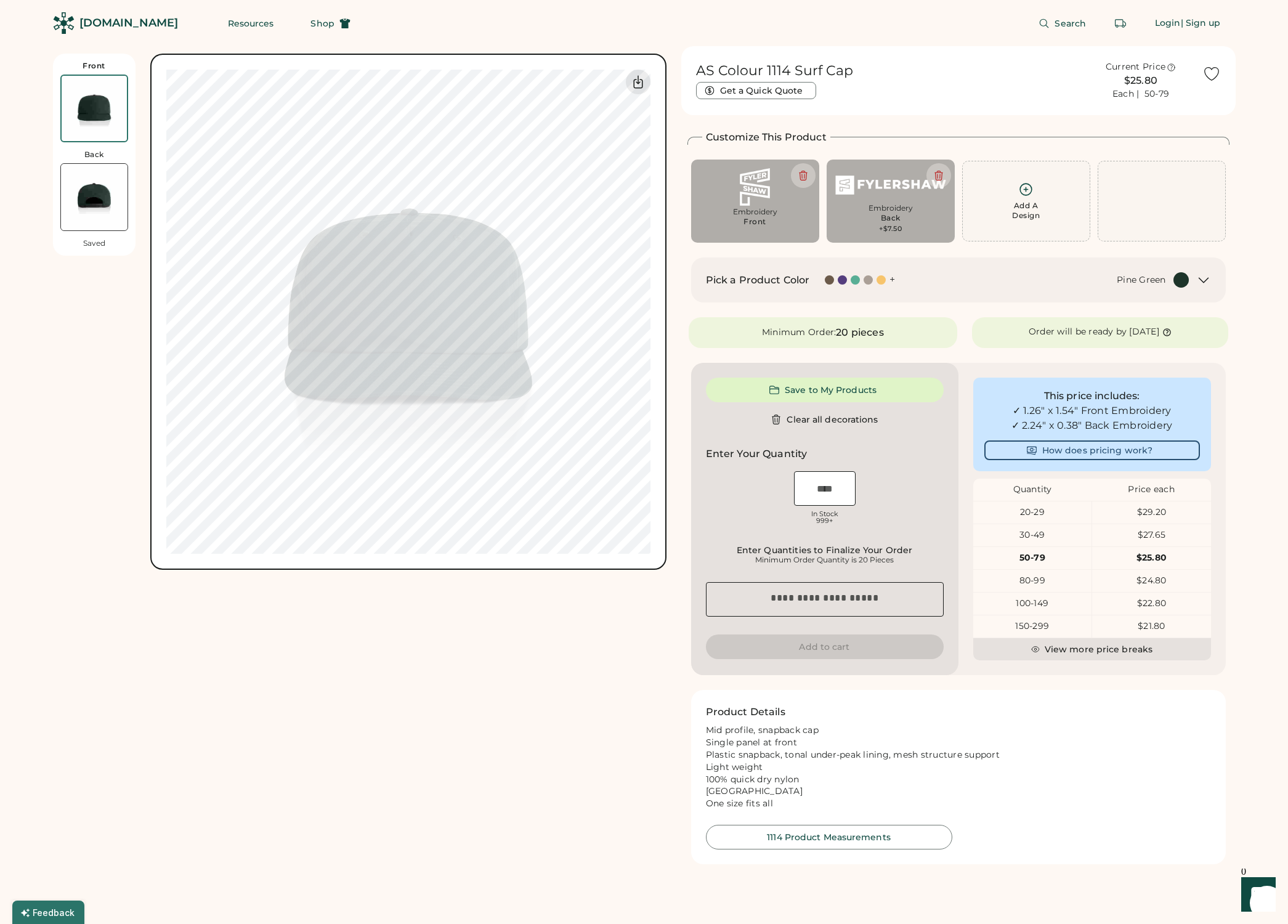
click at [90, 195] on img at bounding box center [93, 196] width 66 height 66
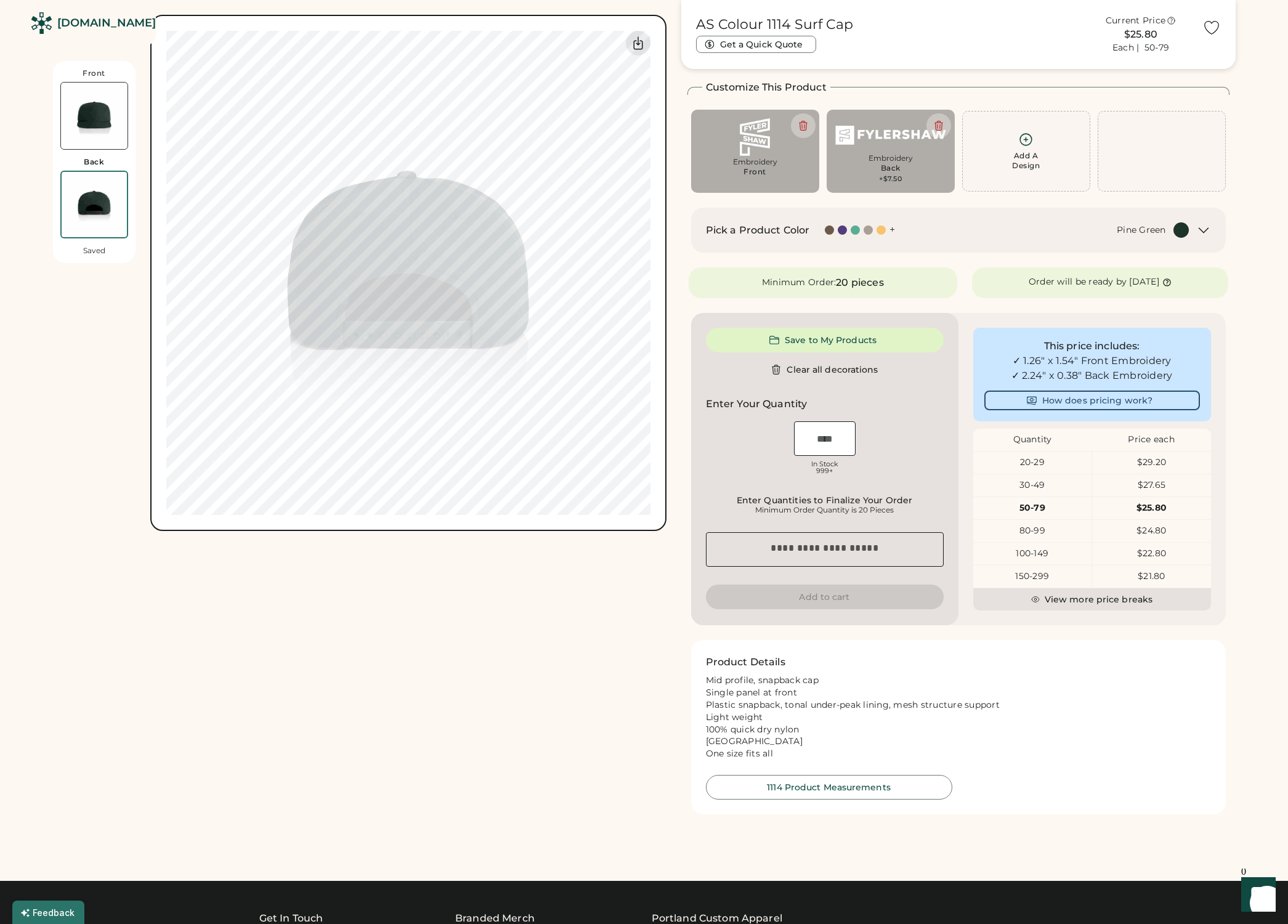
scroll to position [54, 0]
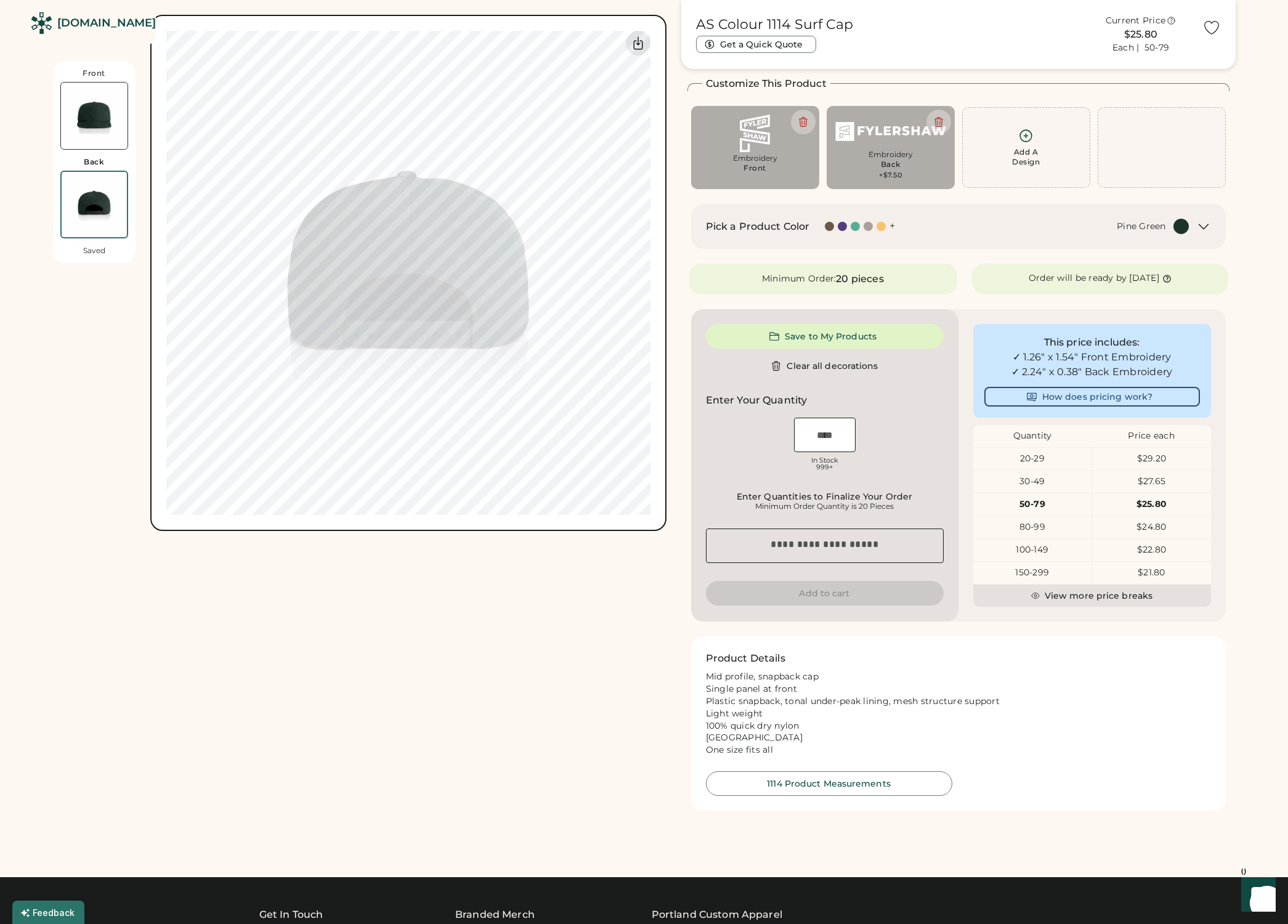
click at [100, 106] on img at bounding box center [93, 115] width 66 height 66
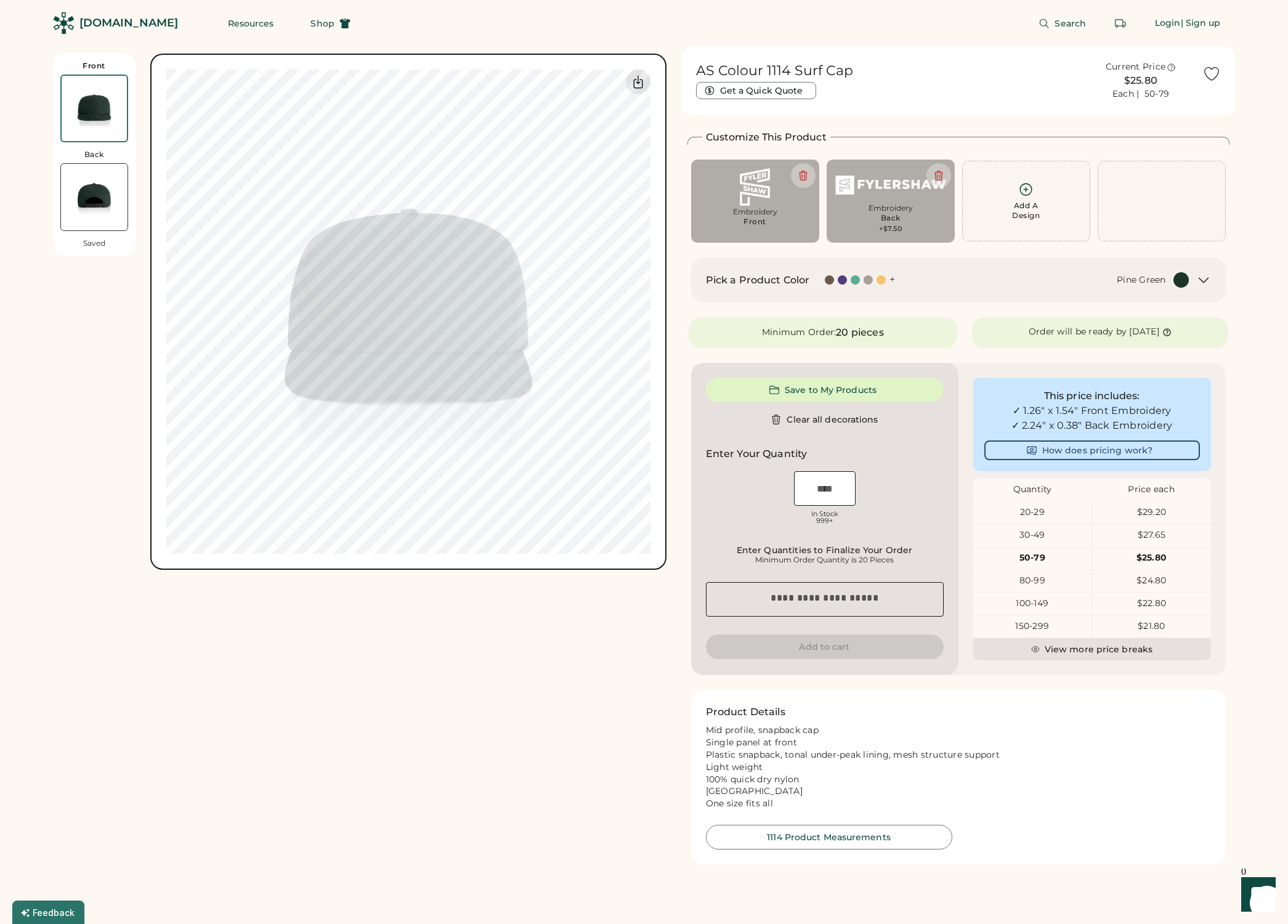
click at [87, 202] on img at bounding box center [93, 196] width 66 height 66
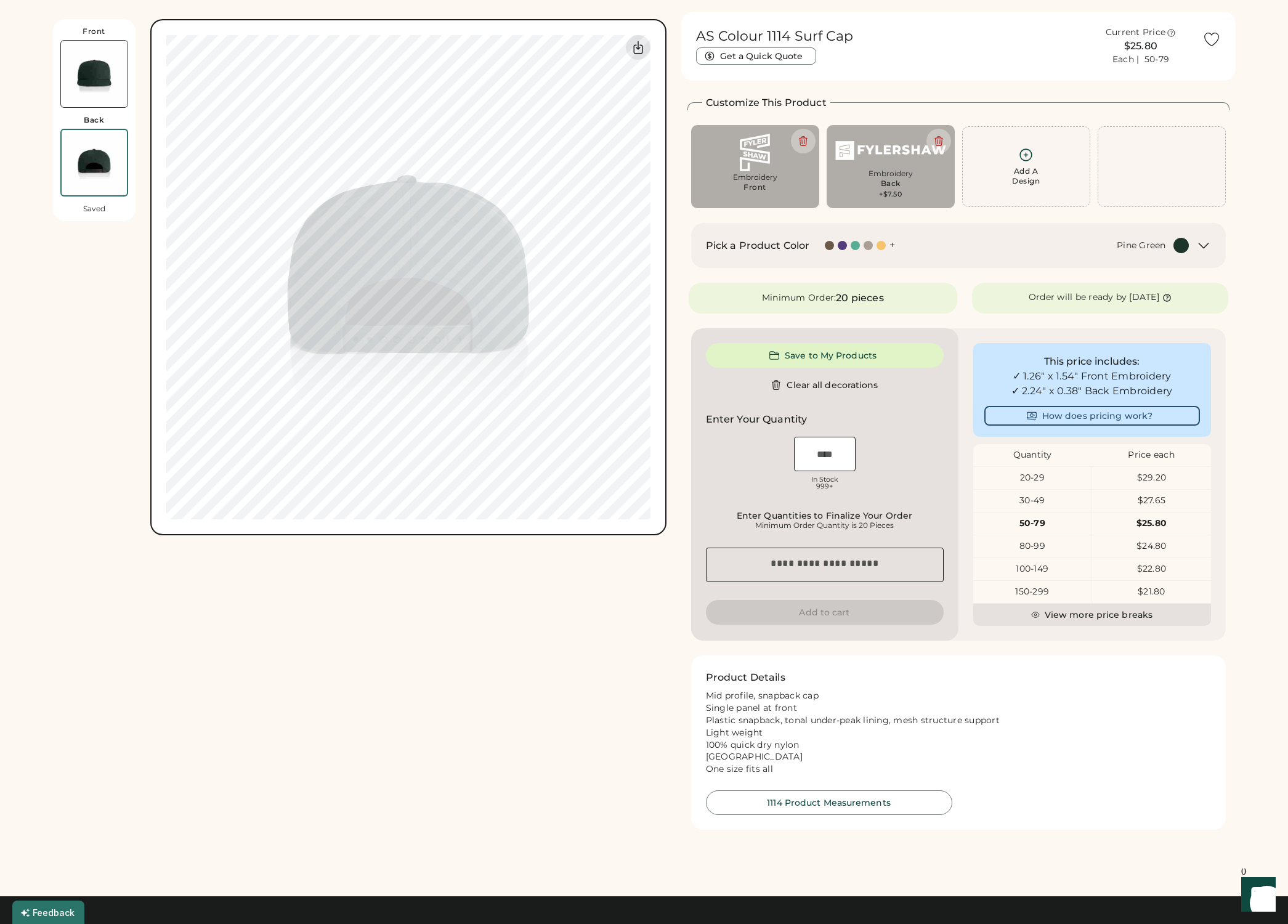
scroll to position [44, 0]
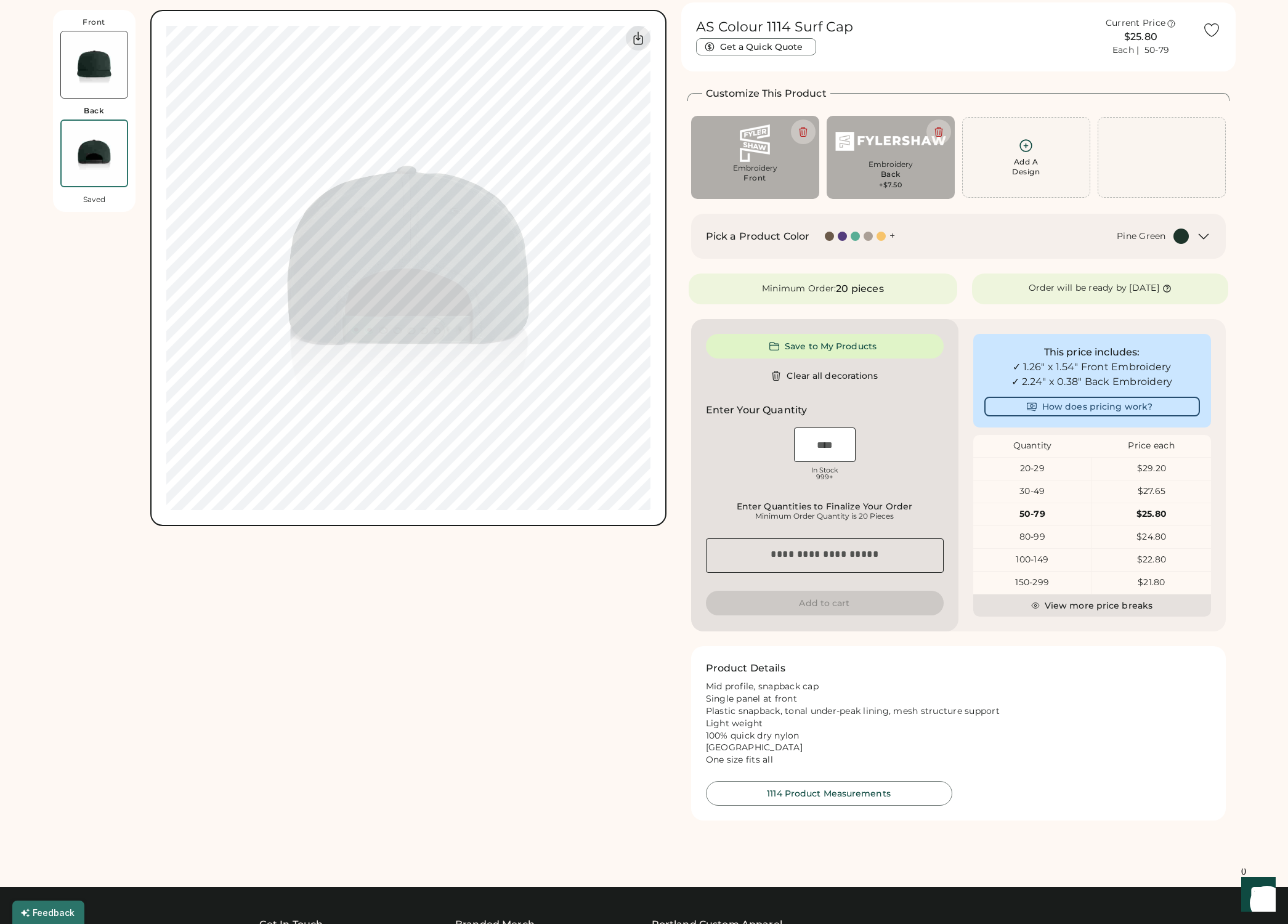
click at [845, 290] on div "20 pieces" at bounding box center [860, 289] width 48 height 15
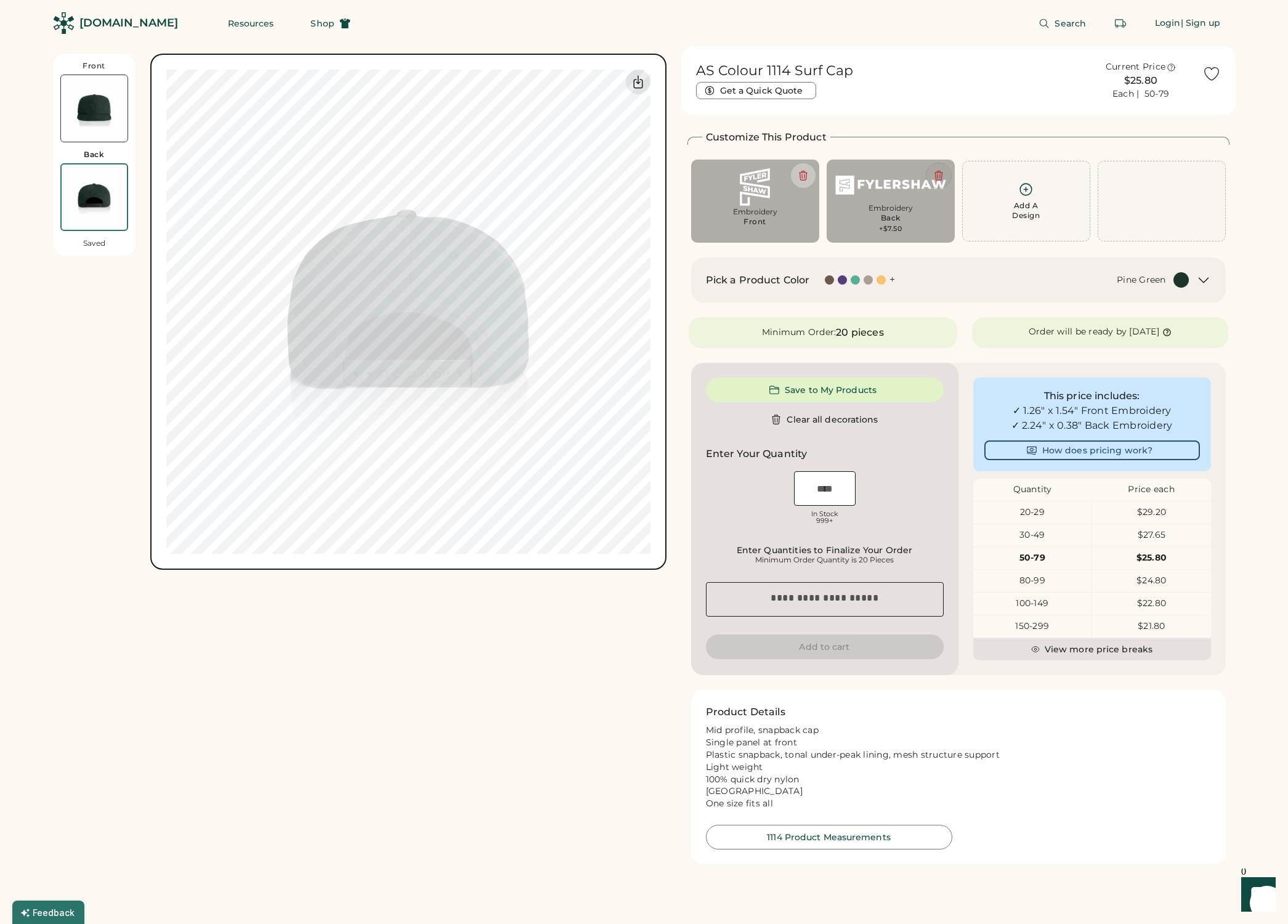
click at [937, 174] on icon at bounding box center [938, 176] width 7 height 9
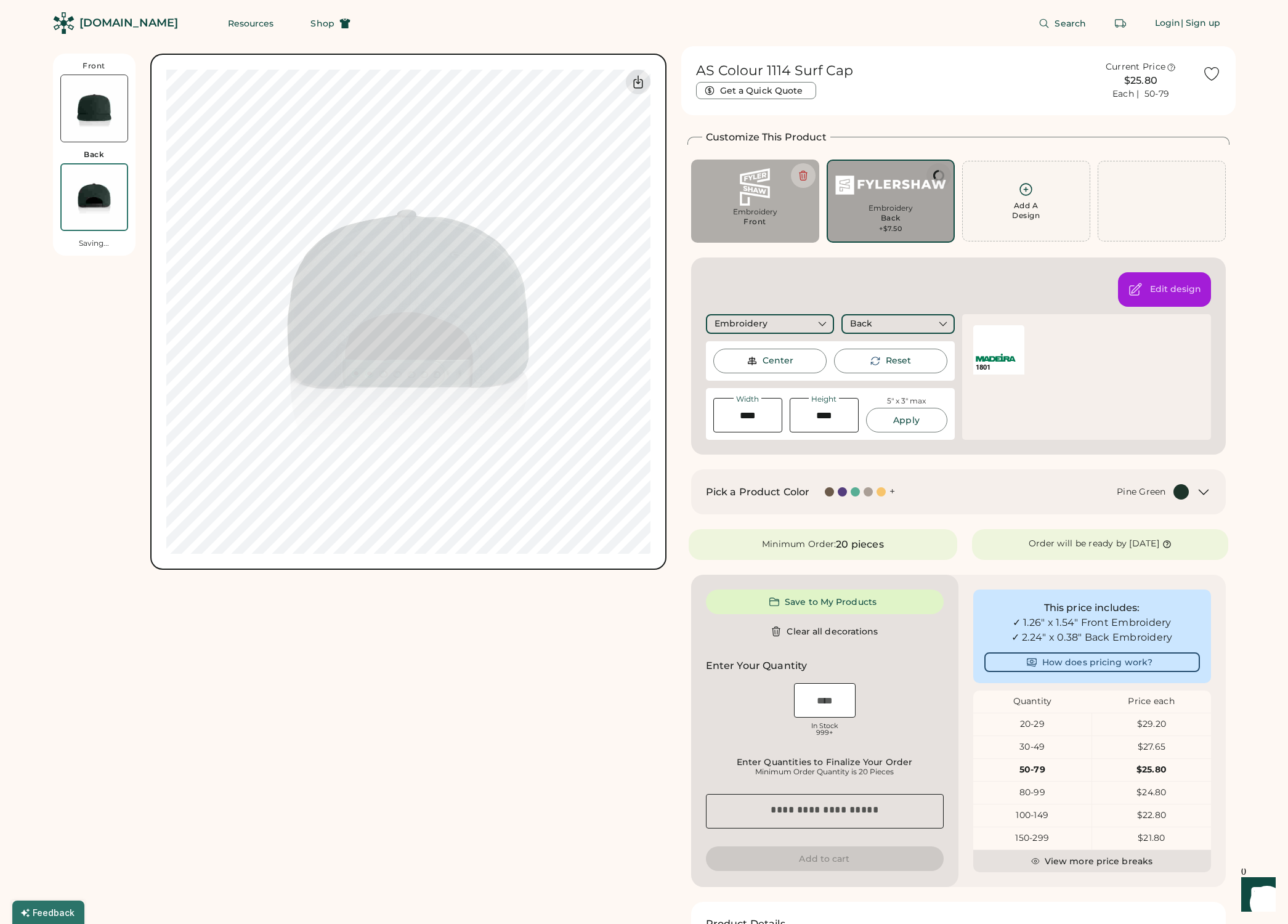
type input "****"
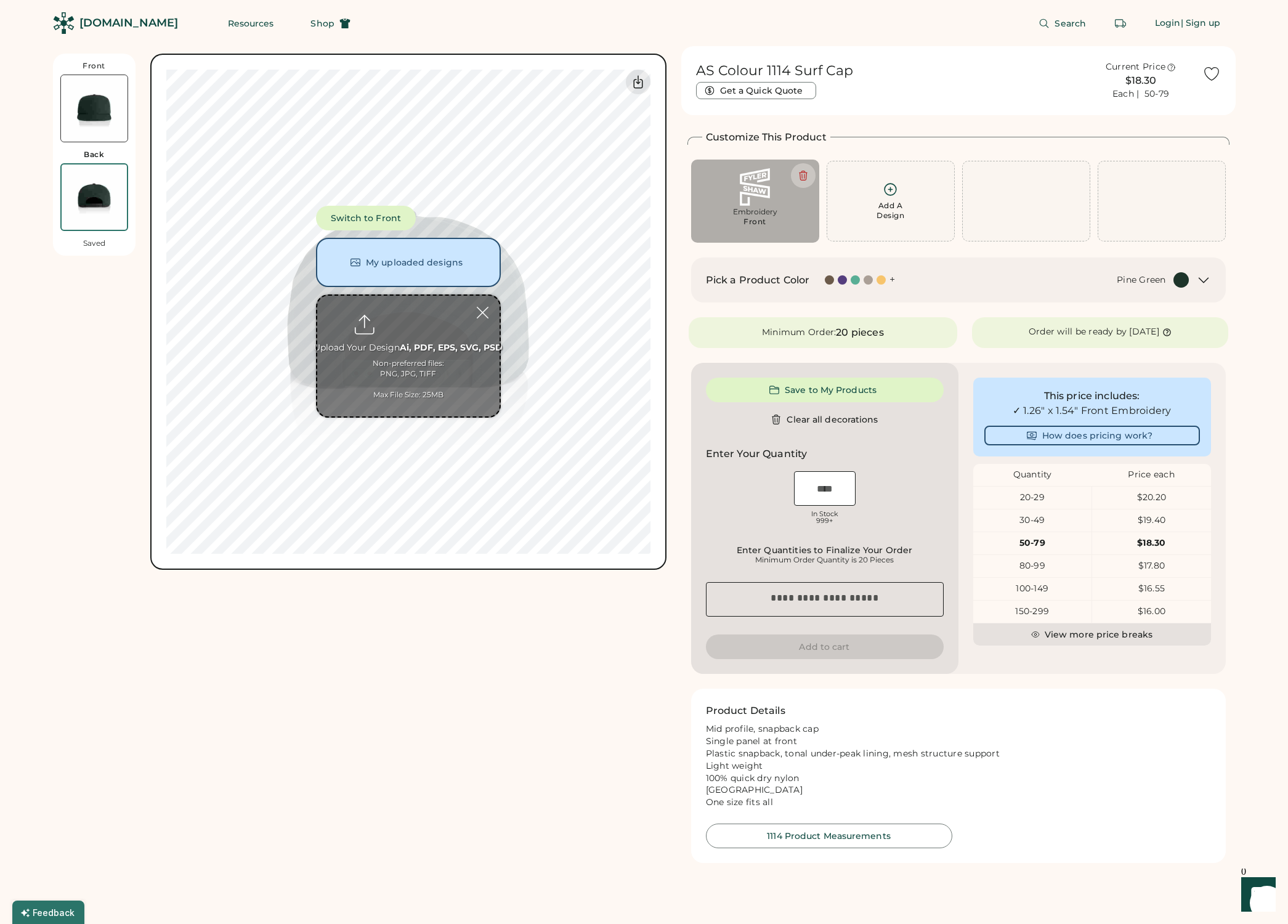
click at [93, 111] on img at bounding box center [93, 108] width 66 height 66
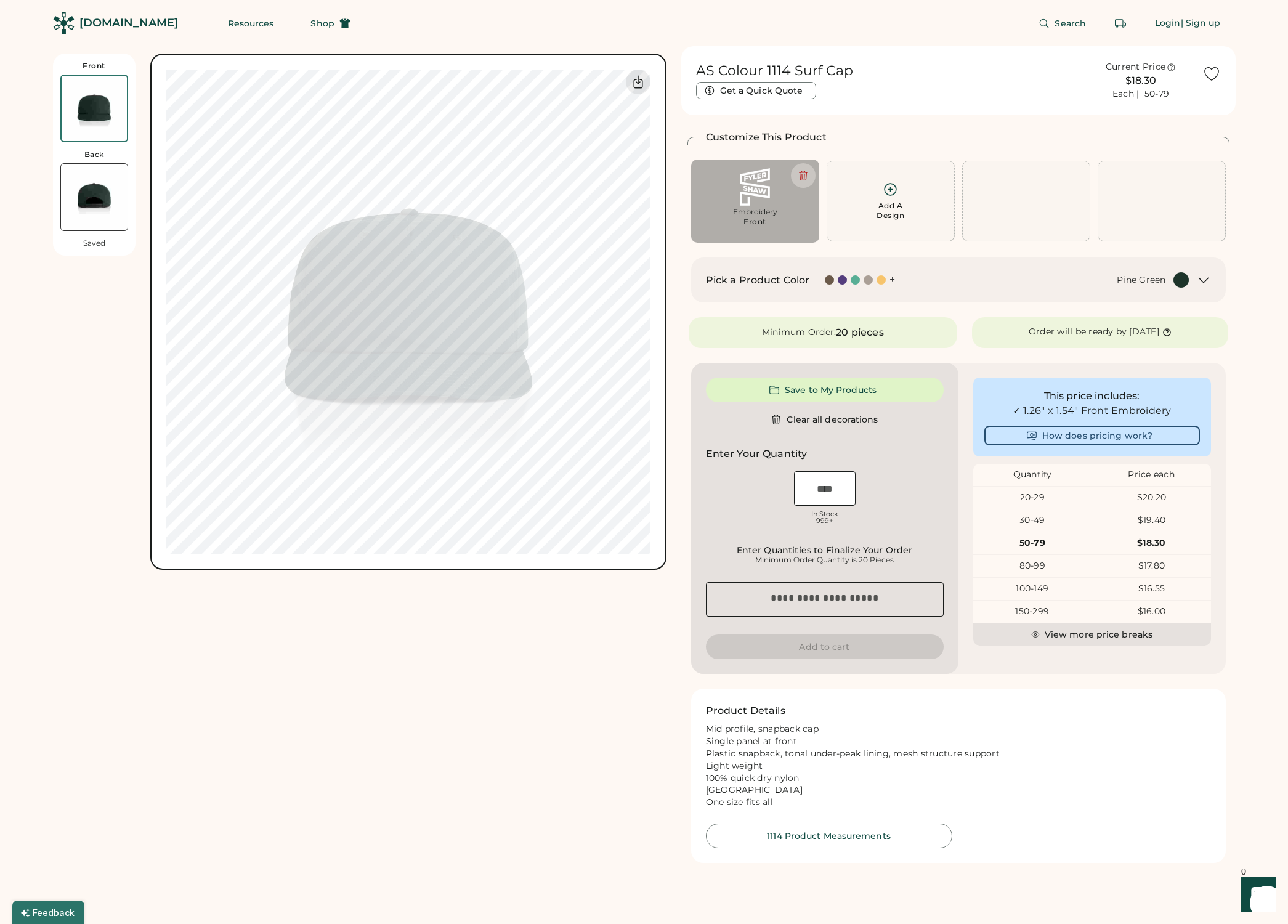
click at [765, 188] on img at bounding box center [755, 187] width 111 height 37
type input "****"
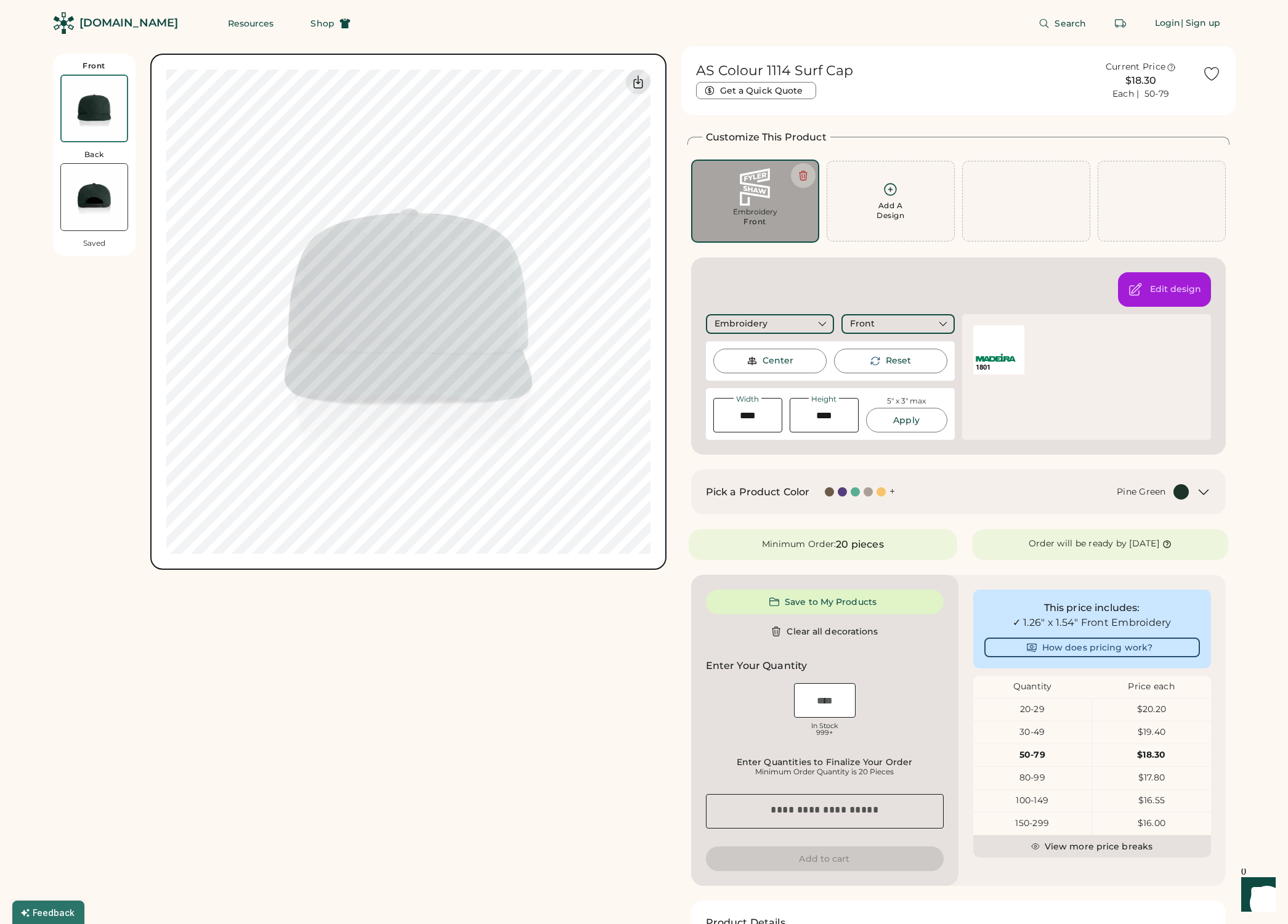
click at [792, 323] on div "Embroidery" at bounding box center [770, 323] width 128 height 19
click at [787, 385] on div "Screen Printing" at bounding box center [771, 383] width 71 height 12
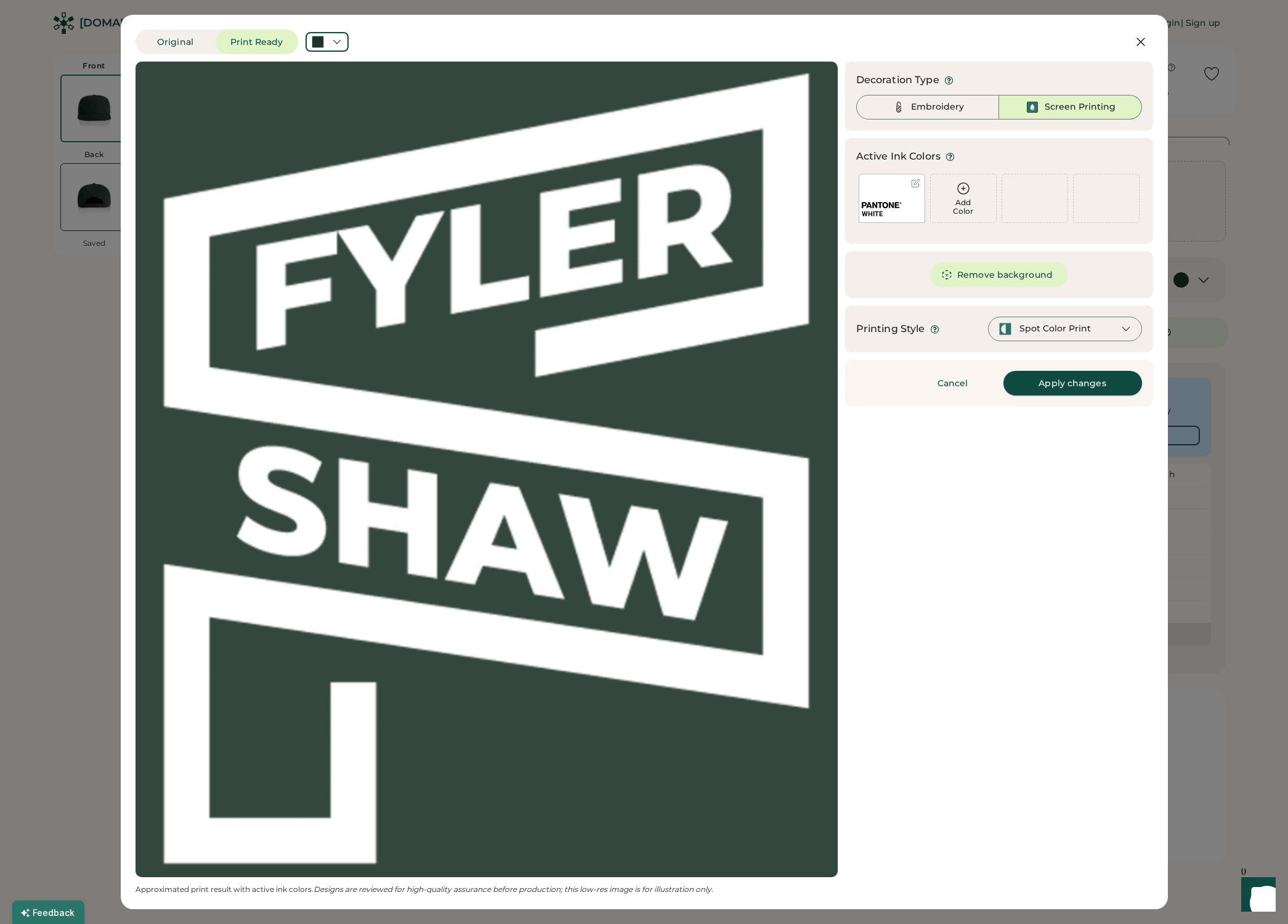
click at [1066, 381] on button "Apply changes" at bounding box center [1073, 383] width 139 height 25
type input "****"
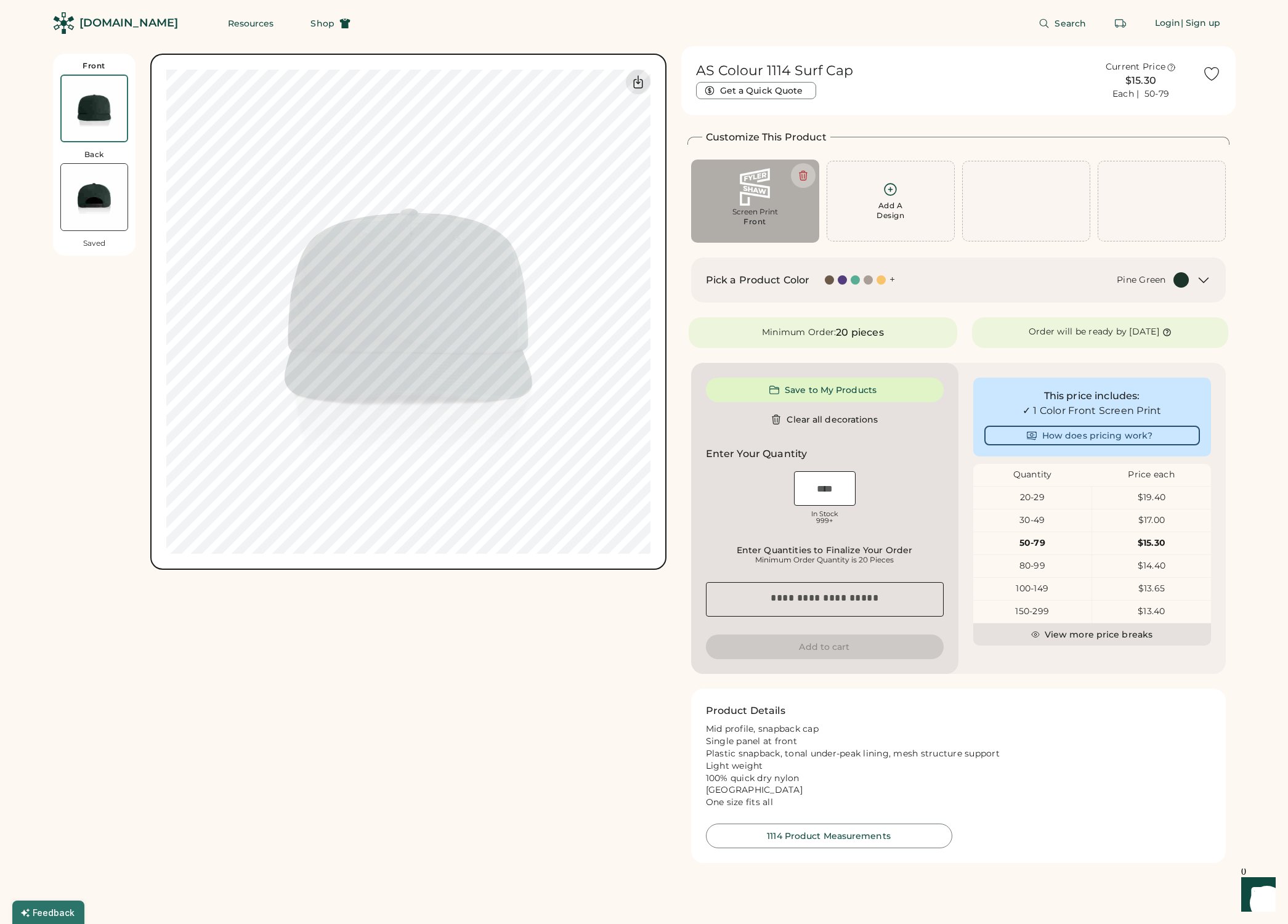
type input "****"
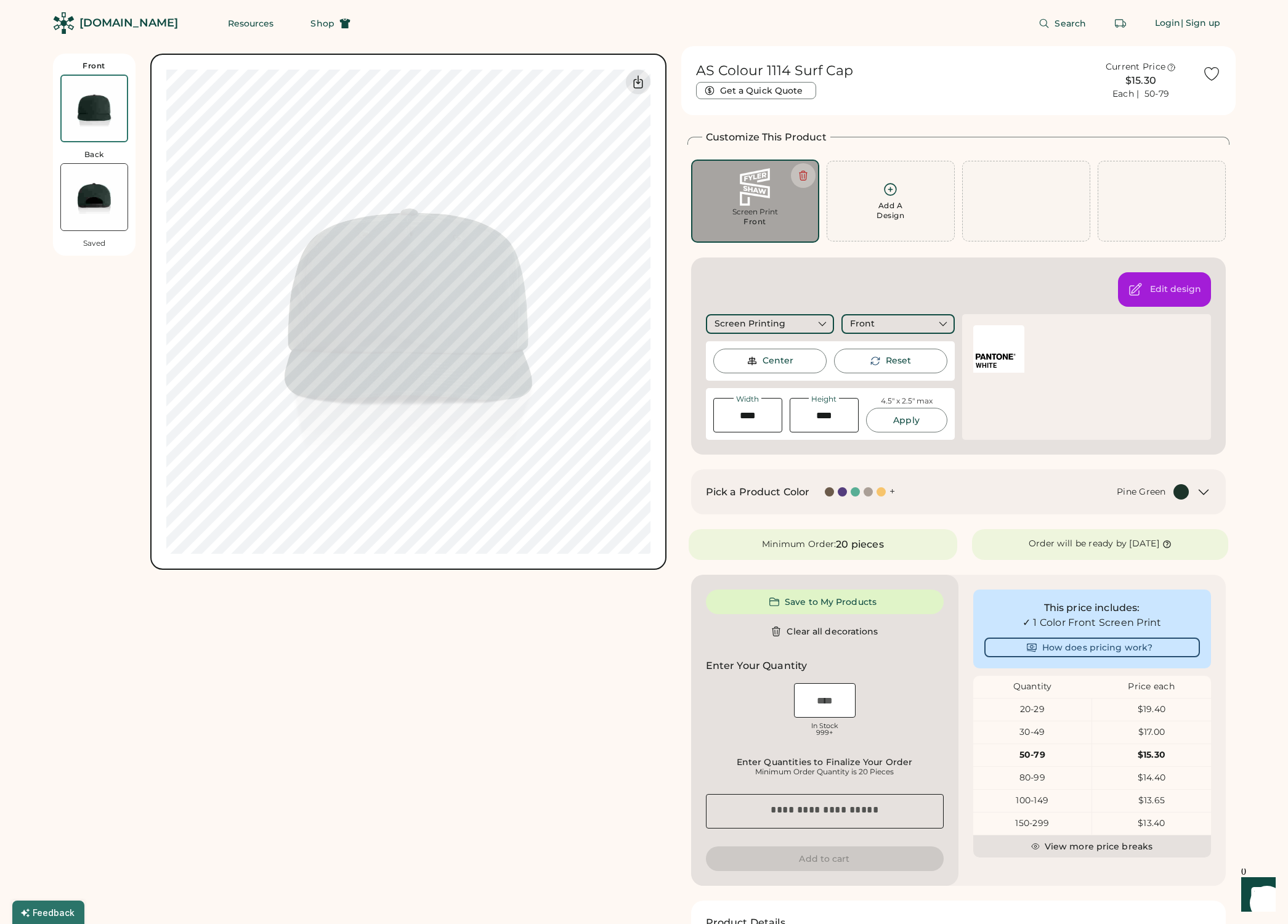
click at [102, 194] on img at bounding box center [93, 196] width 66 height 66
type input "****"
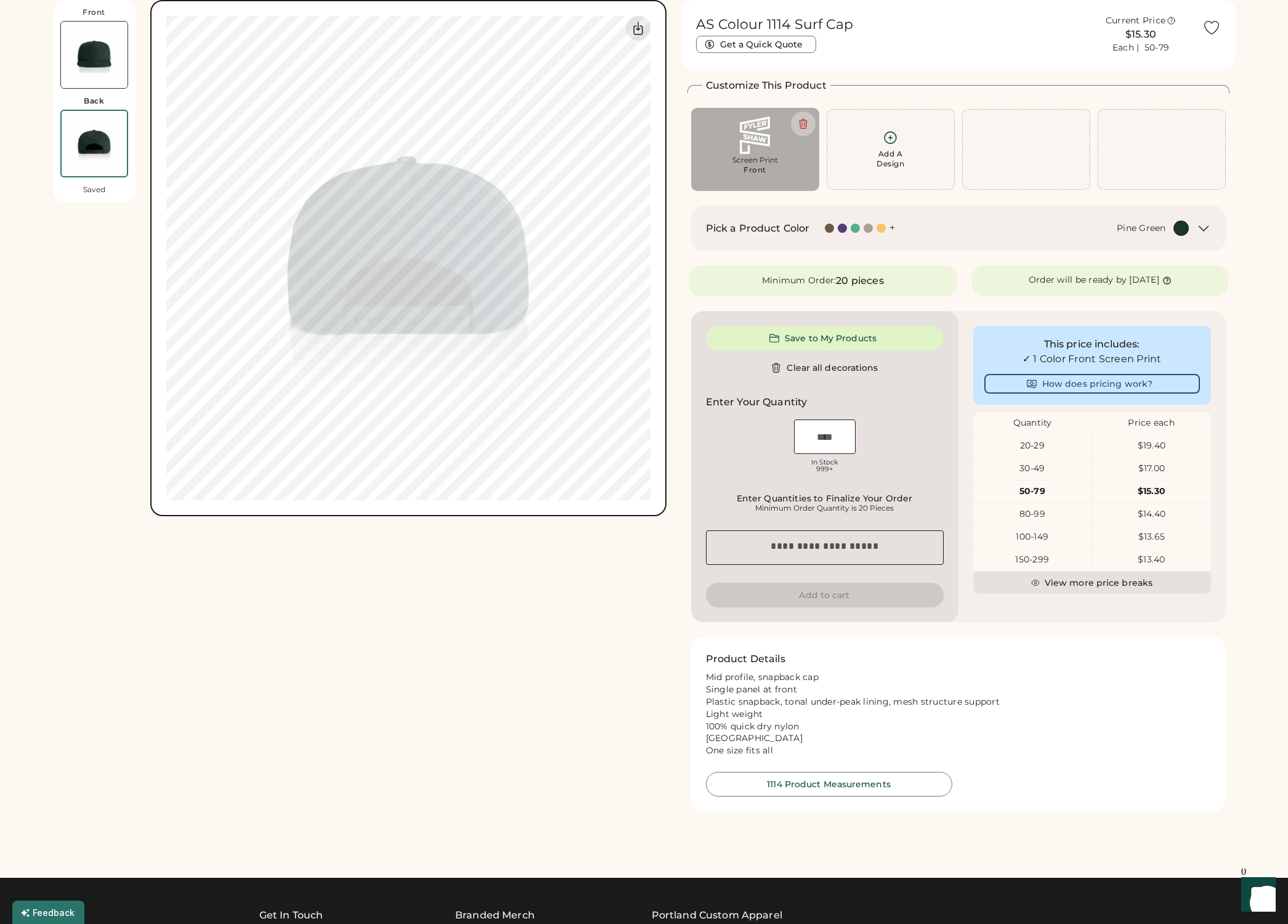
scroll to position [54, 0]
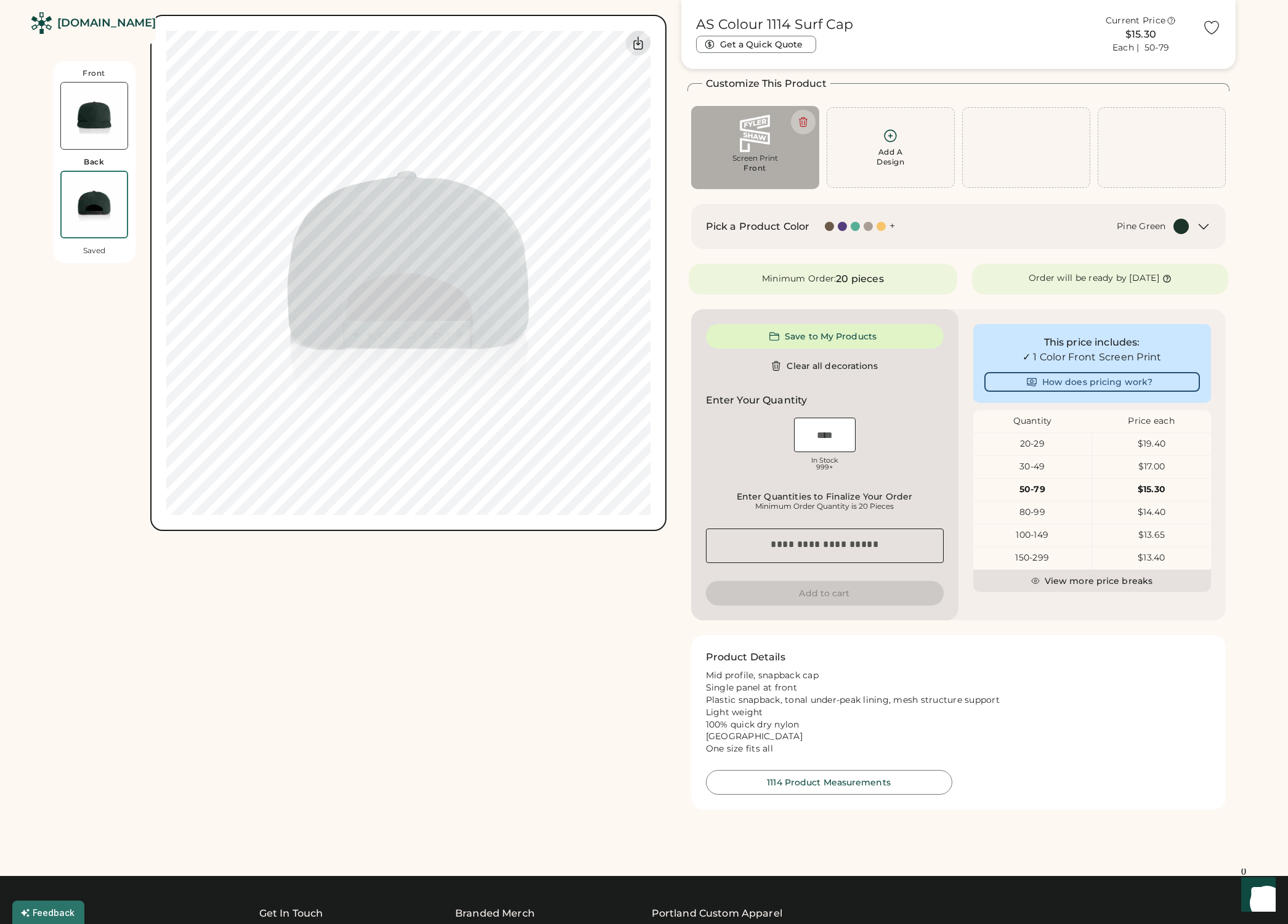
click at [93, 124] on img at bounding box center [93, 115] width 66 height 66
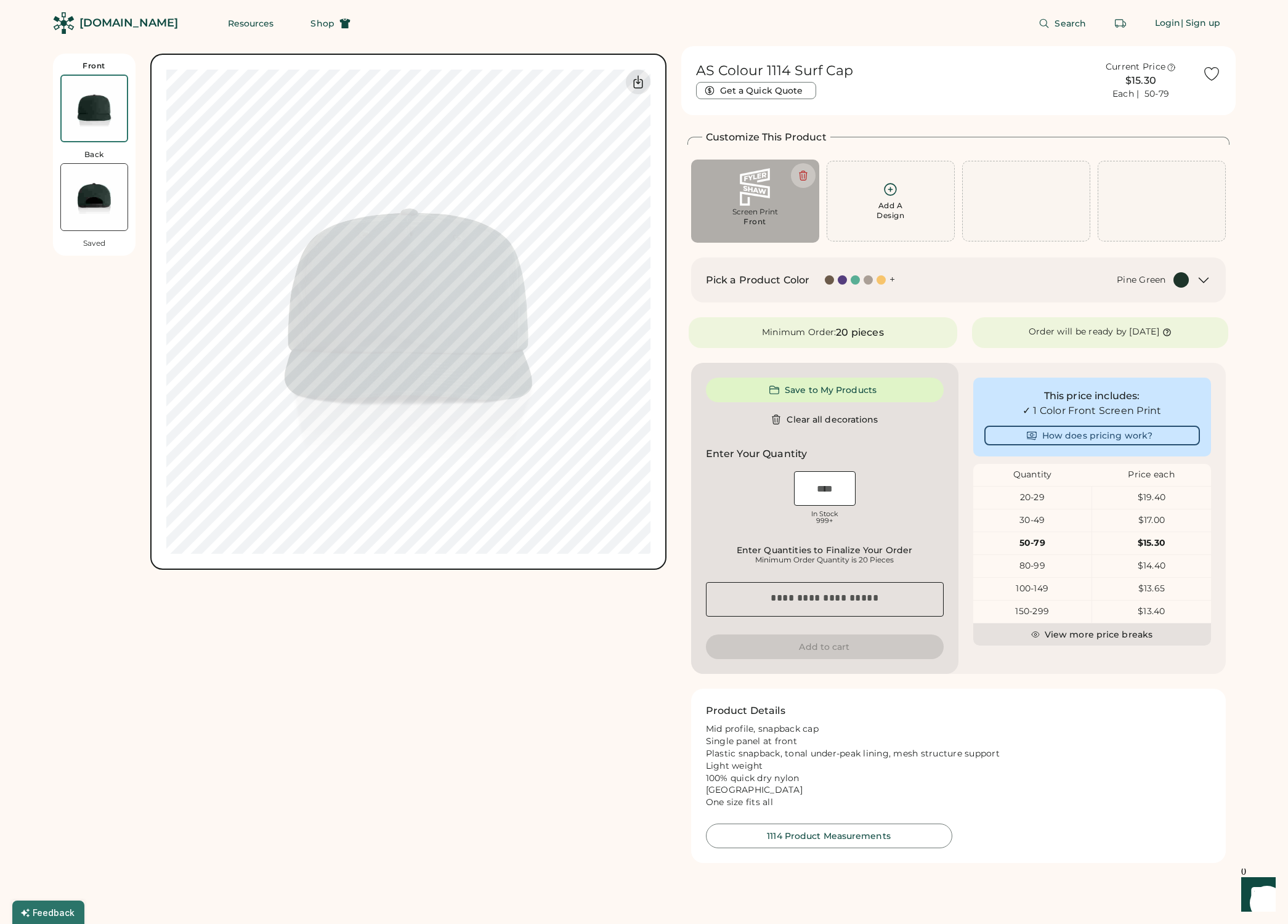
click at [868, 279] on div at bounding box center [868, 280] width 9 height 9
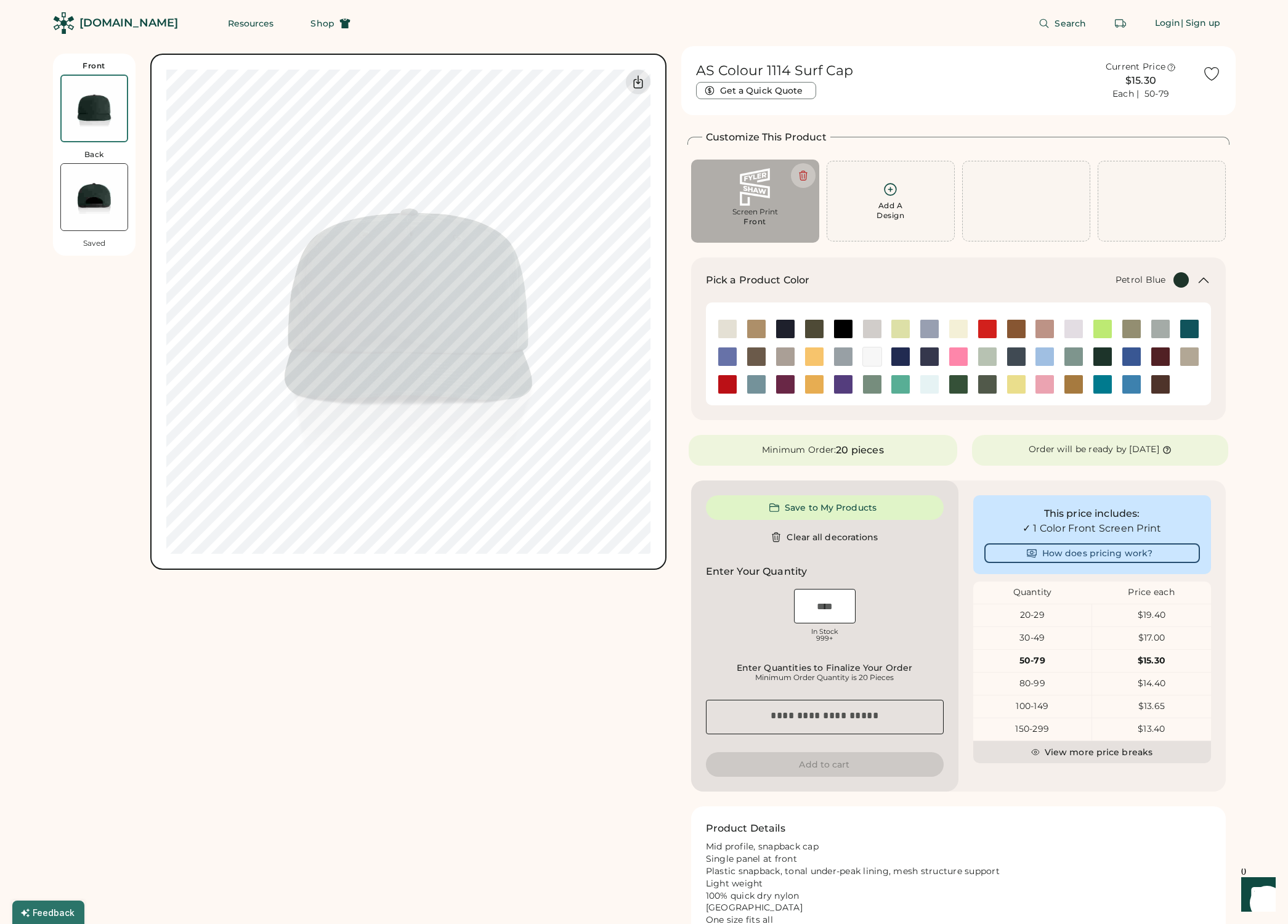
click at [1020, 354] on img at bounding box center [1016, 357] width 19 height 19
type input "****"
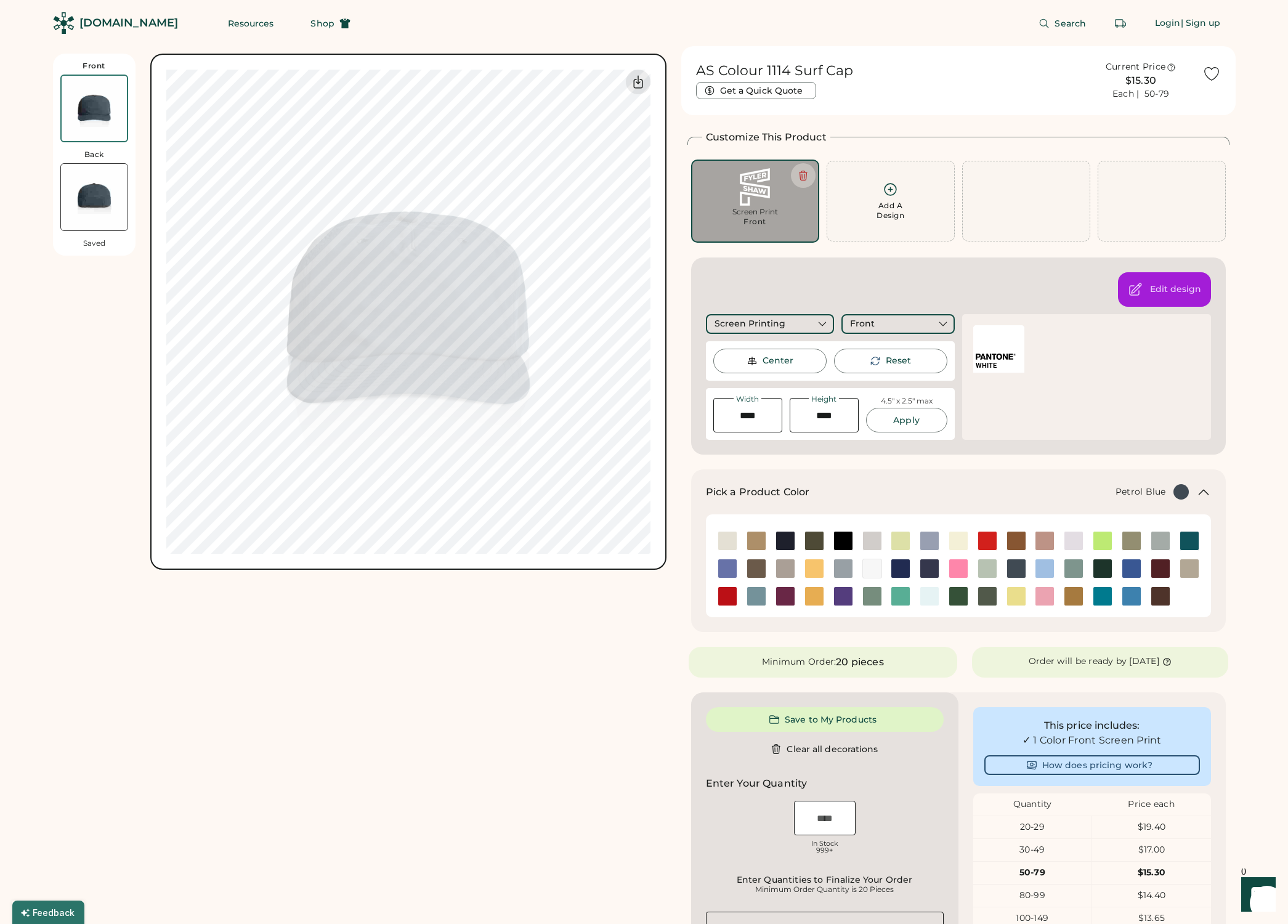
click at [456, 627] on div "Front Back Saved Switch to back Upload new design SVG, Ai, PDF, EPS, PSD Non-pr…" at bounding box center [360, 630] width 614 height 1168
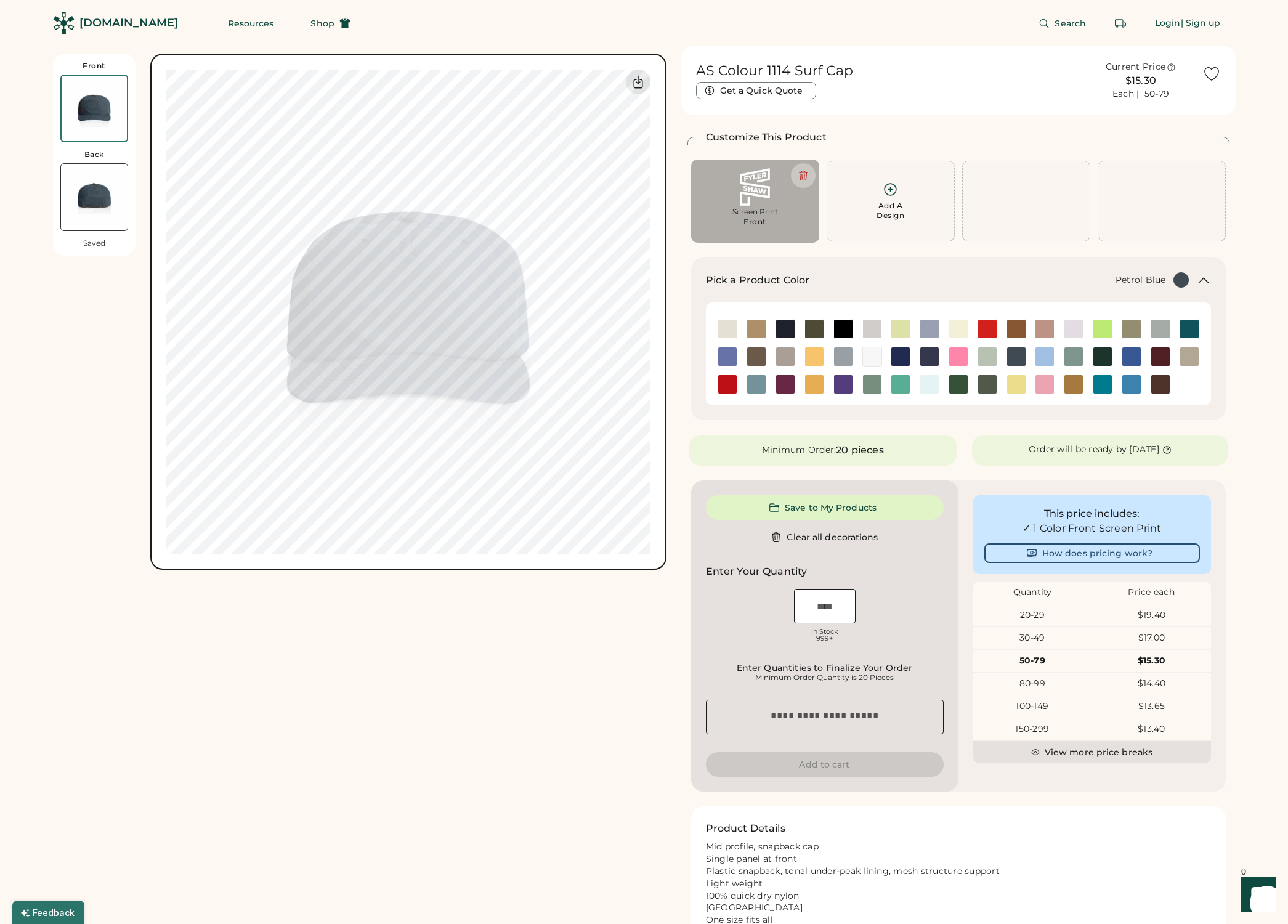
click at [1035, 614] on div "20-29" at bounding box center [1033, 615] width 119 height 12
click at [1081, 553] on button "How does pricing work?" at bounding box center [1092, 553] width 216 height 19
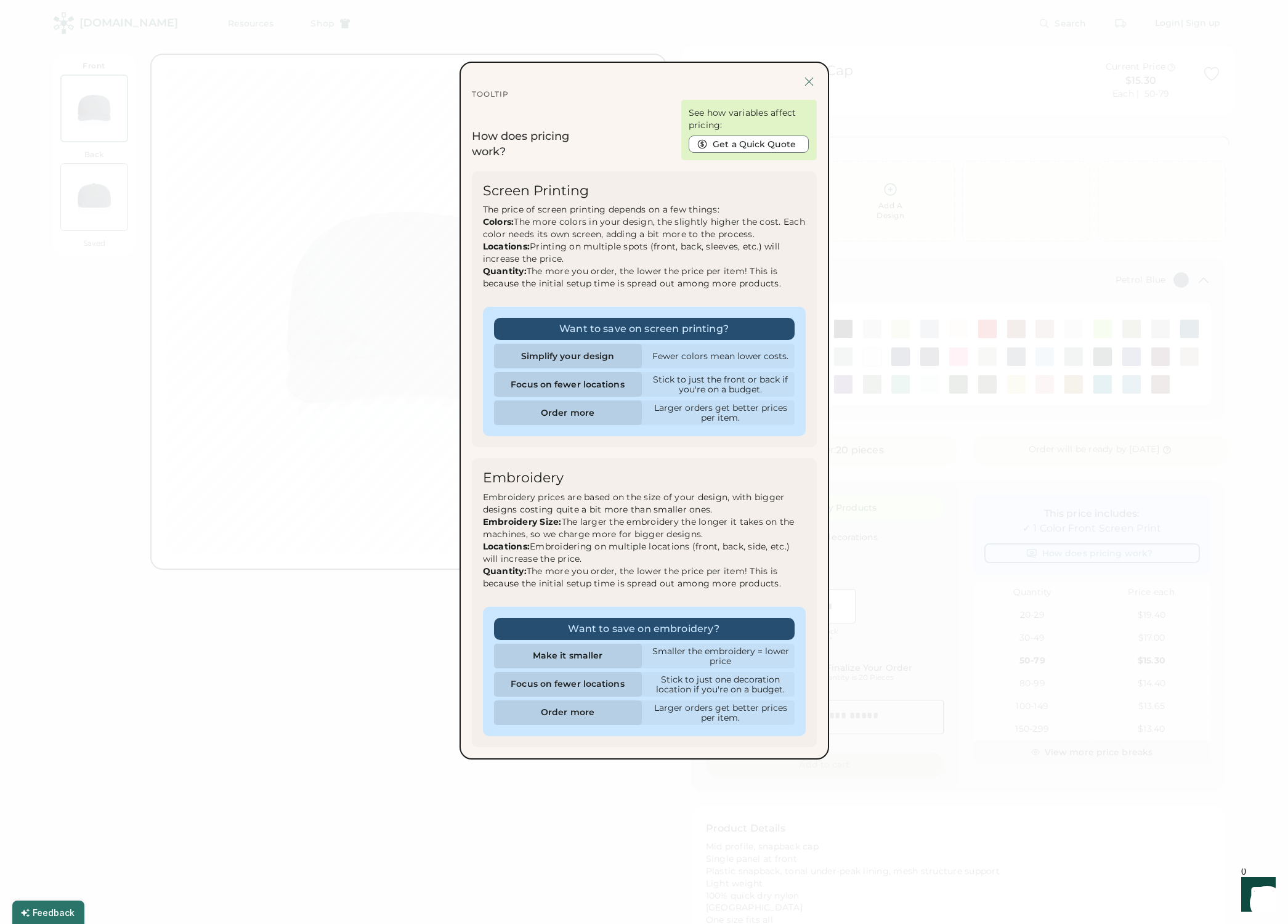
click at [811, 81] on div at bounding box center [809, 82] width 16 height 16
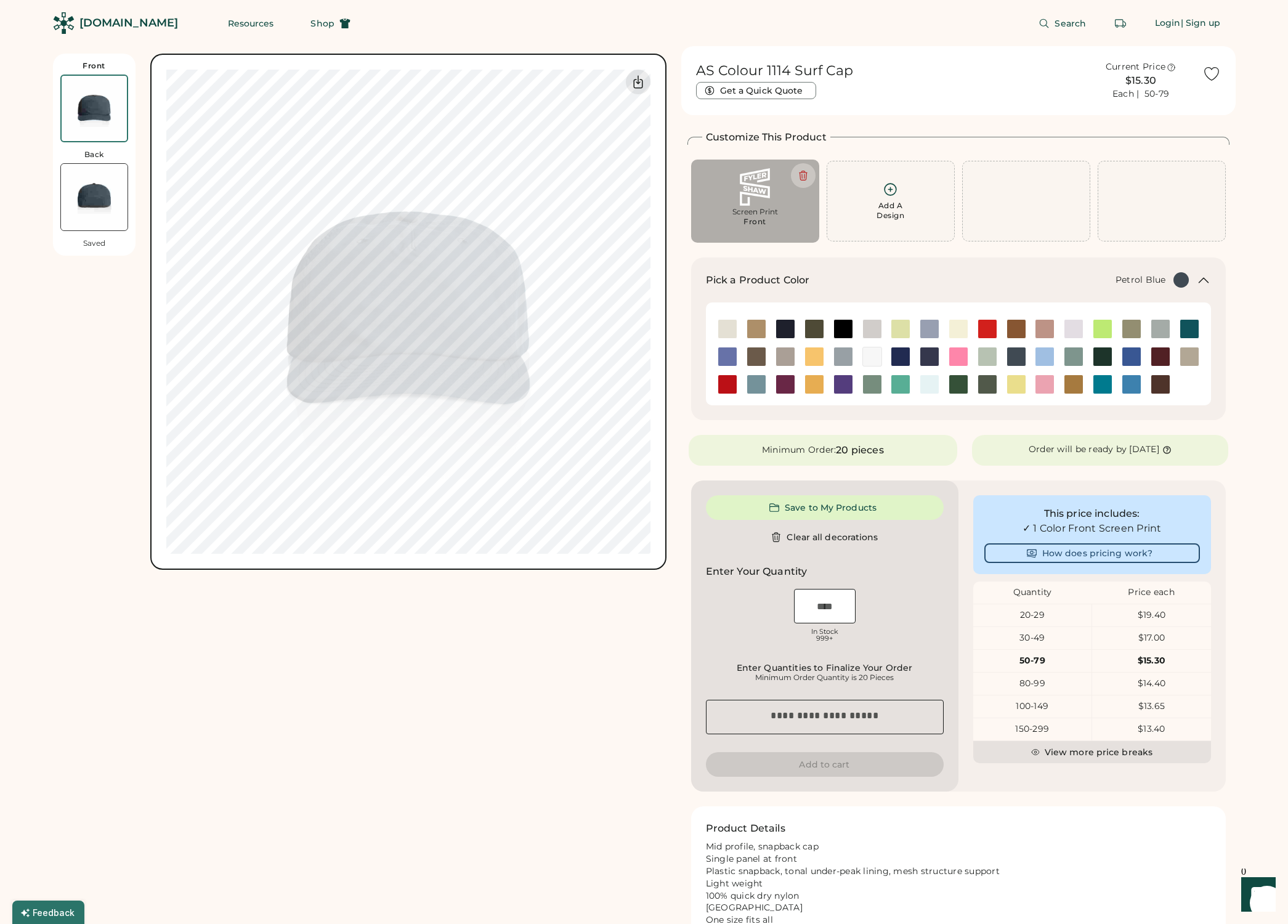
click at [97, 187] on img at bounding box center [93, 196] width 66 height 66
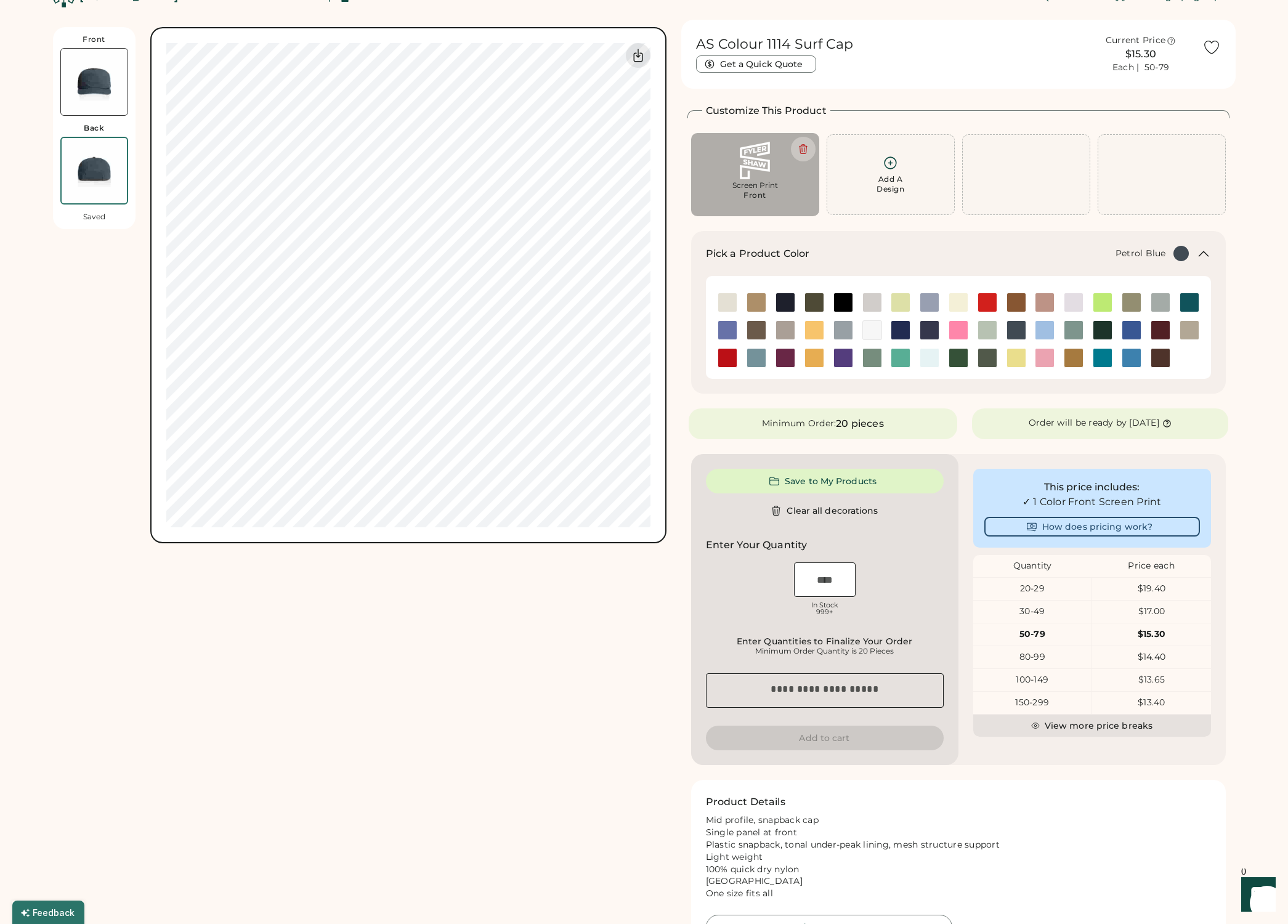
scroll to position [54, 0]
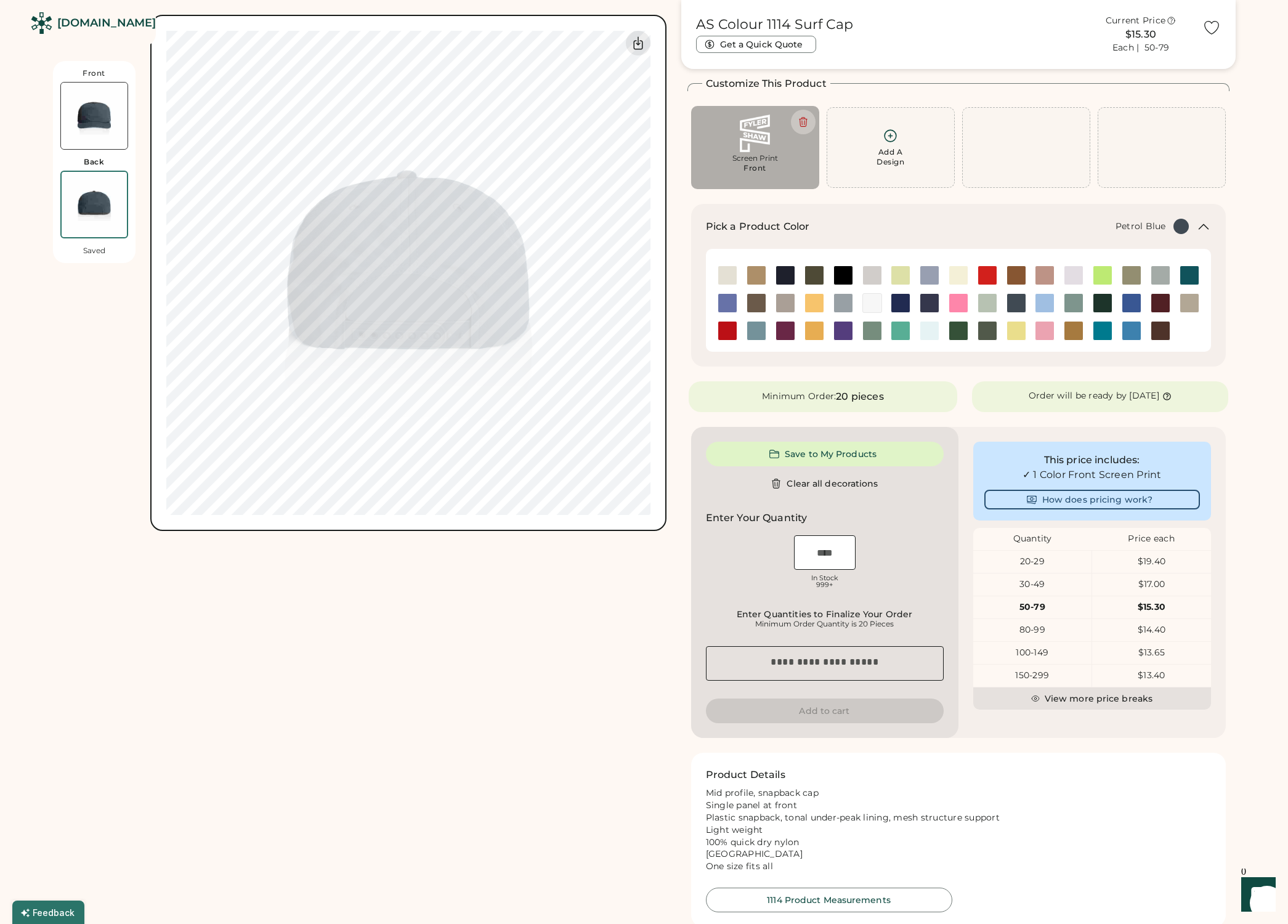
click at [90, 119] on img at bounding box center [93, 115] width 66 height 66
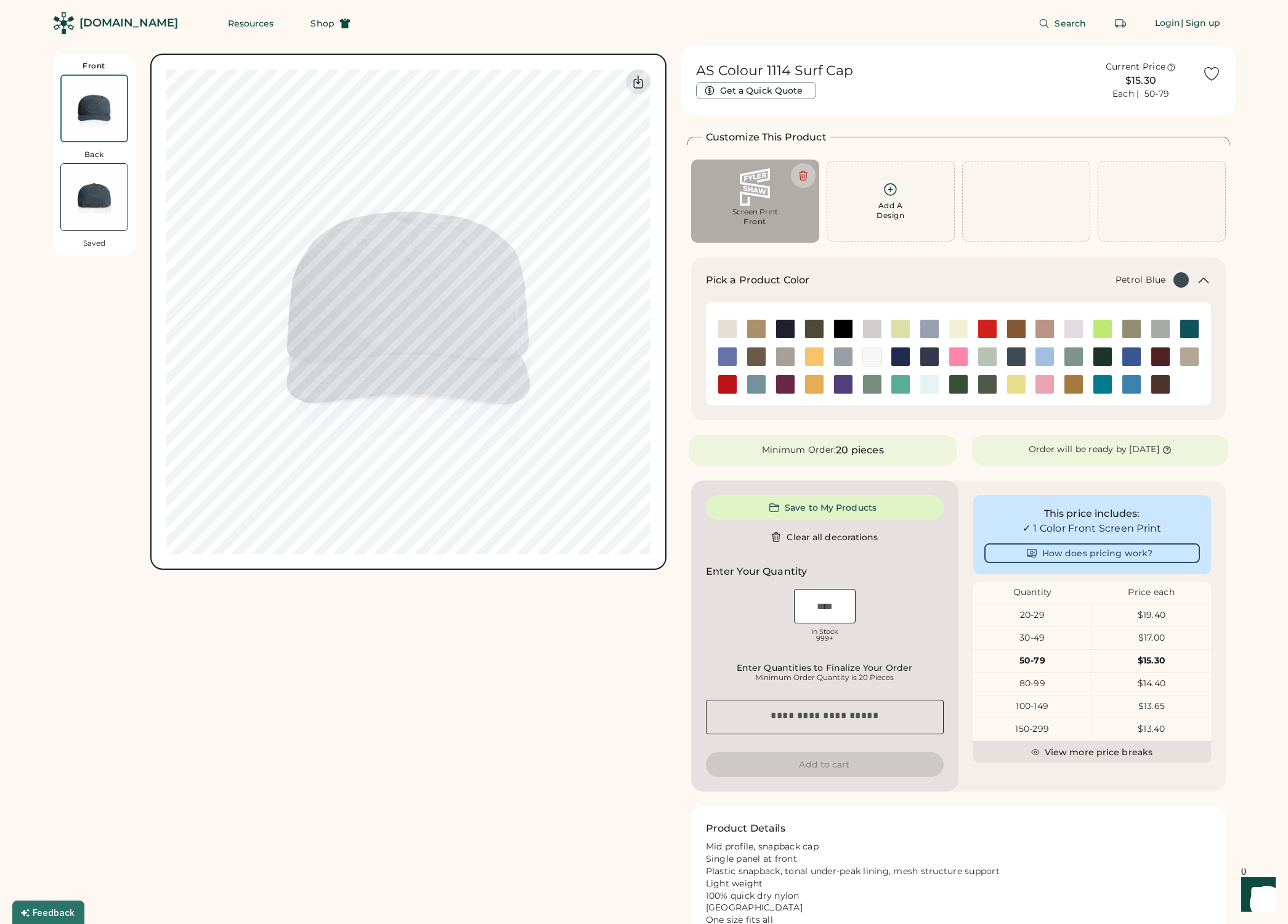
click at [90, 190] on img at bounding box center [93, 196] width 66 height 66
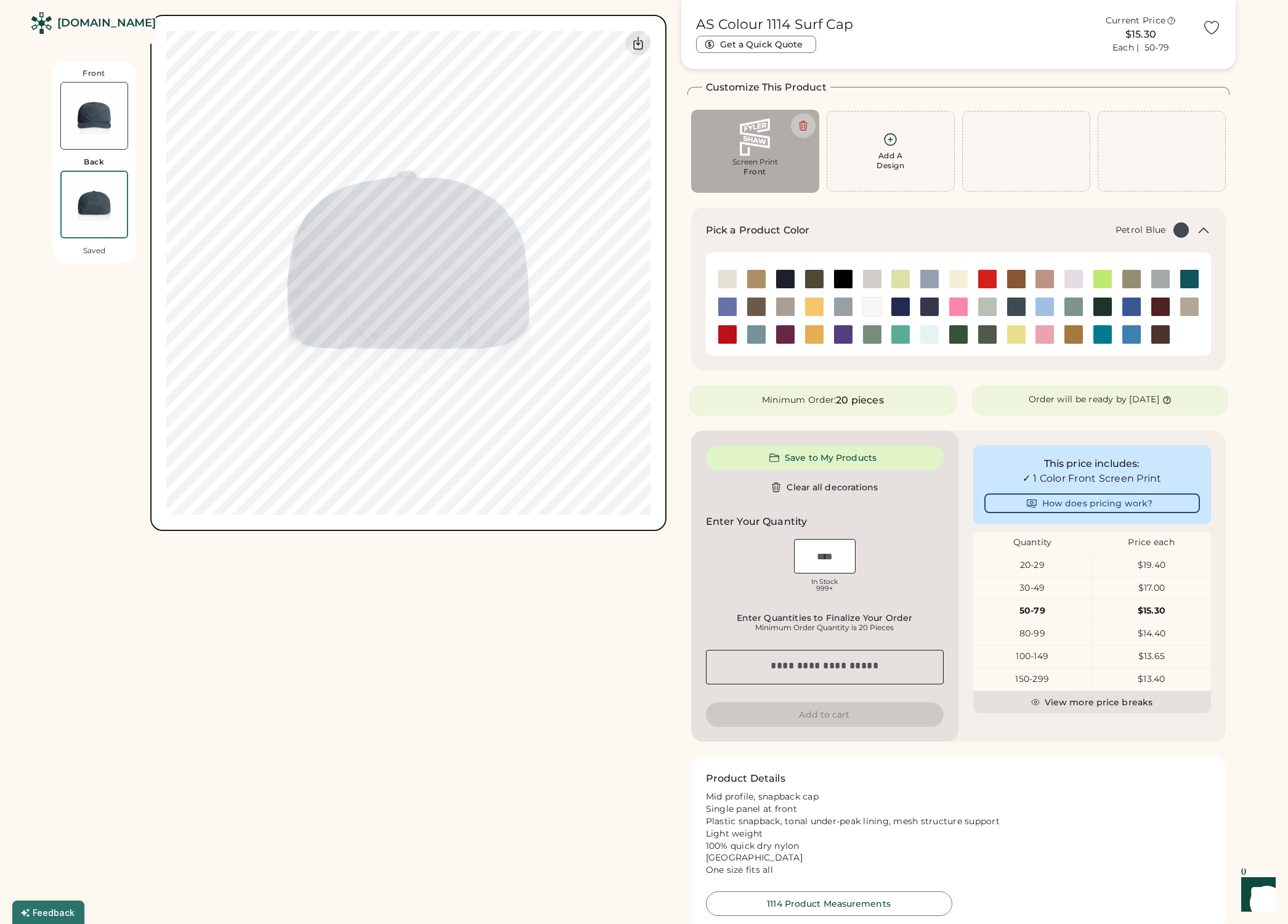
scroll to position [54, 0]
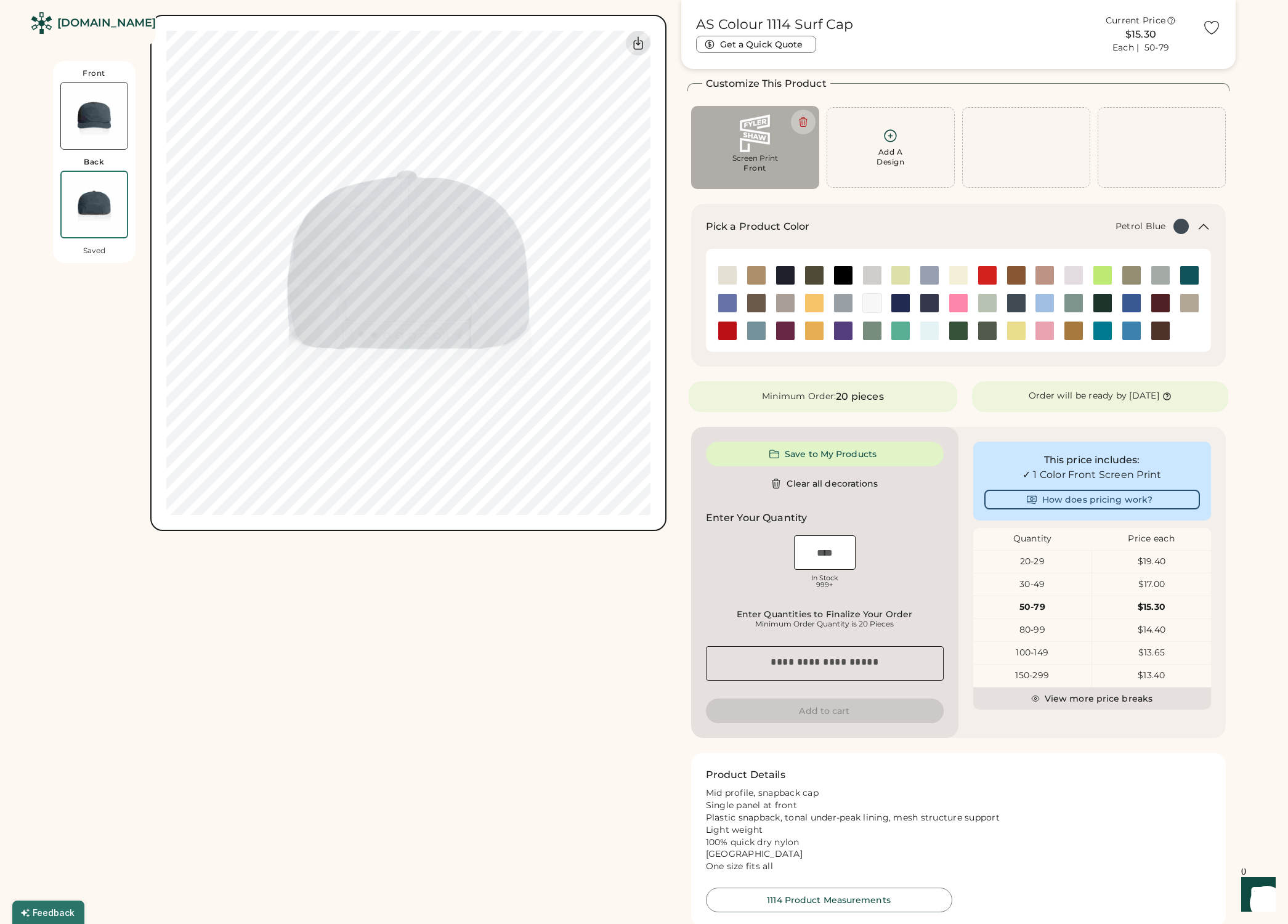
click at [87, 99] on img at bounding box center [93, 115] width 66 height 66
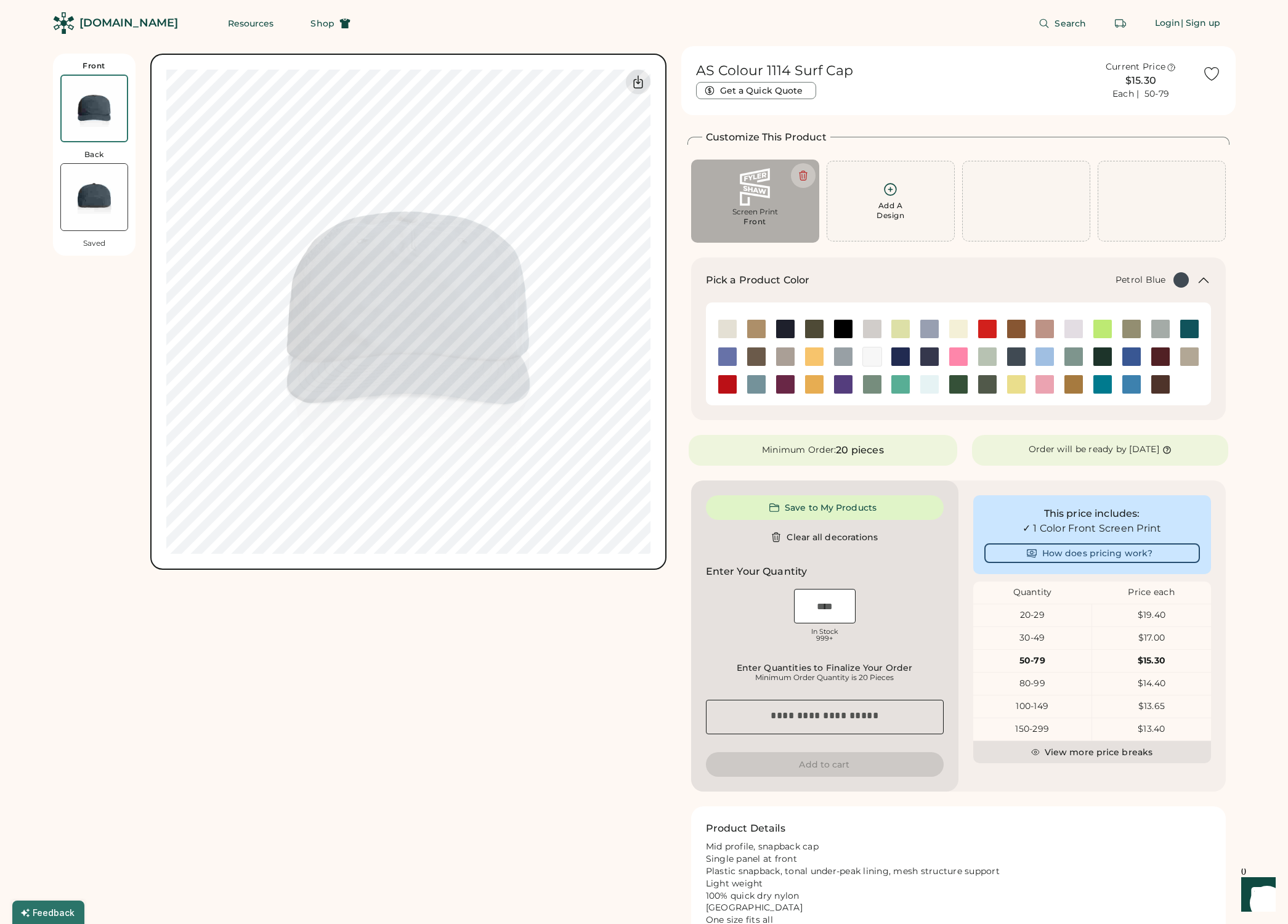
click at [1144, 82] on div "$15.30" at bounding box center [1141, 80] width 107 height 15
click at [1104, 86] on div "$15.30" at bounding box center [1141, 80] width 107 height 15
click at [1037, 618] on div "20-29" at bounding box center [1033, 615] width 119 height 12
click at [1036, 617] on div "20-29" at bounding box center [1033, 615] width 119 height 12
click at [1103, 615] on div "$19.40" at bounding box center [1152, 615] width 119 height 12
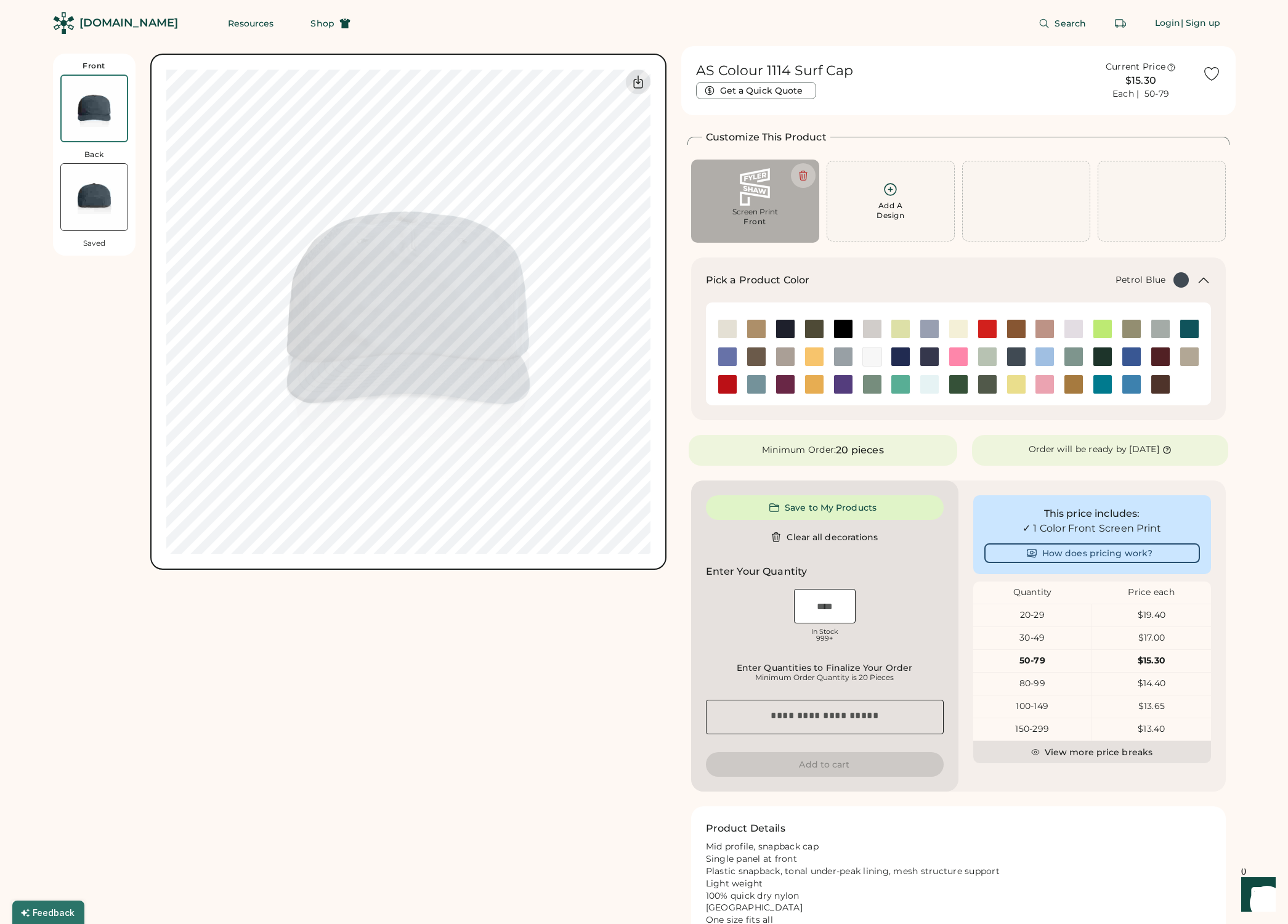
drag, startPoint x: 860, startPoint y: 446, endPoint x: 854, endPoint y: 447, distance: 6.1
click at [860, 447] on div "20 pieces" at bounding box center [860, 450] width 48 height 15
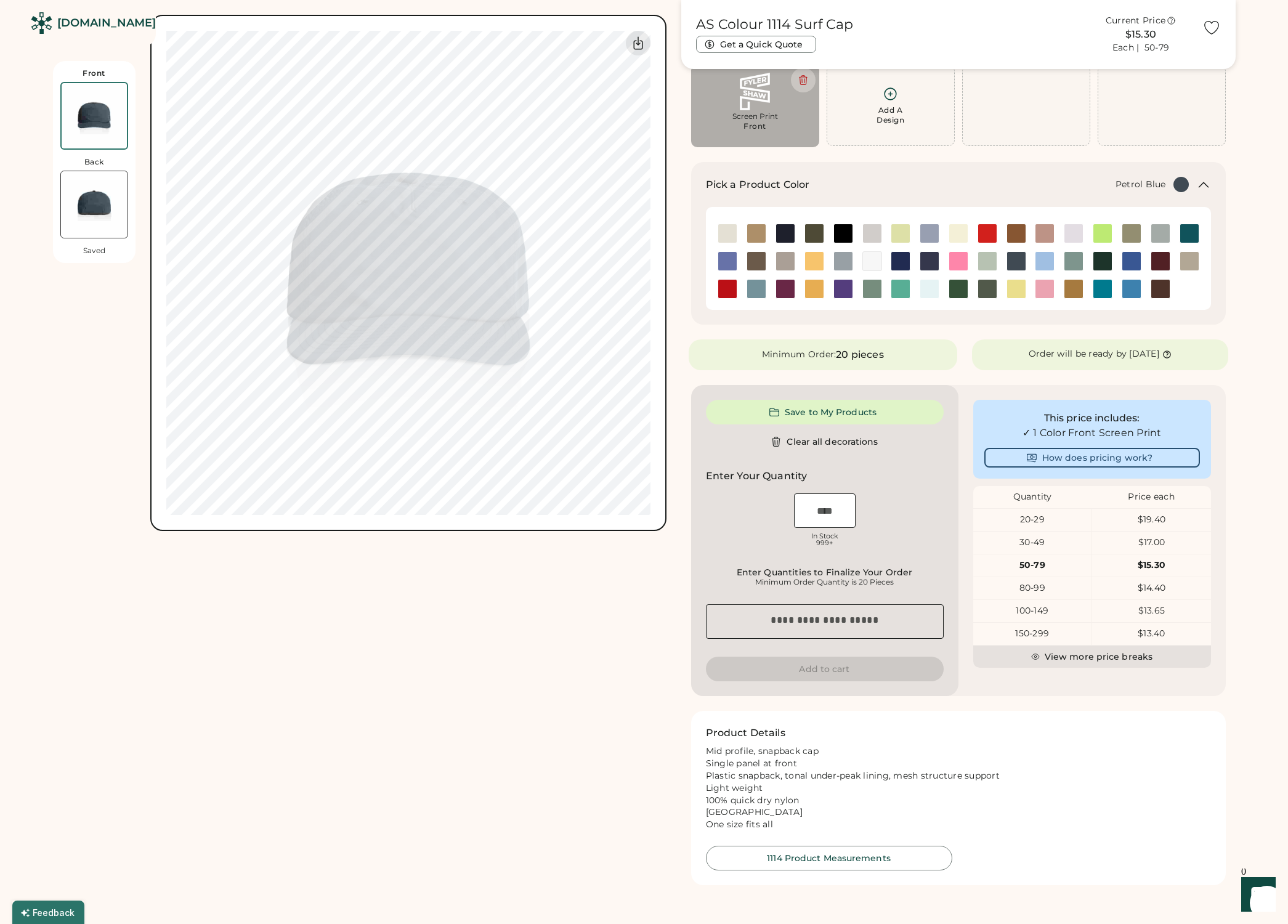
scroll to position [114, 0]
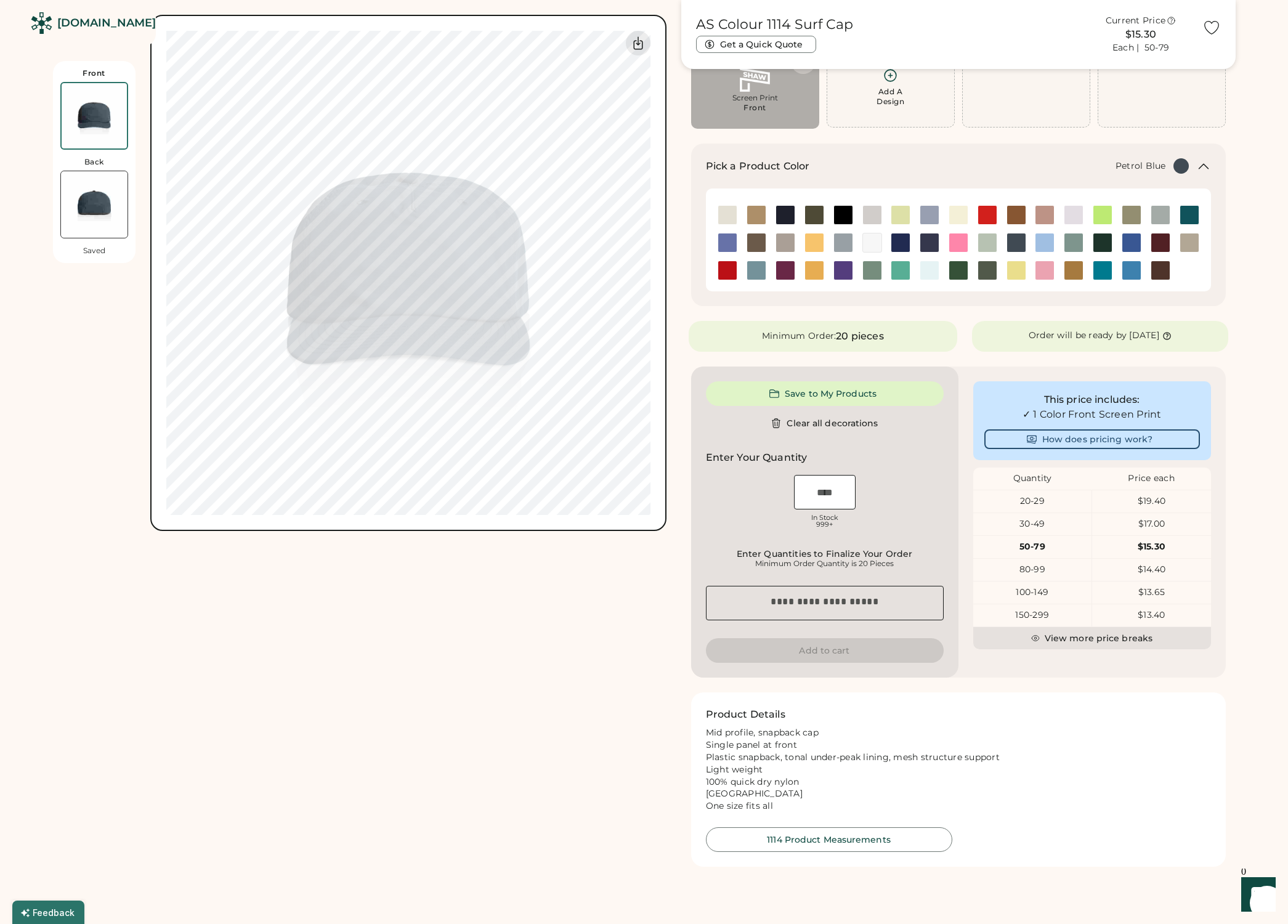
click at [84, 199] on img at bounding box center [93, 204] width 66 height 66
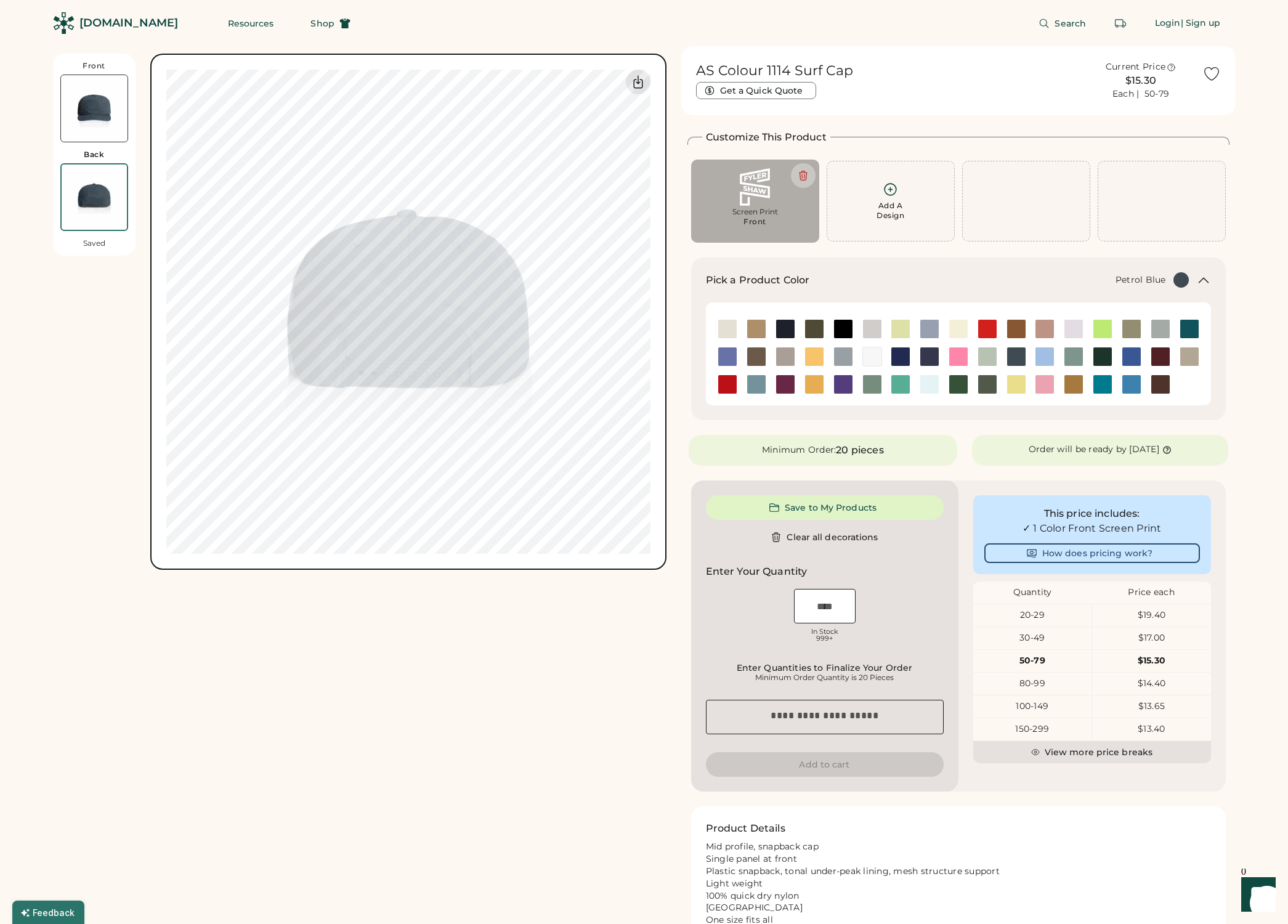
click at [88, 120] on img at bounding box center [93, 108] width 66 height 66
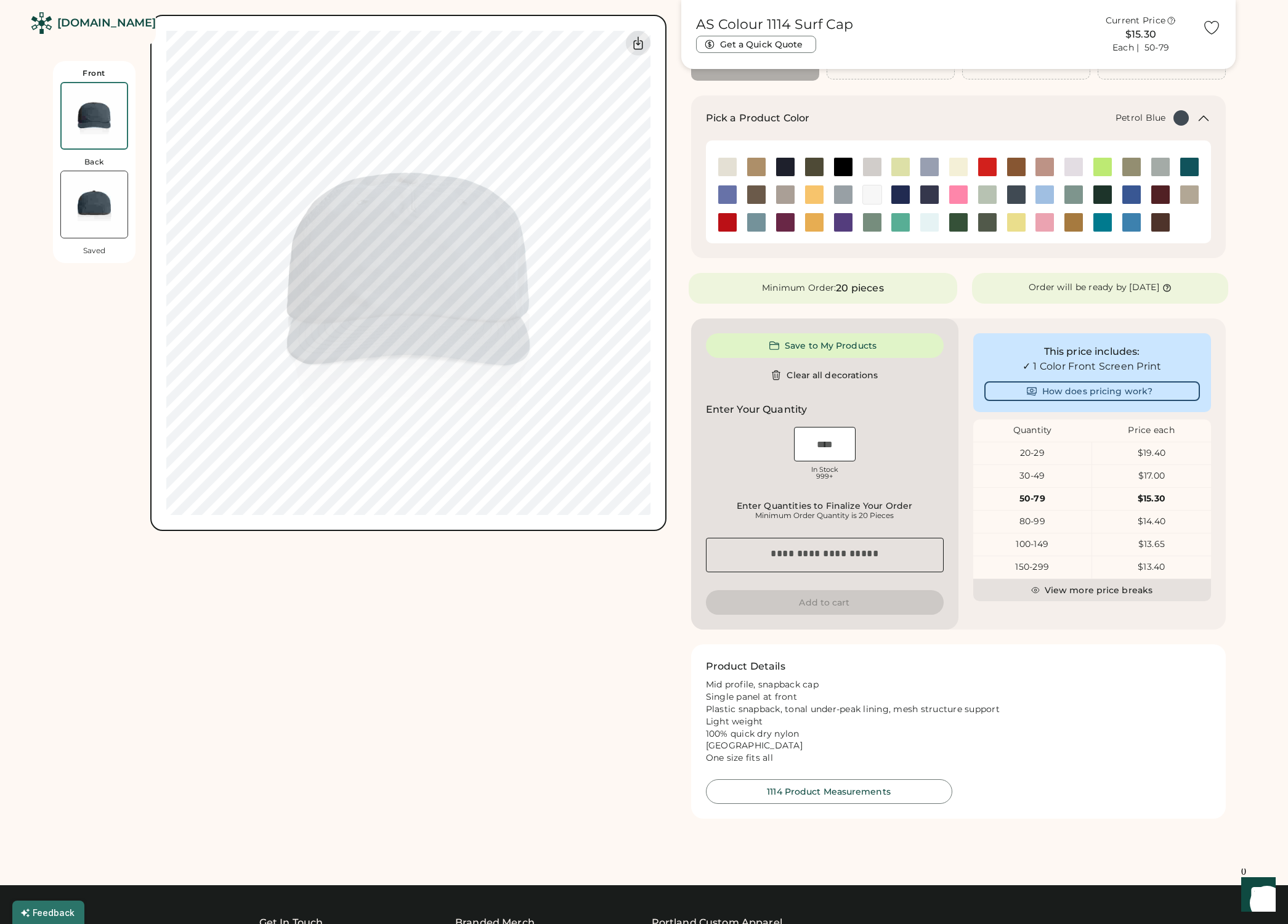
scroll to position [164, 0]
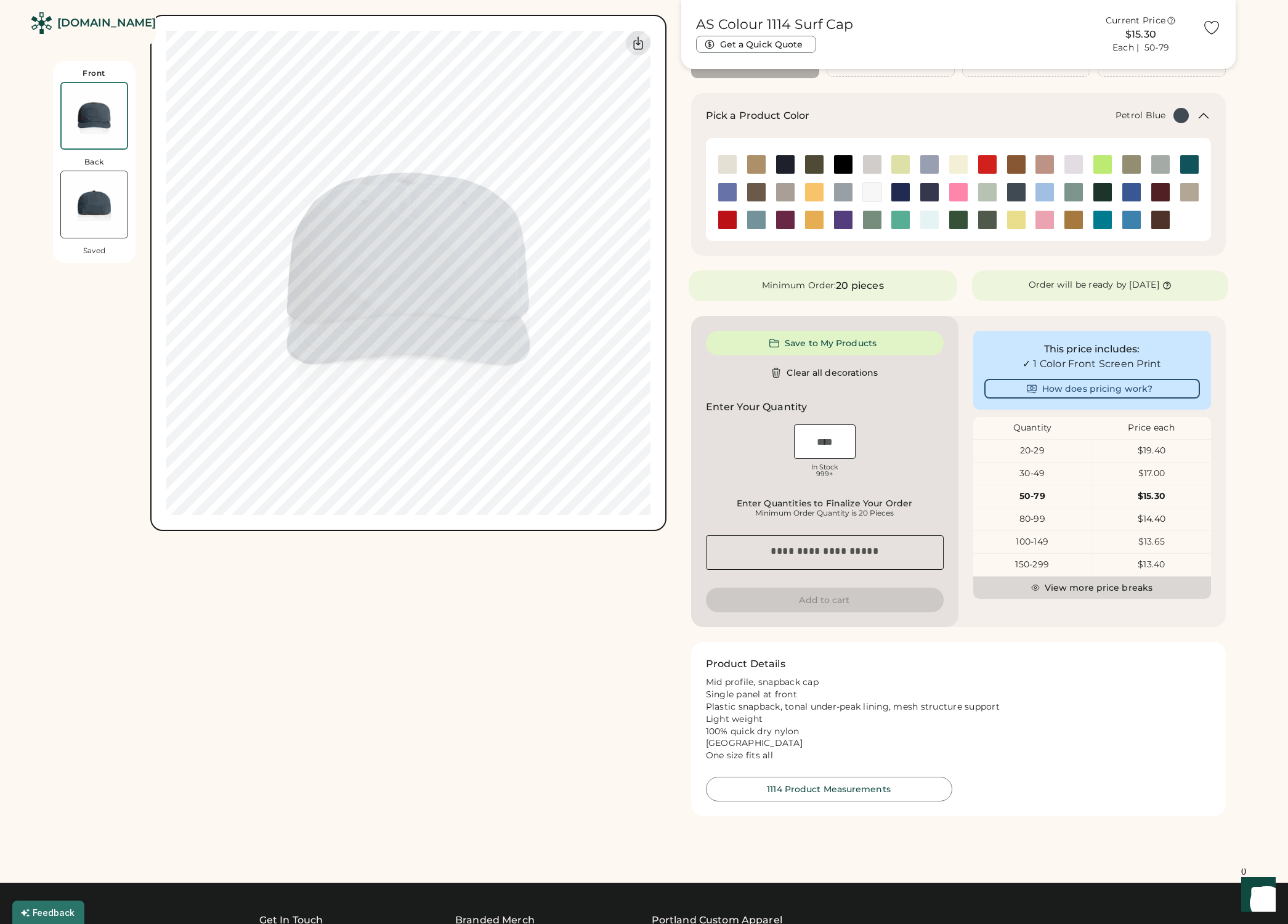
click at [1103, 588] on button "View more price breaks" at bounding box center [1092, 587] width 238 height 22
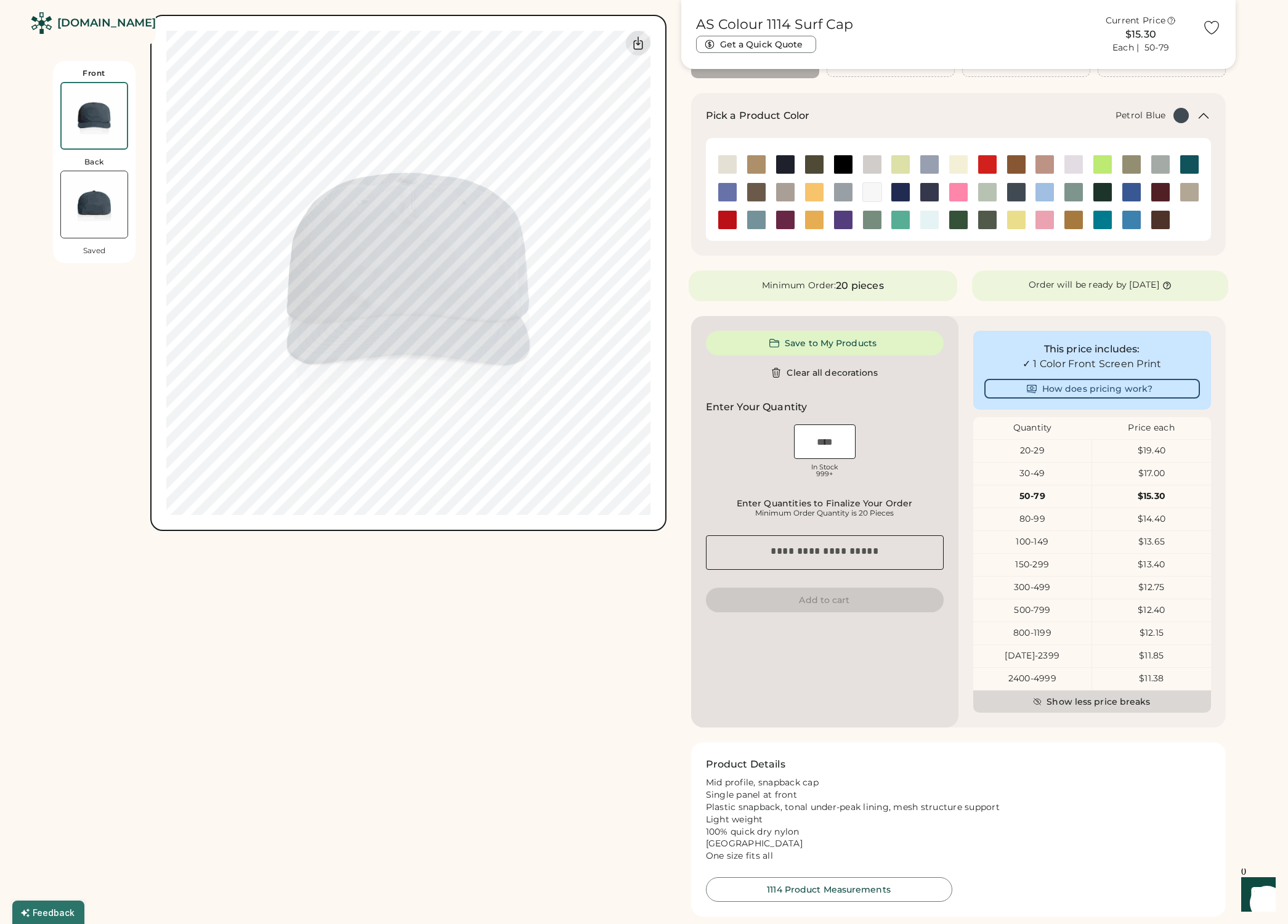
click at [1091, 703] on button "Show less price breaks" at bounding box center [1092, 701] width 238 height 22
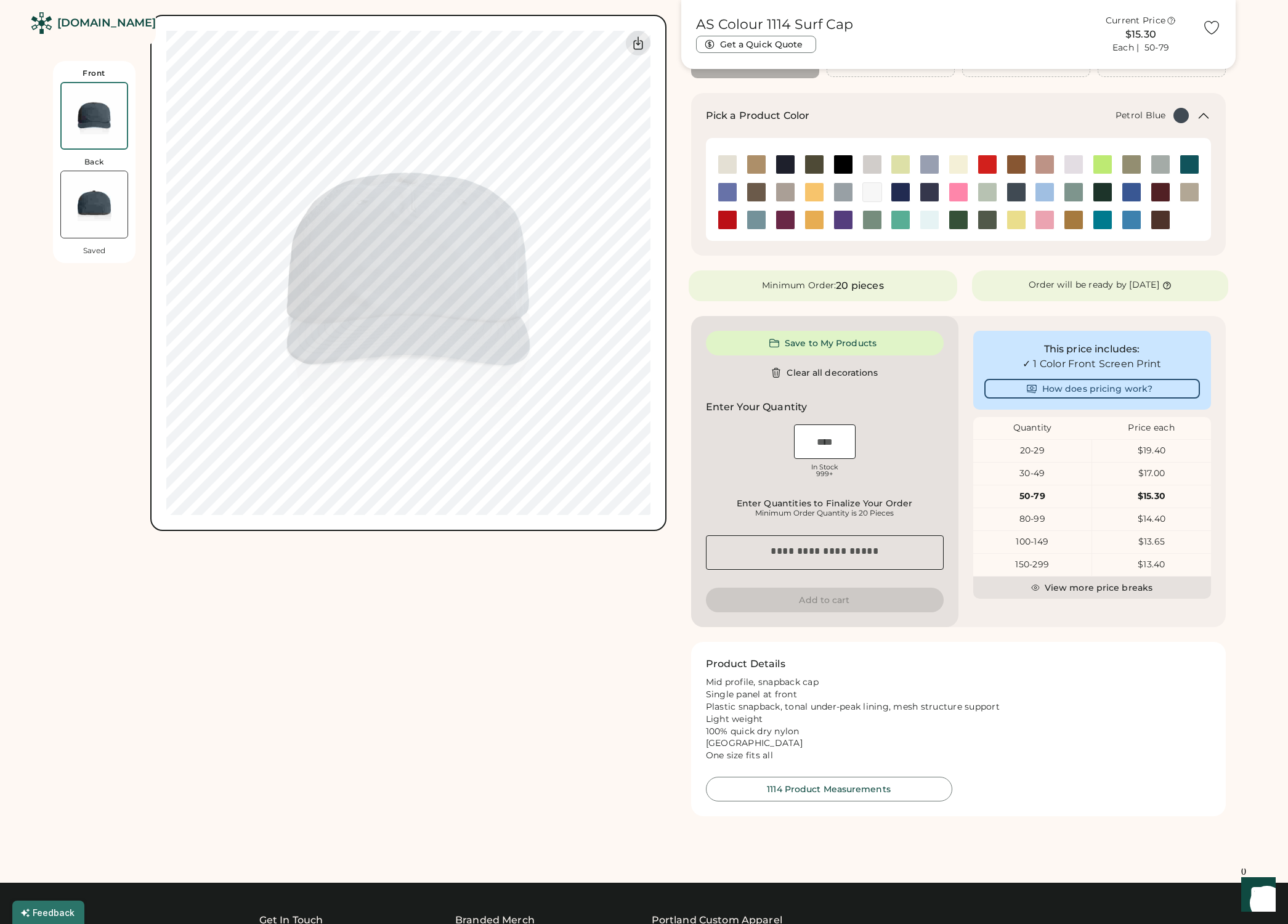
scroll to position [163, 0]
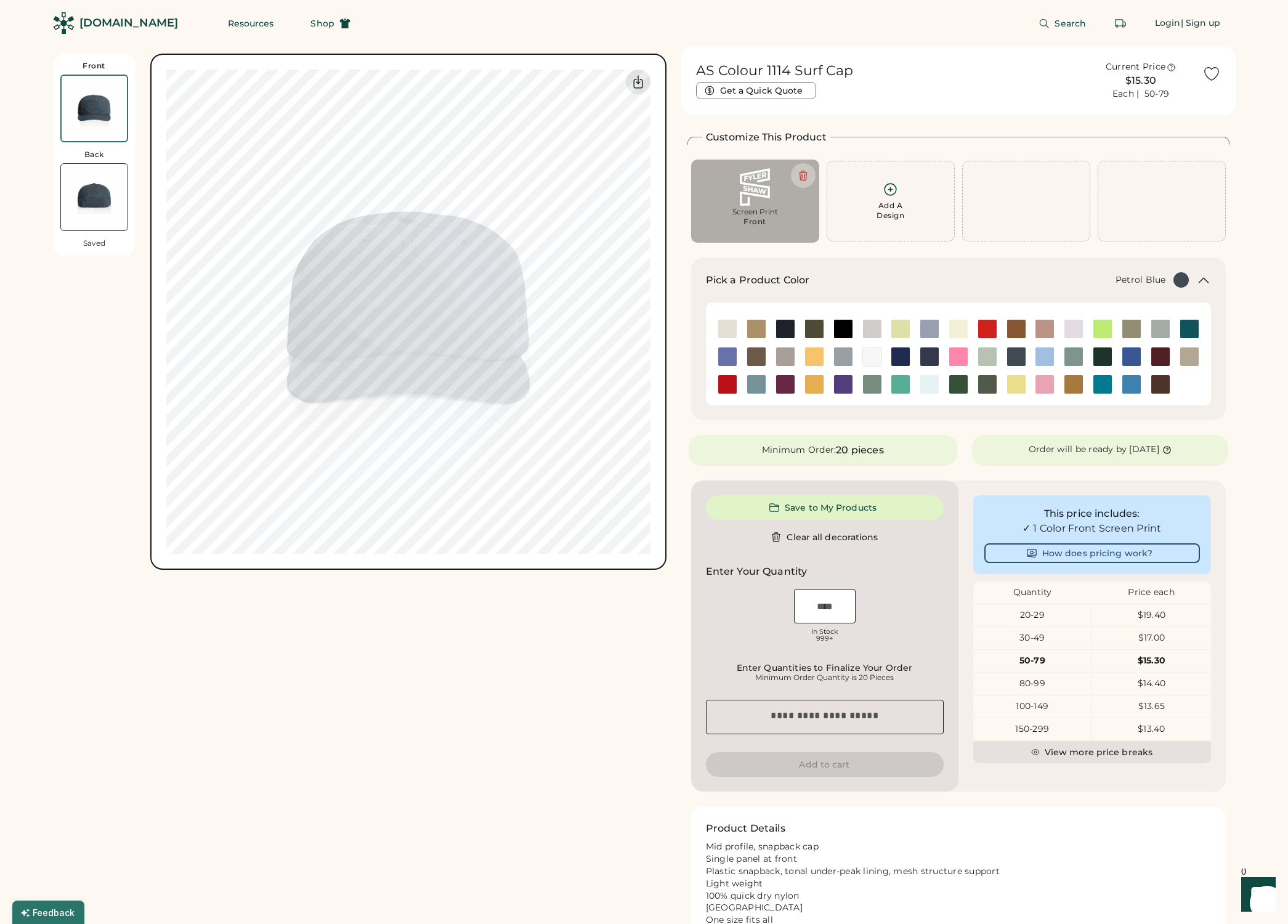
click at [1128, 67] on div "Current Price" at bounding box center [1135, 67] width 60 height 12
click at [1127, 99] on div "Each | 50-79" at bounding box center [1141, 94] width 57 height 12
click at [1157, 99] on div "Each | 50-79" at bounding box center [1141, 94] width 57 height 12
click at [768, 90] on button "Get a Quick Quote" at bounding box center [756, 90] width 120 height 17
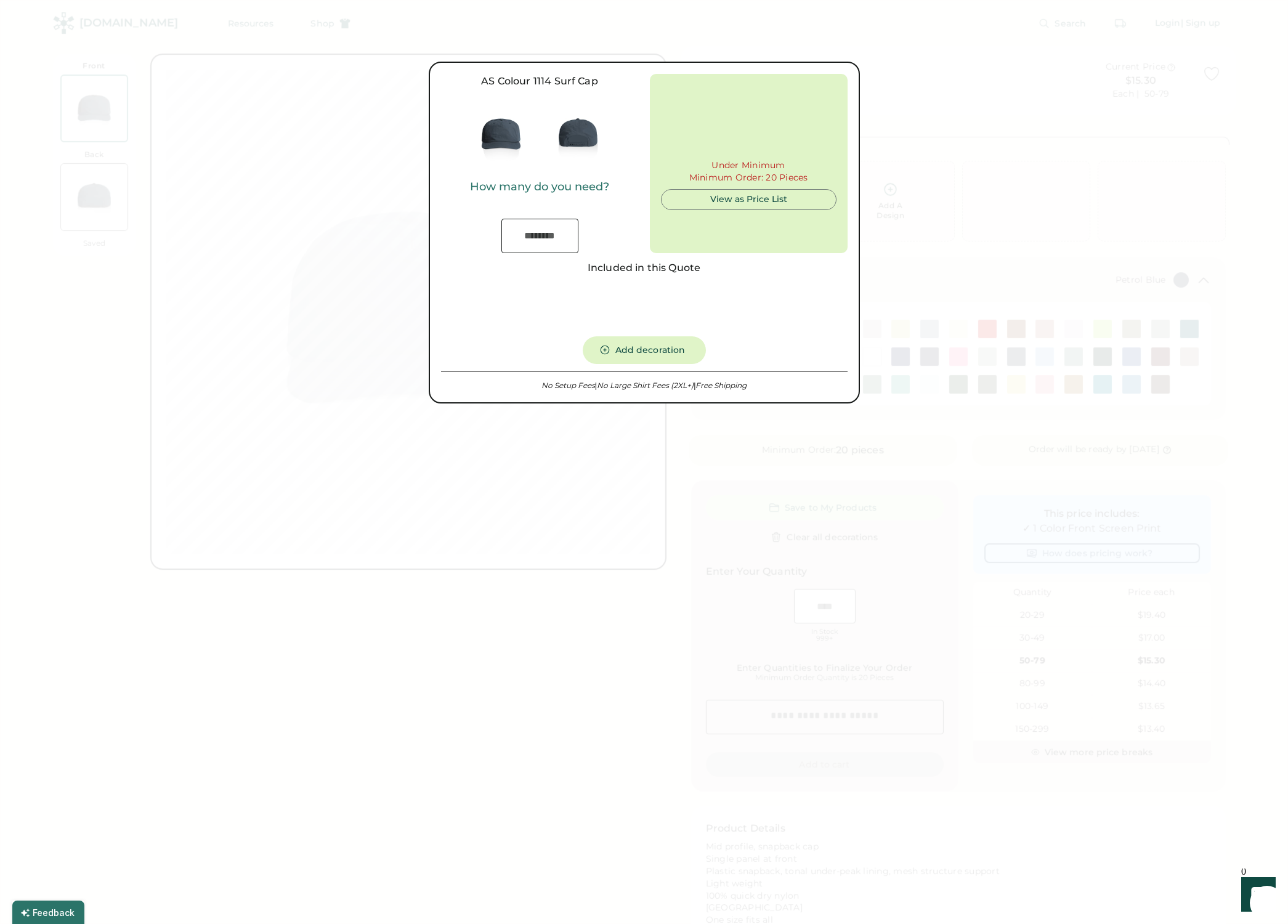
type input "***"
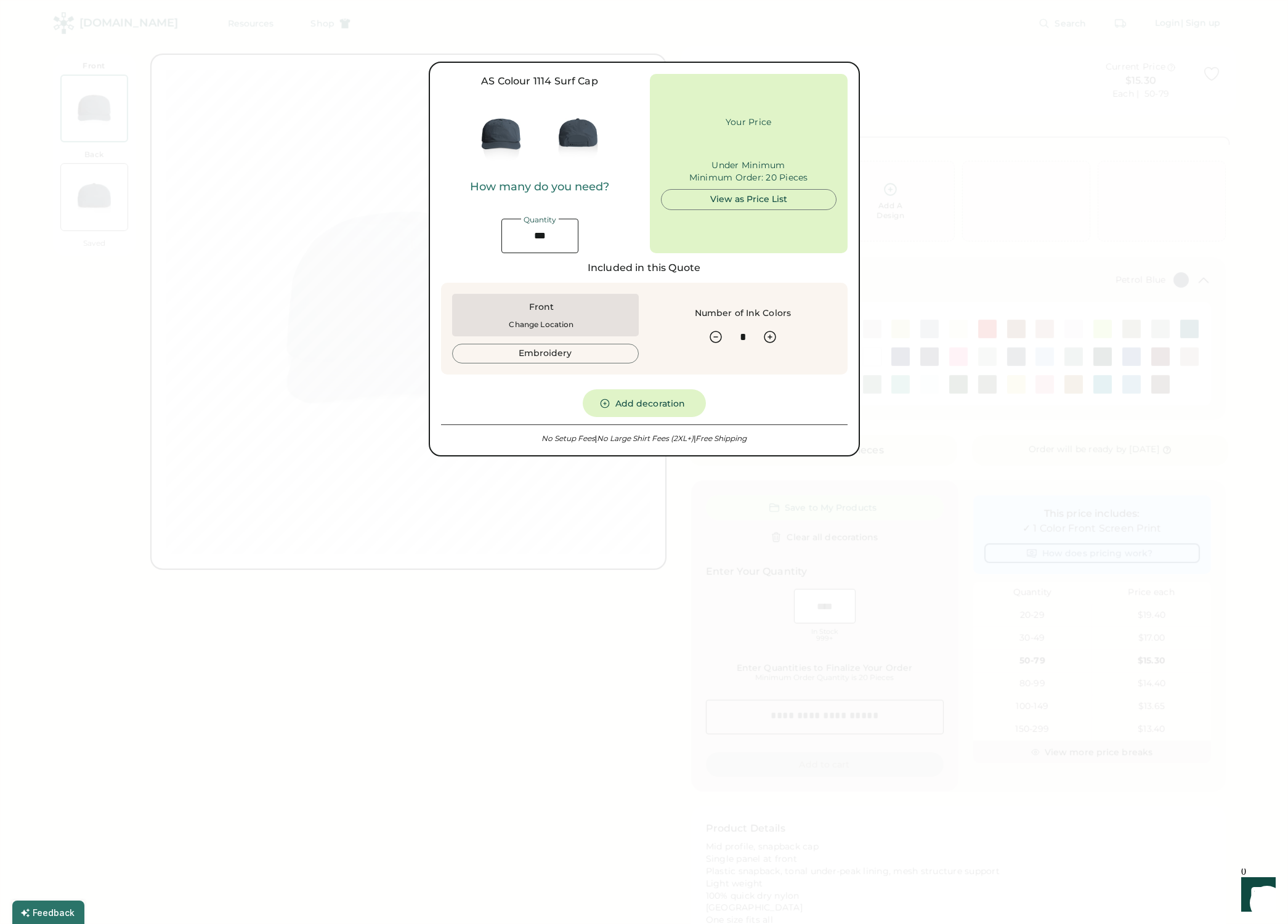
type input "******"
click at [551, 235] on input "input" at bounding box center [540, 236] width 77 height 34
drag, startPoint x: 533, startPoint y: 236, endPoint x: 501, endPoint y: 234, distance: 32.1
click at [501, 234] on input "input" at bounding box center [540, 236] width 77 height 34
type input "*"
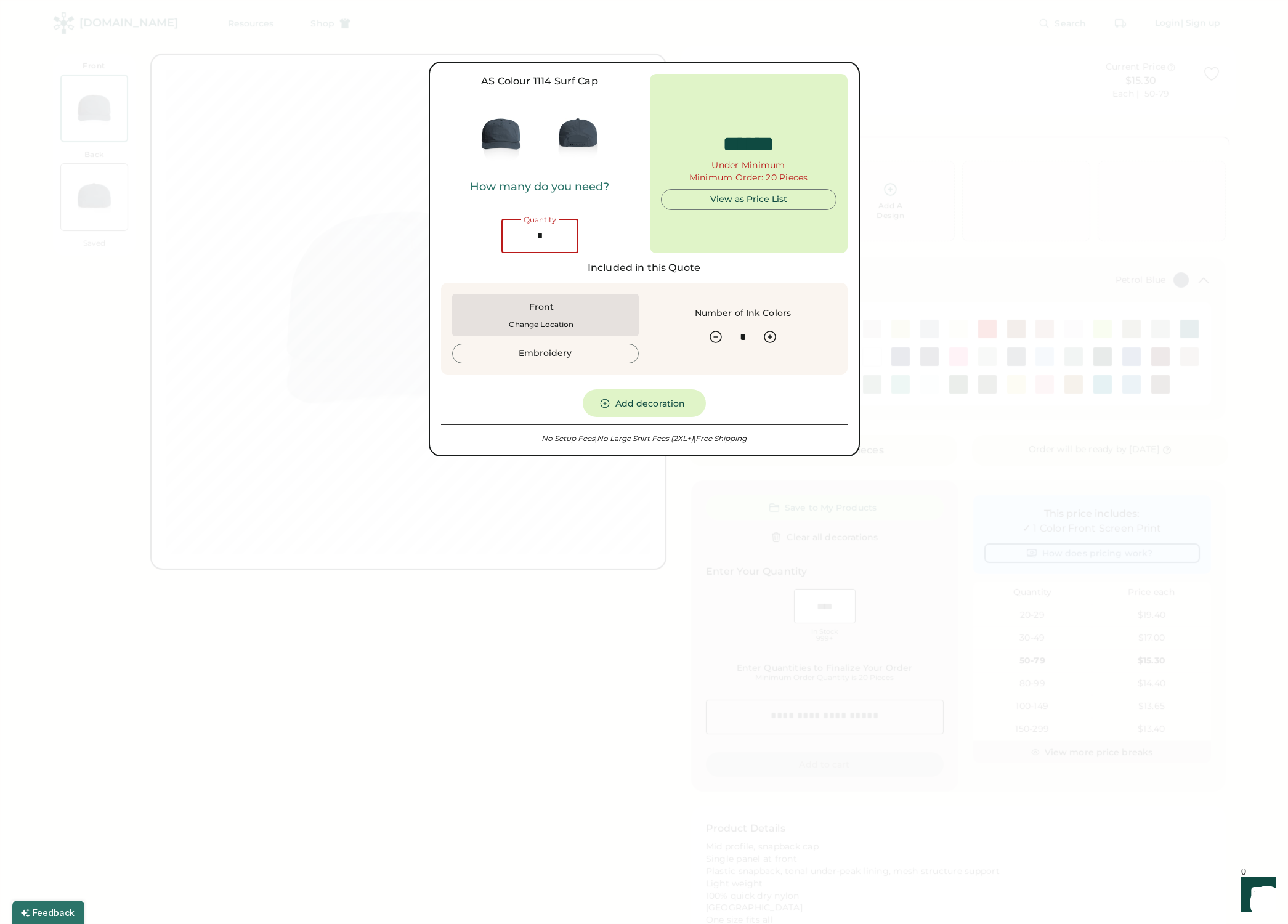
type input "*****"
type input "**"
click at [606, 228] on div "How many do you need? Quantity" at bounding box center [540, 216] width 198 height 72
type input "******"
click at [755, 190] on div "View as Price List" at bounding box center [748, 194] width 155 height 12
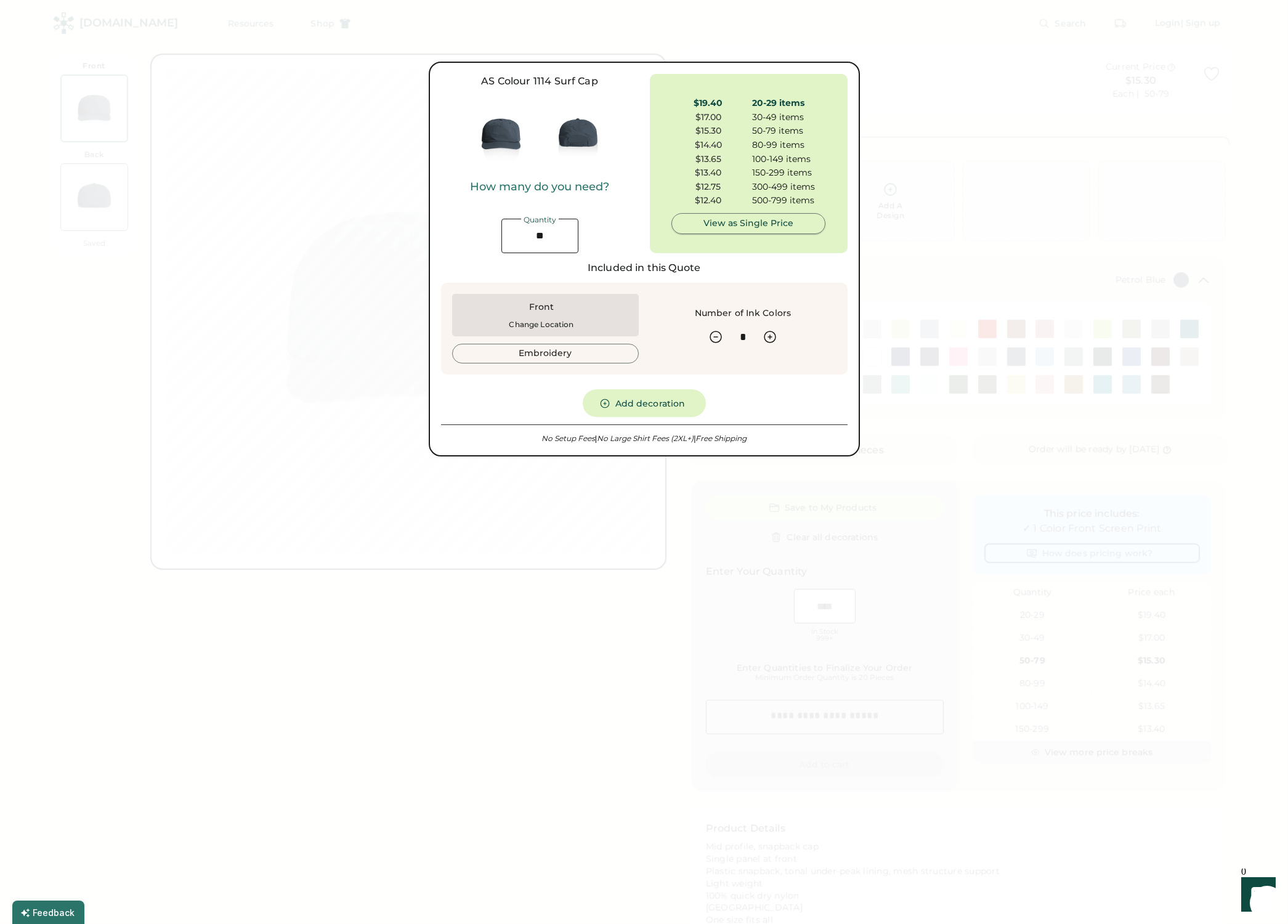
click at [741, 227] on div "View as Single Price" at bounding box center [748, 223] width 133 height 12
click at [650, 522] on div at bounding box center [644, 462] width 1288 height 924
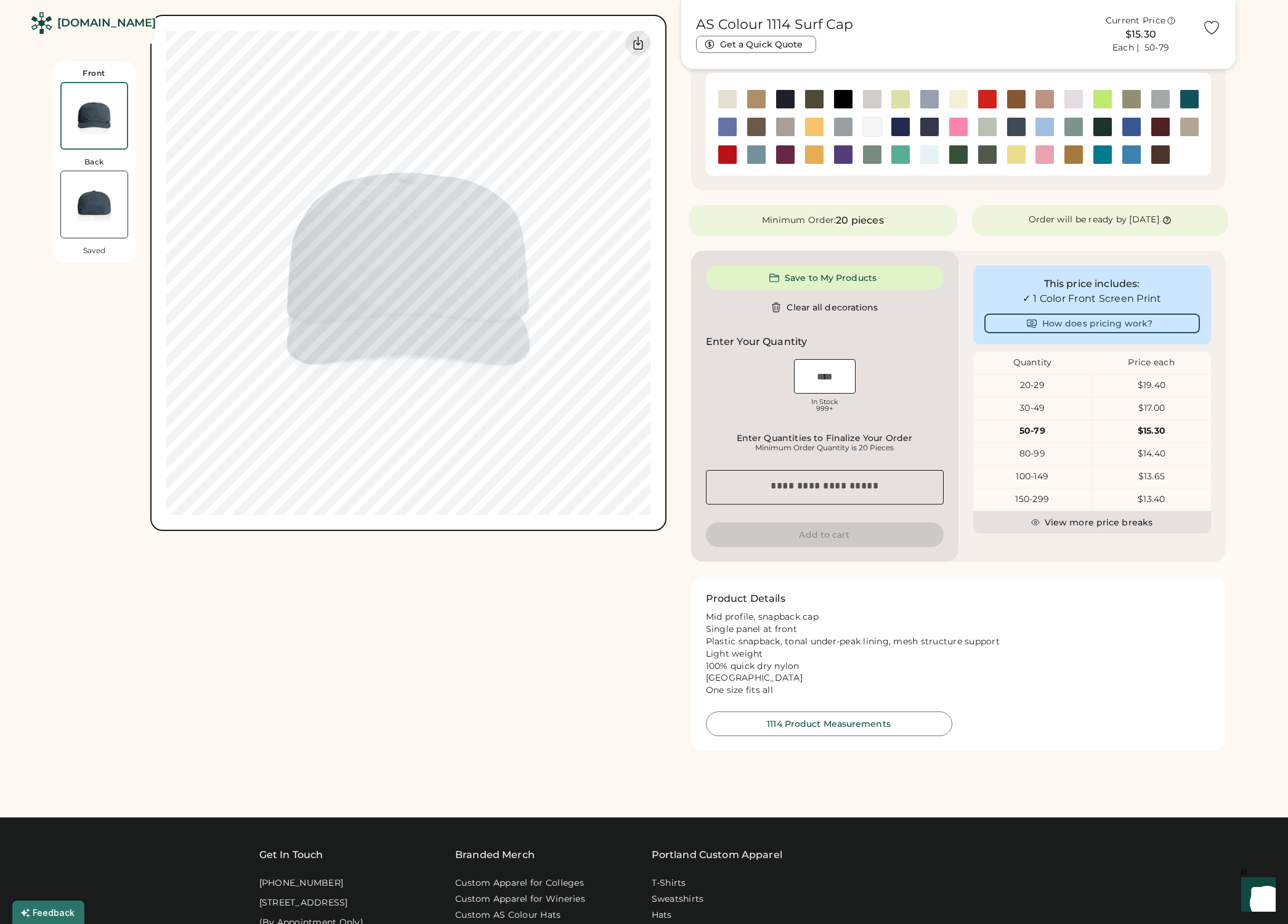
scroll to position [230, 0]
click at [841, 485] on textarea at bounding box center [825, 487] width 238 height 34
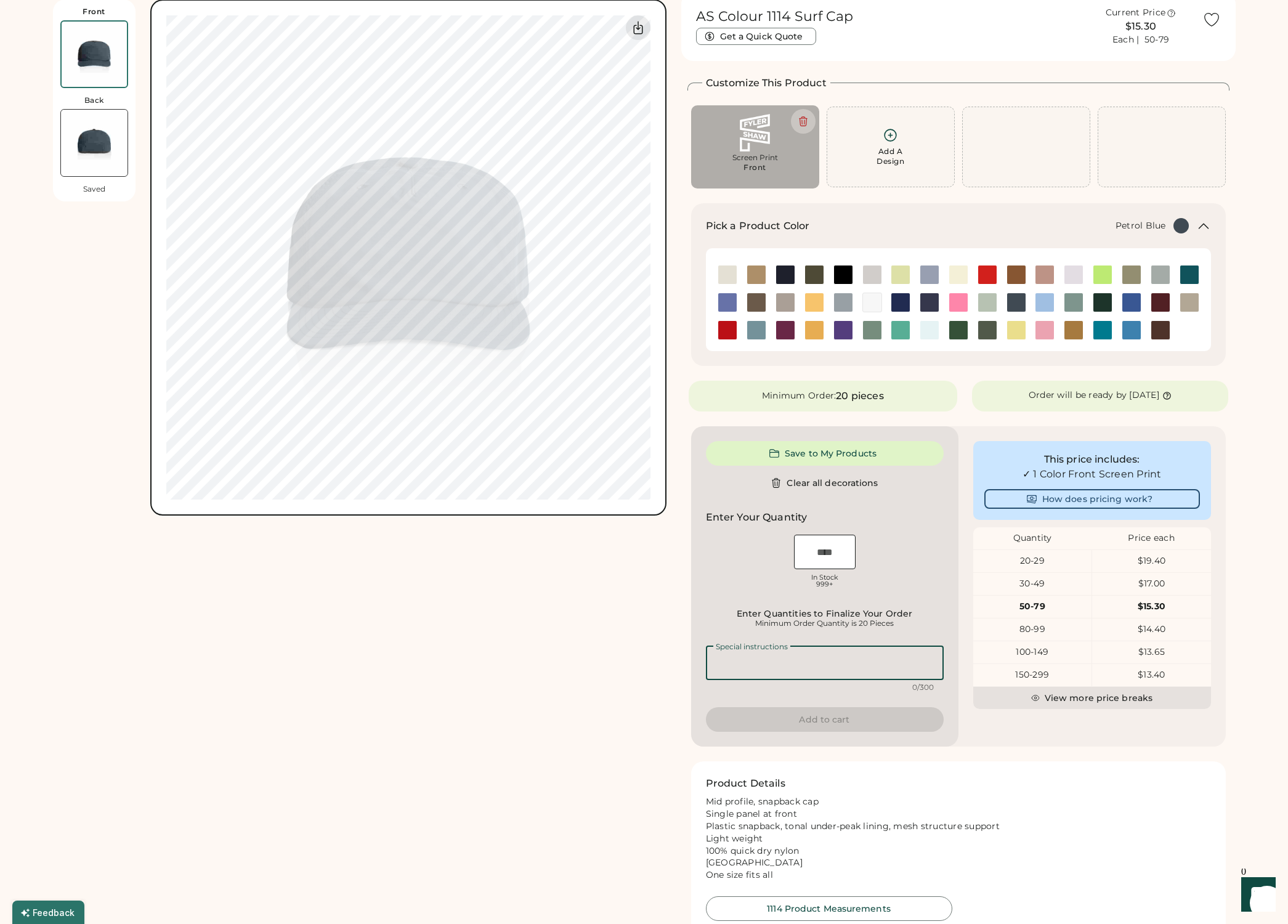
scroll to position [0, 0]
